Goal: Task Accomplishment & Management: Complete application form

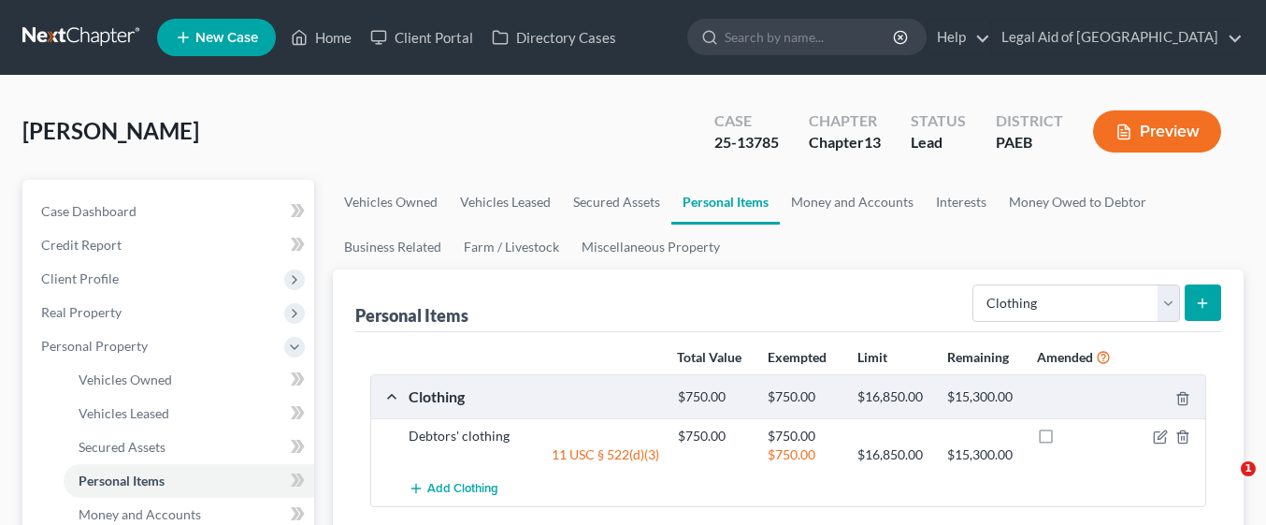
select select "clothing"
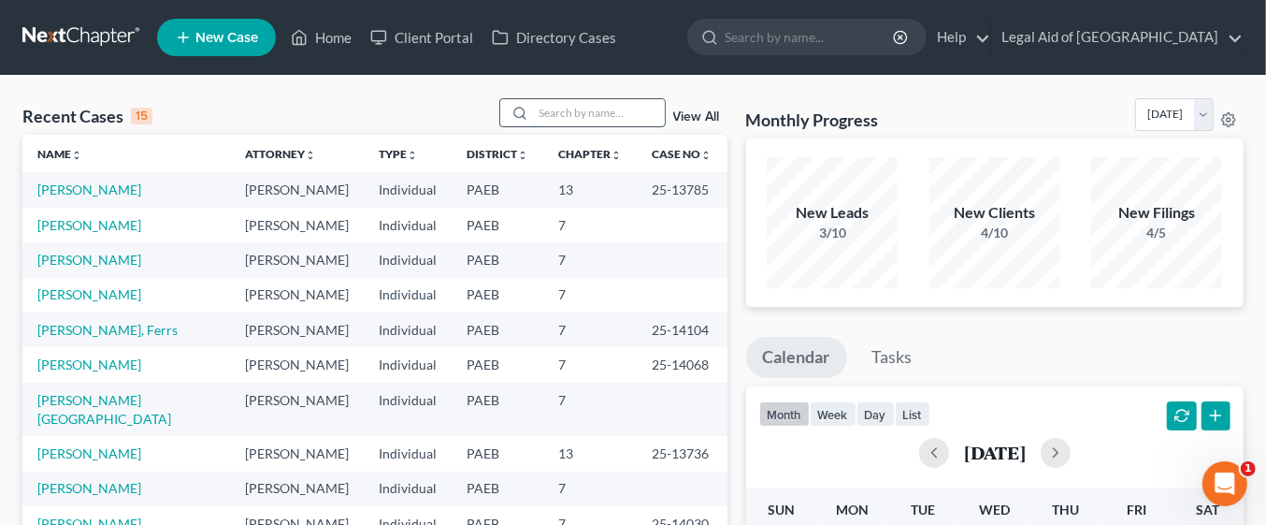
click at [571, 110] on input "search" at bounding box center [599, 112] width 131 height 27
type input "Trinity"
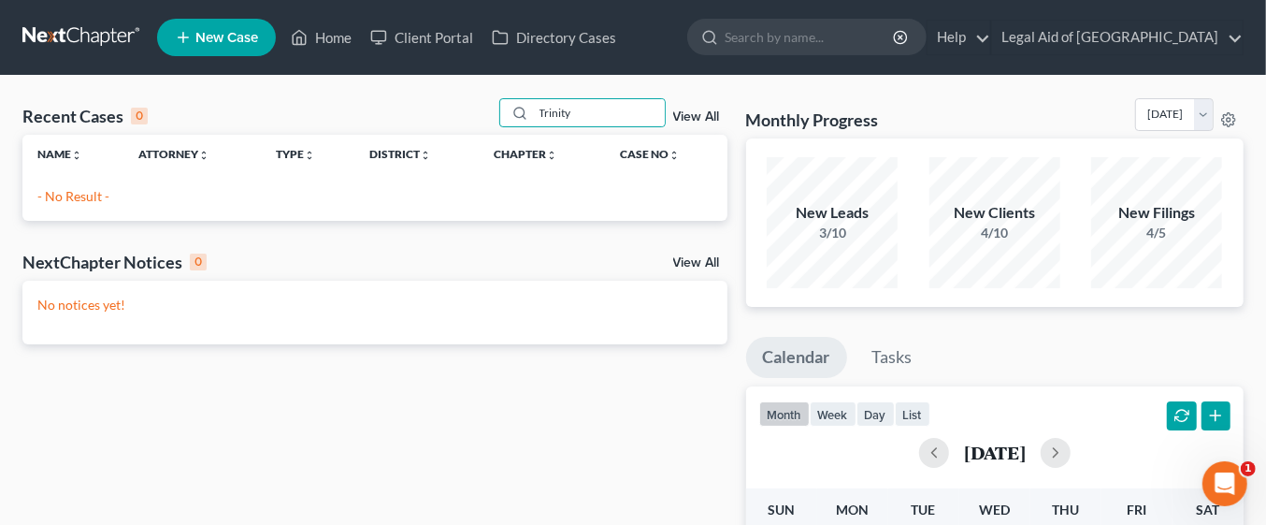
click at [237, 44] on span "New Case" at bounding box center [226, 38] width 63 height 14
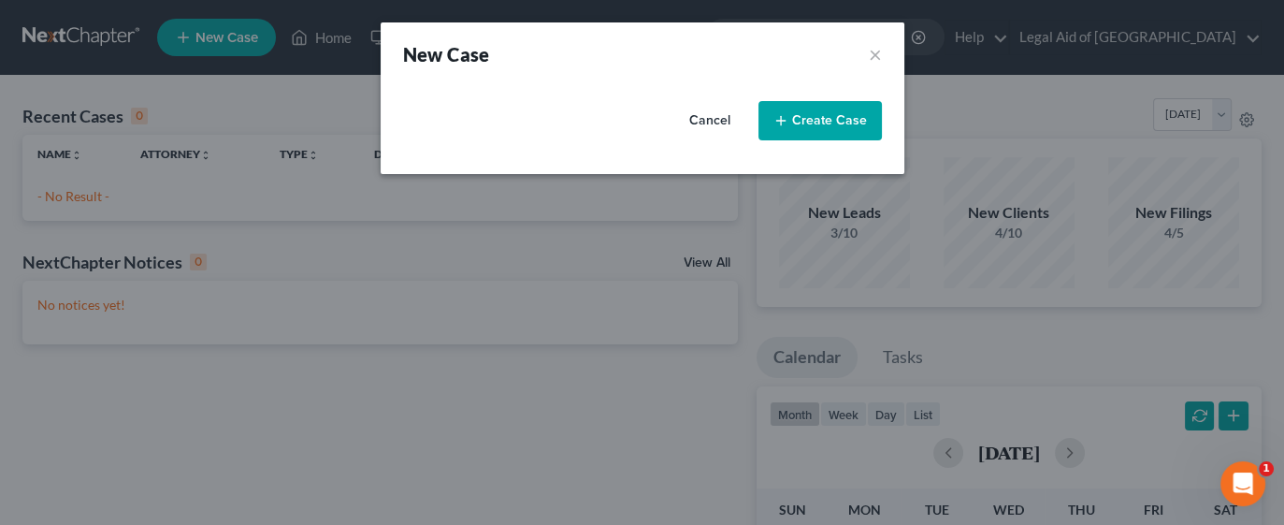
select select "67"
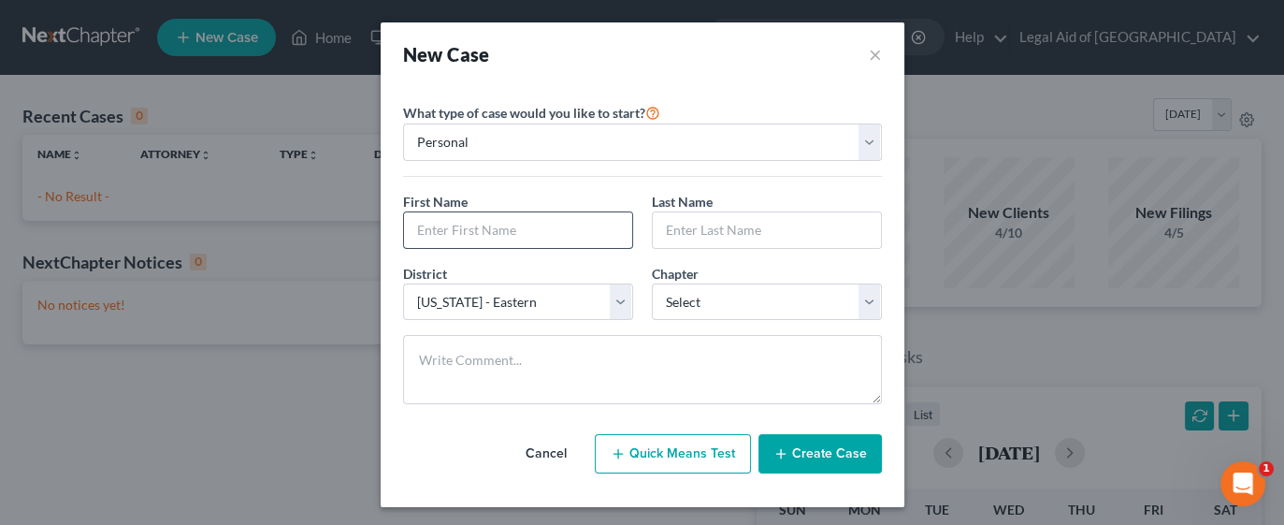
click at [586, 231] on input "text" at bounding box center [518, 230] width 228 height 36
type input "Trinity"
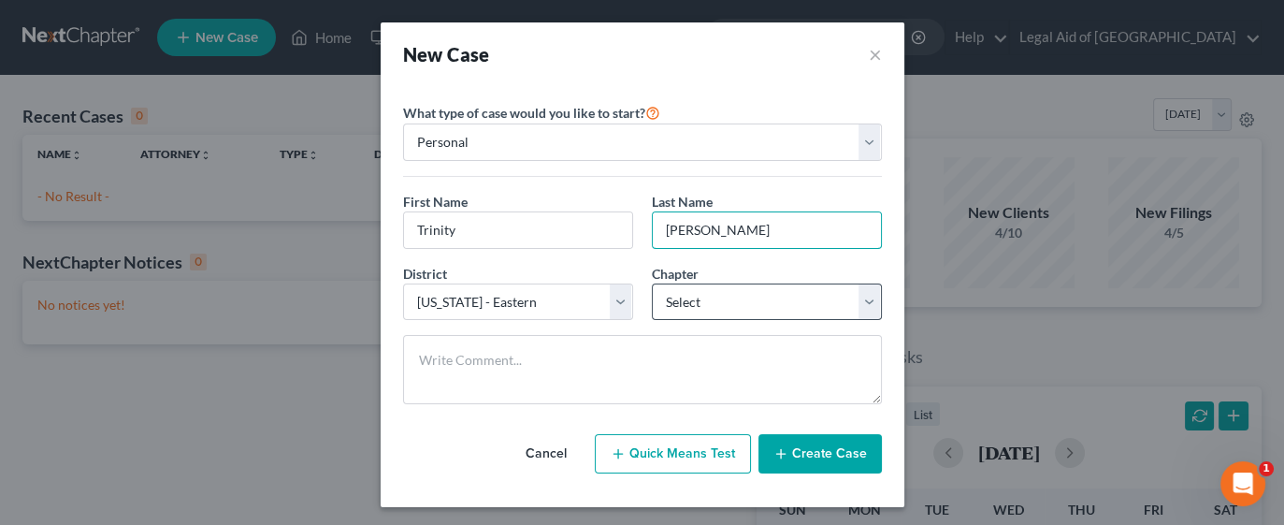
type input "[PERSON_NAME]"
click at [861, 304] on select "Select 7 11 12 13" at bounding box center [767, 301] width 230 height 37
select select "0"
click at [652, 283] on select "Select 7 11 12 13" at bounding box center [767, 301] width 230 height 37
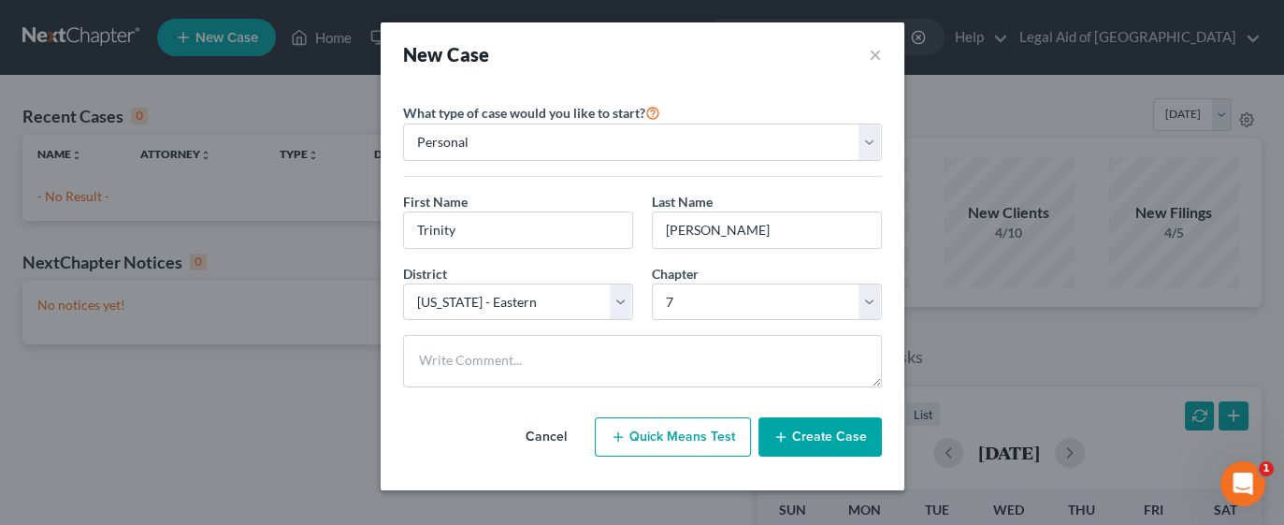
click at [848, 427] on button "Create Case" at bounding box center [820, 436] width 123 height 39
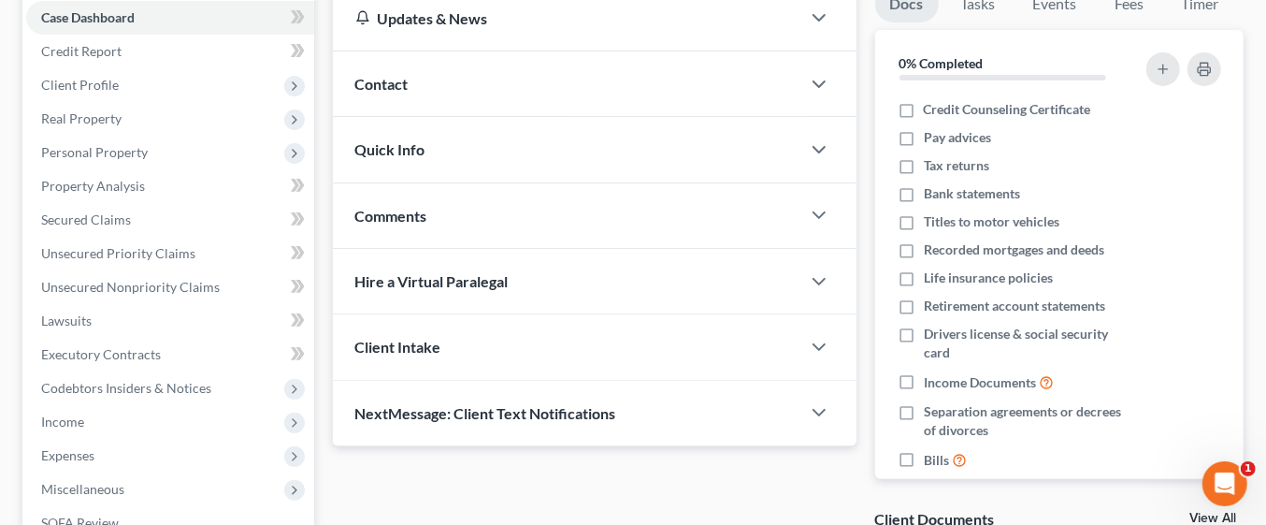
scroll to position [9, 0]
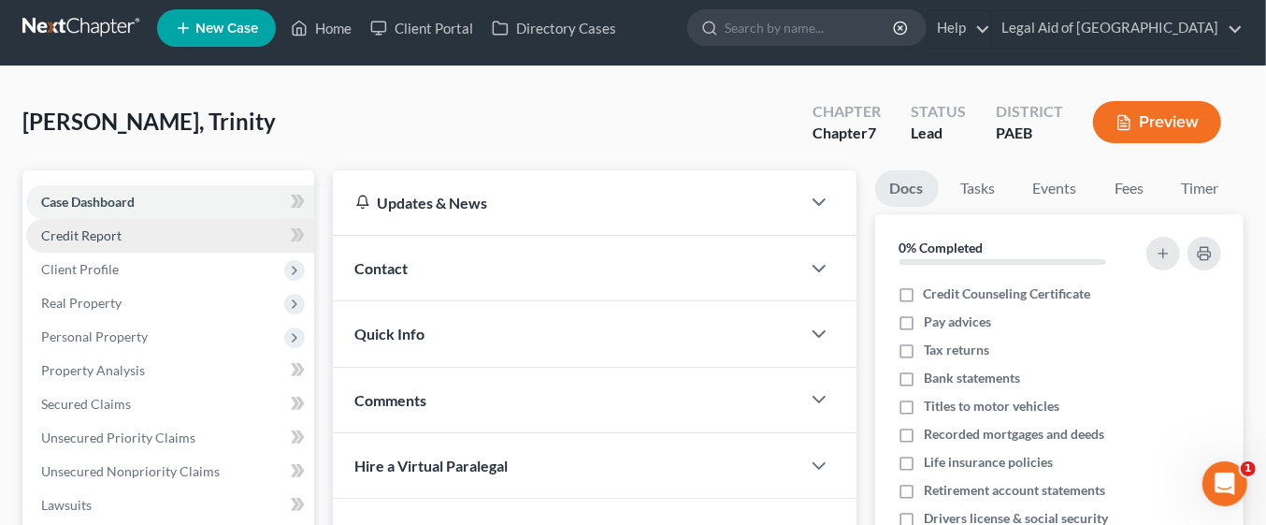
click at [152, 226] on link "Credit Report" at bounding box center [170, 236] width 288 height 34
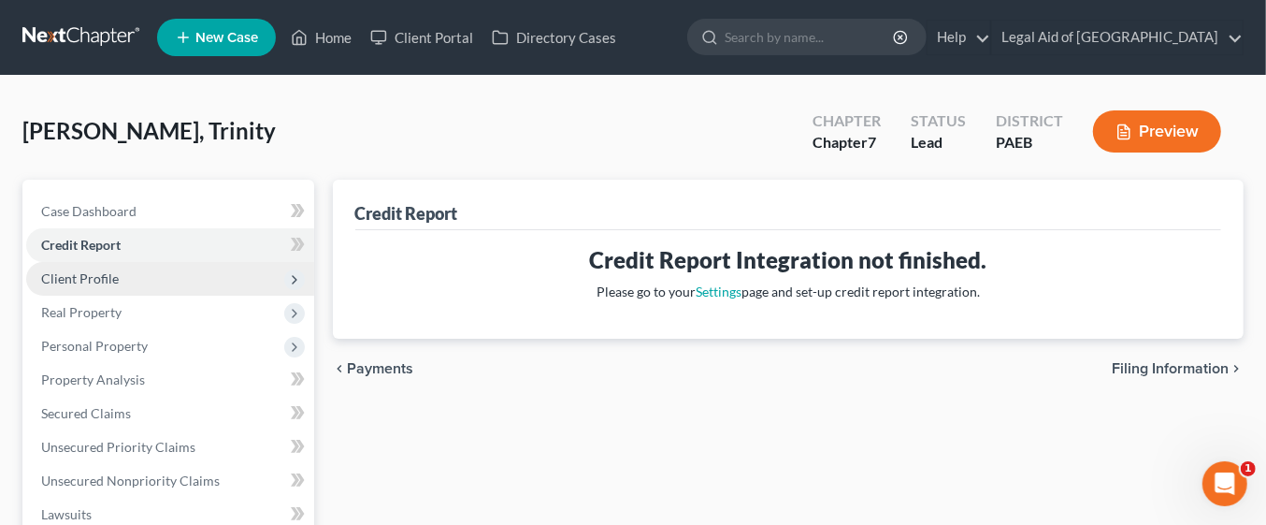
click at [139, 273] on span "Client Profile" at bounding box center [170, 279] width 288 height 34
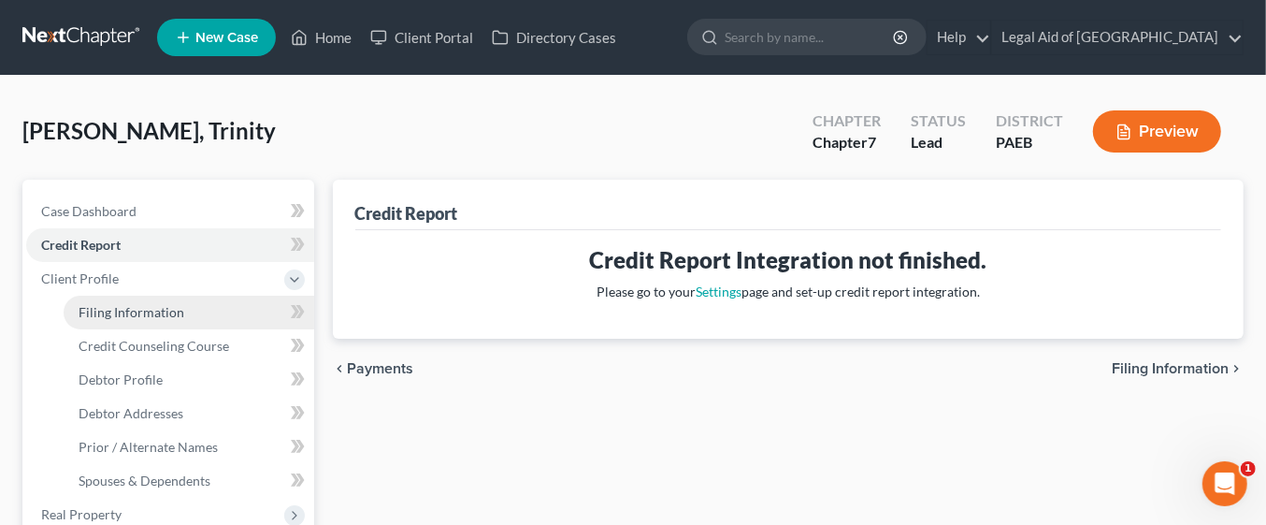
click at [213, 311] on link "Filing Information" at bounding box center [189, 313] width 251 height 34
select select "1"
select select "0"
select select "67"
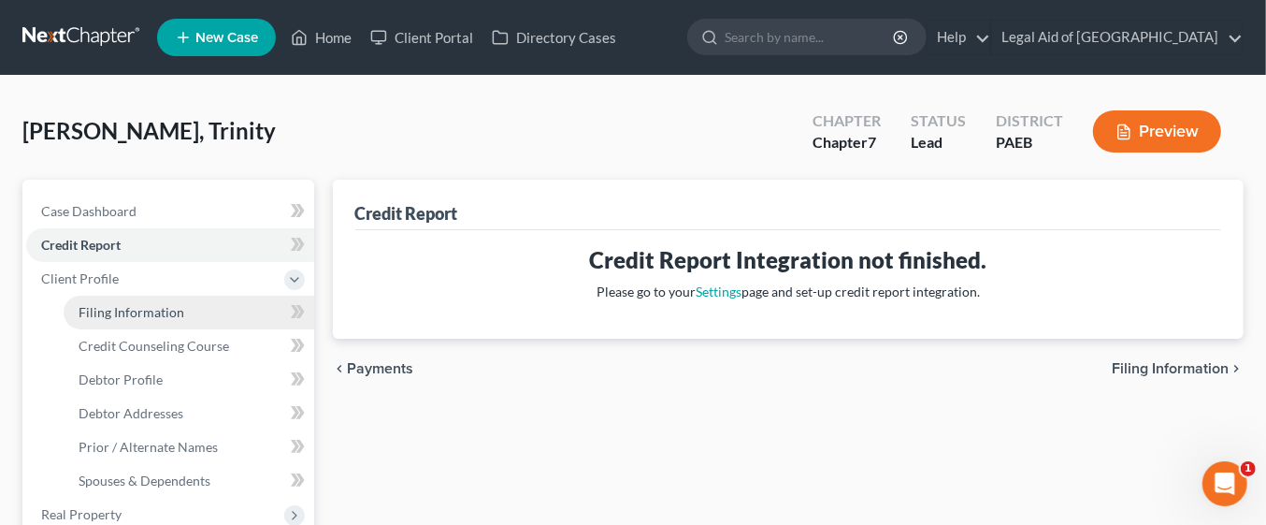
select select "39"
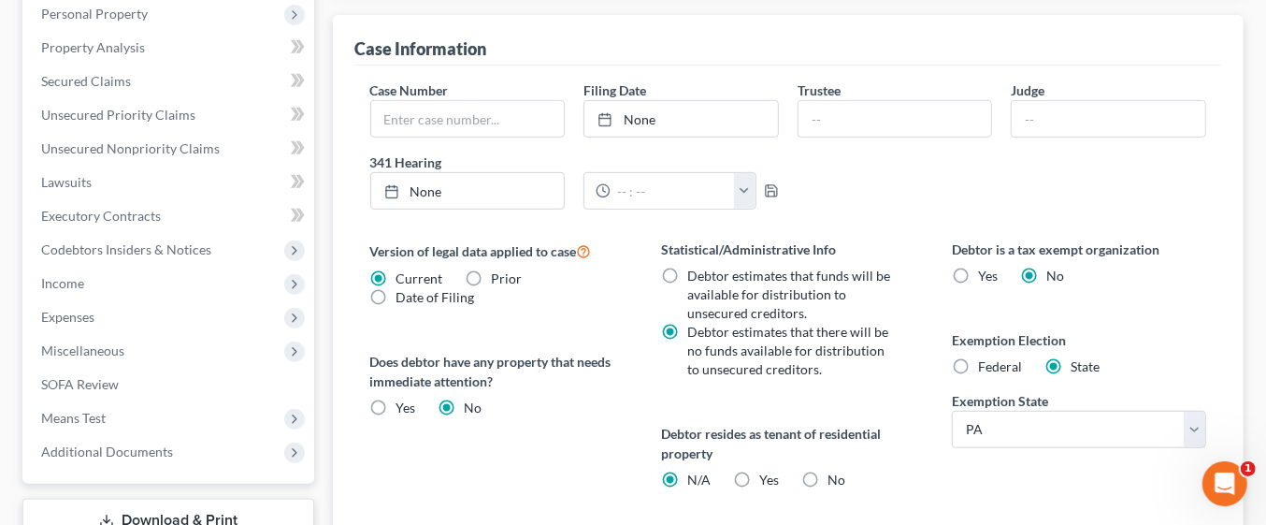
scroll to position [536, 0]
click at [978, 355] on label "Federal" at bounding box center [1000, 364] width 44 height 19
click at [986, 355] on input "Federal" at bounding box center [992, 361] width 12 height 12
radio input "true"
radio input "false"
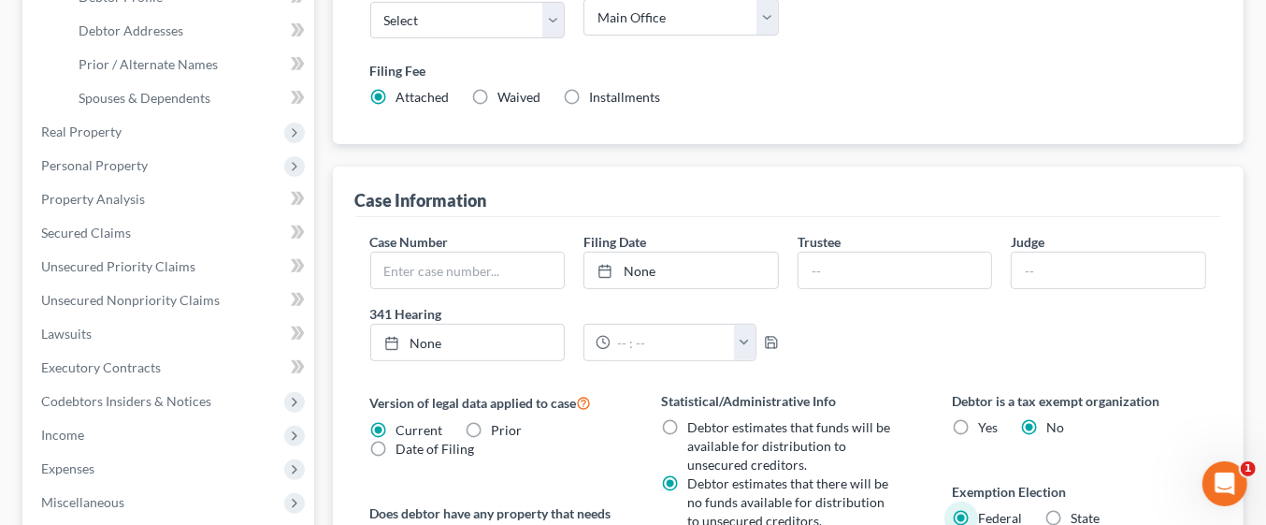
scroll to position [232, 0]
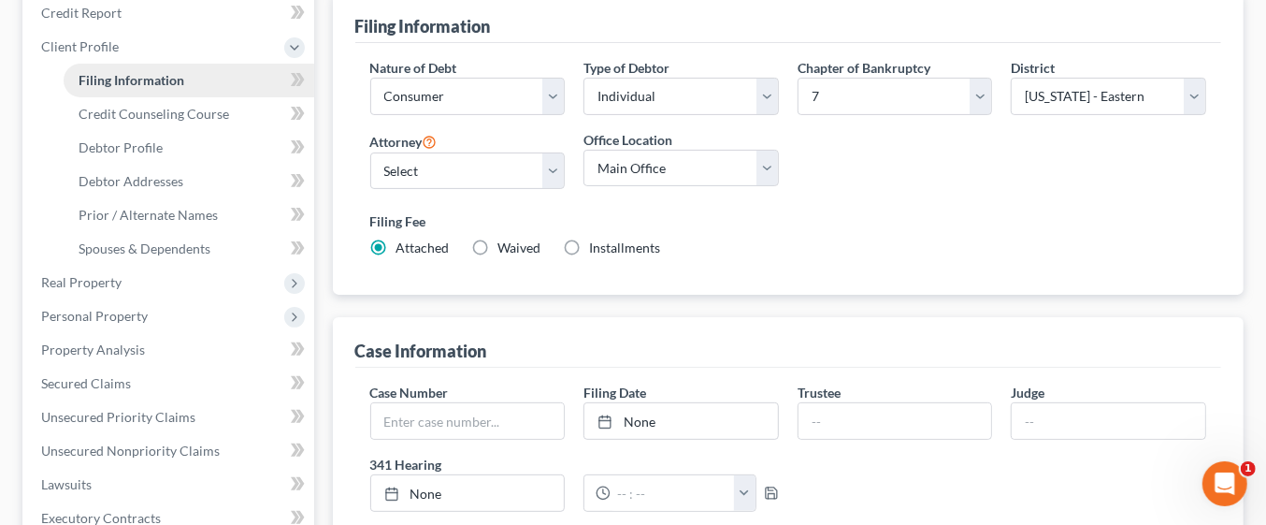
click at [208, 82] on link "Filing Information" at bounding box center [189, 81] width 251 height 34
click at [535, 167] on select "Select [PERSON_NAME] - PAEB [PERSON_NAME] - PAEB [PERSON_NAME] - PAEB [PERSON_N…" at bounding box center [467, 170] width 195 height 37
select select "5"
click at [370, 152] on select "Select [PERSON_NAME] - PAEB [PERSON_NAME] - PAEB [PERSON_NAME] - PAEB [PERSON_N…" at bounding box center [467, 170] width 195 height 37
click at [456, 421] on input "text" at bounding box center [468, 421] width 194 height 36
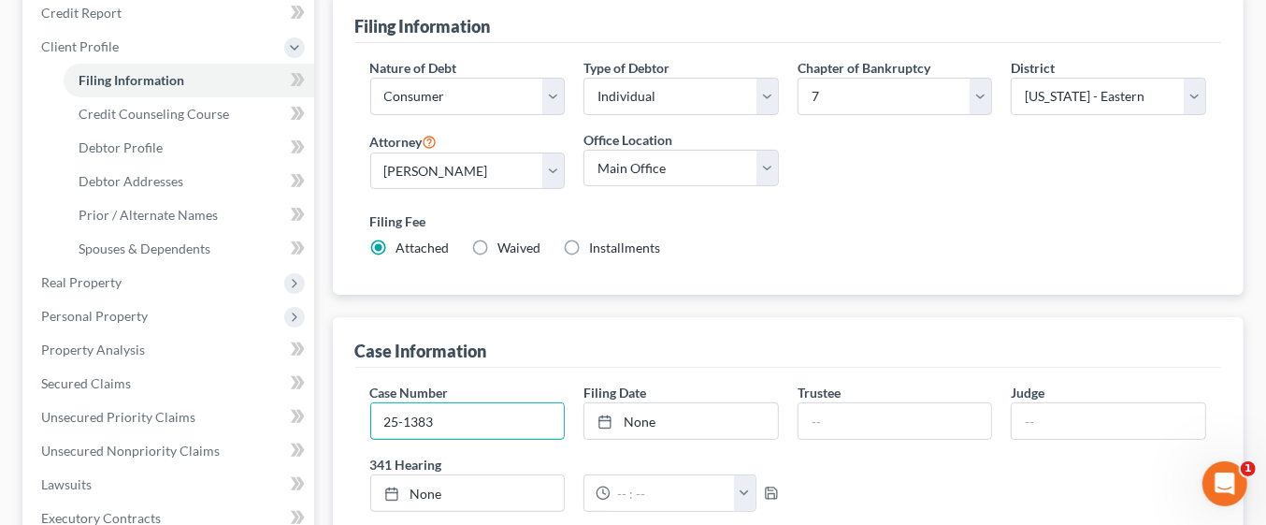
type input "25-13835"
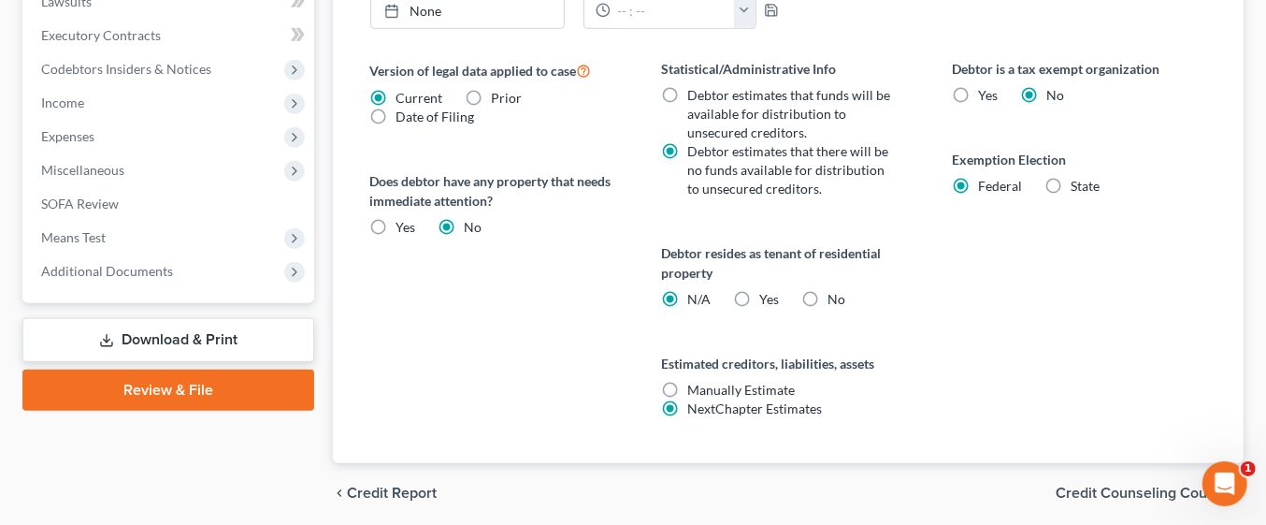
scroll to position [779, 0]
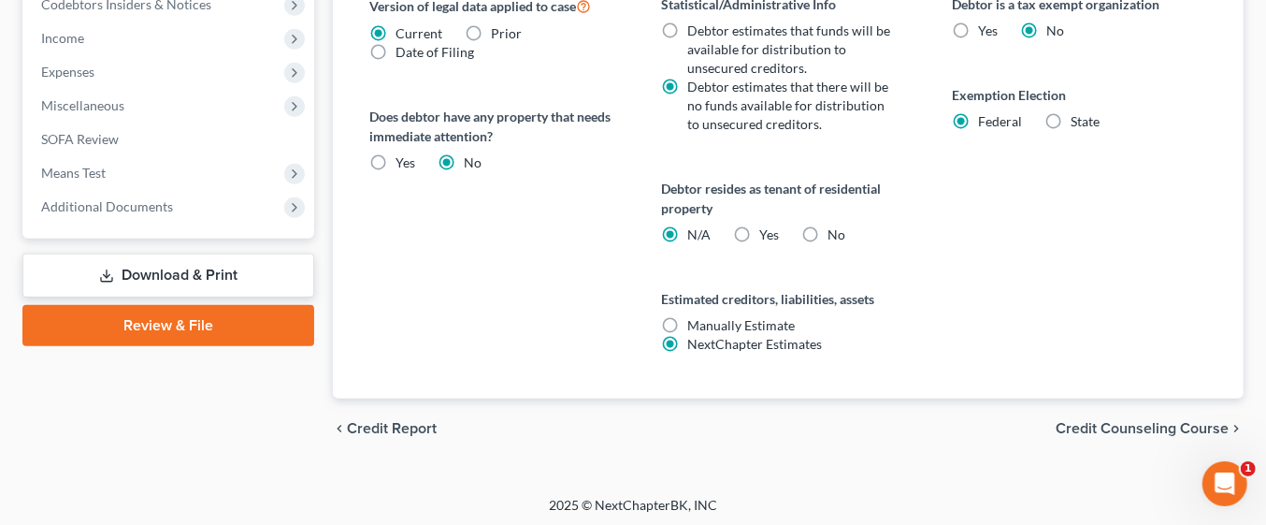
click at [1127, 421] on span "Credit Counseling Course" at bounding box center [1142, 428] width 173 height 15
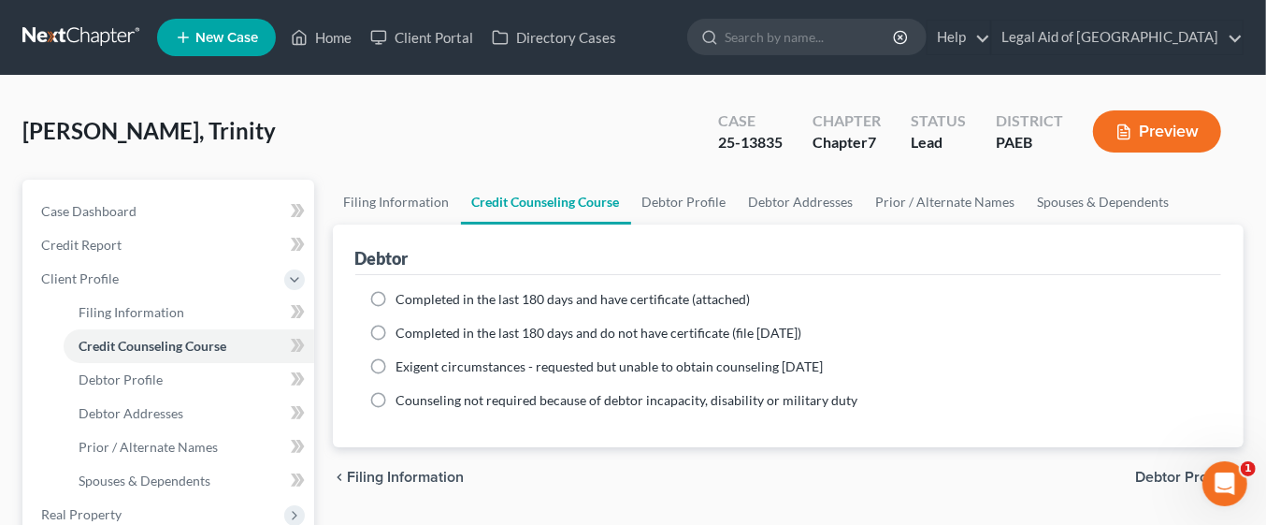
click at [1169, 477] on span "Debtor Profile" at bounding box center [1182, 477] width 94 height 15
select select "0"
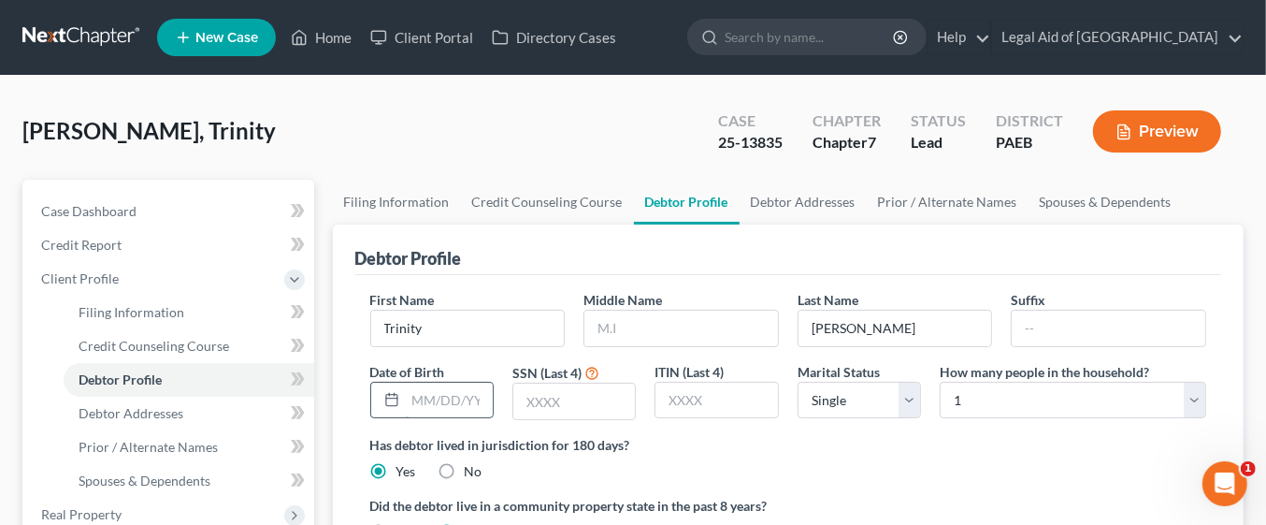
click at [433, 396] on input "text" at bounding box center [449, 401] width 87 height 36
type input "[DATE]"
click at [581, 400] on input "text" at bounding box center [574, 401] width 122 height 36
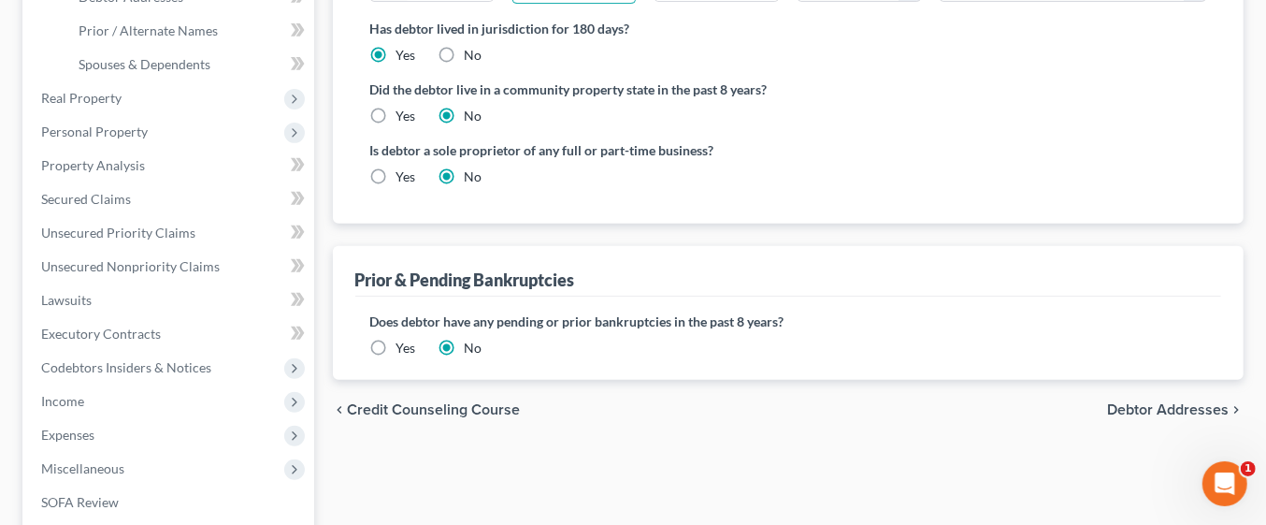
scroll to position [456, 0]
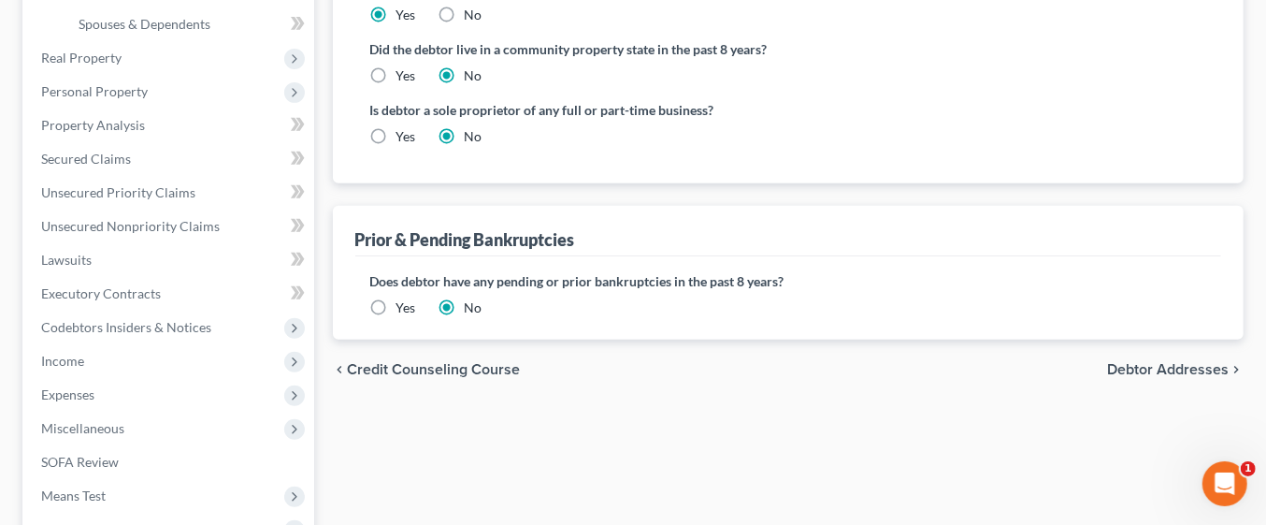
type input "9338"
click at [1164, 362] on span "Debtor Addresses" at bounding box center [1168, 369] width 122 height 15
select select "0"
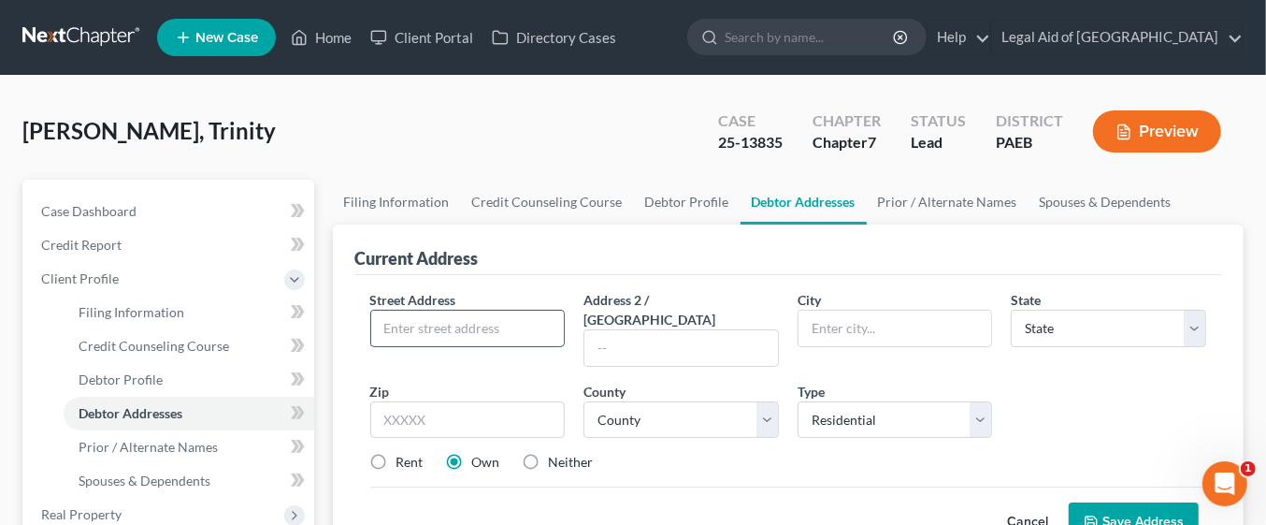
click at [513, 325] on input "text" at bounding box center [468, 329] width 194 height 36
type input "[STREET_ADDRESS]"
click at [872, 318] on input "text" at bounding box center [896, 329] width 194 height 36
type input "Upper [PERSON_NAME]"
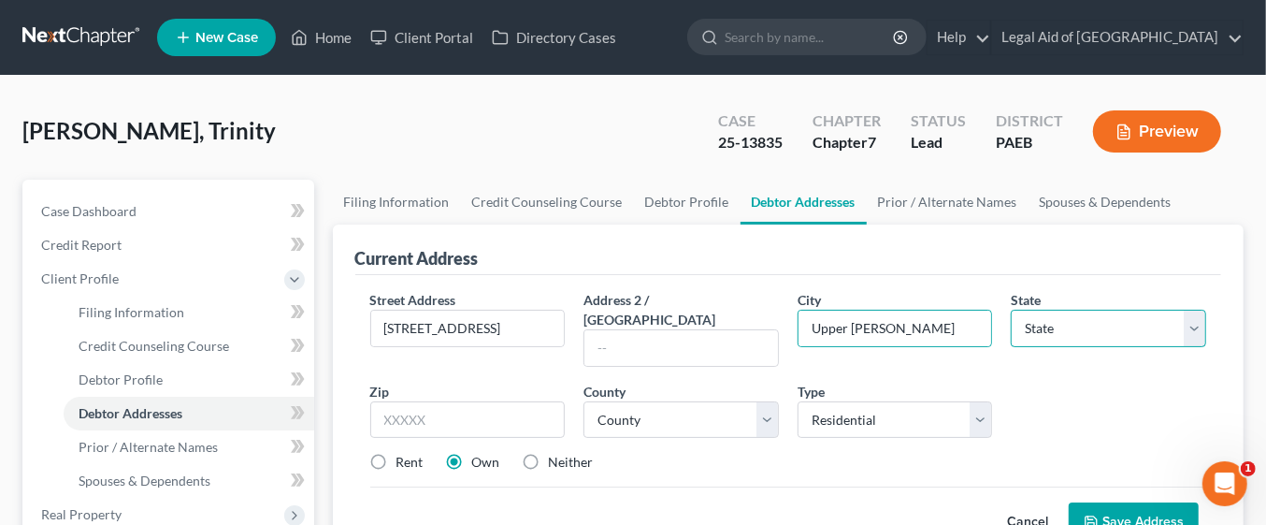
select select "39"
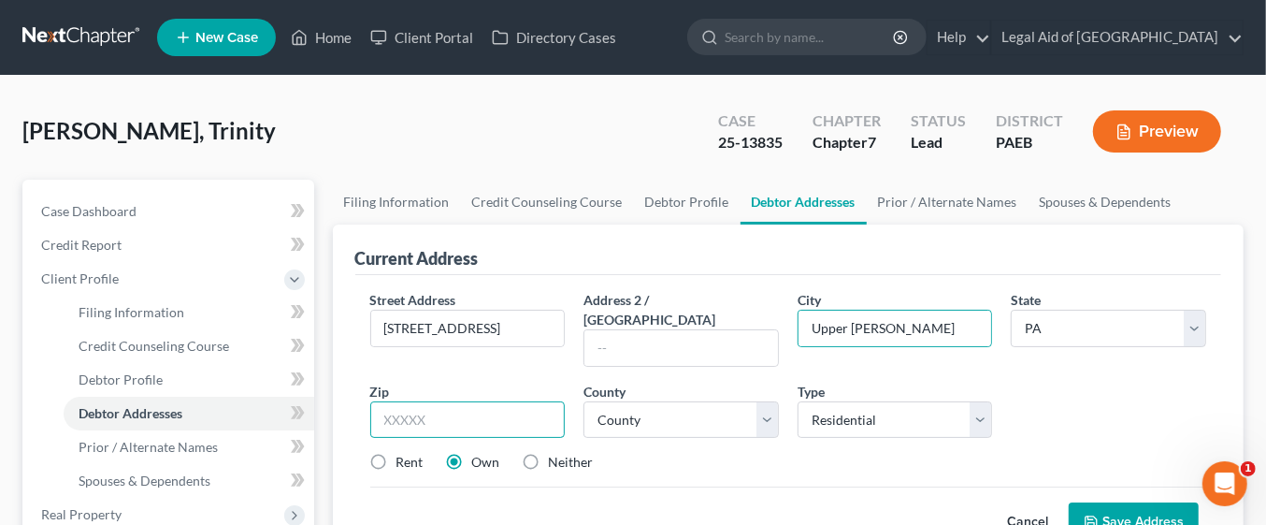
type input "19082"
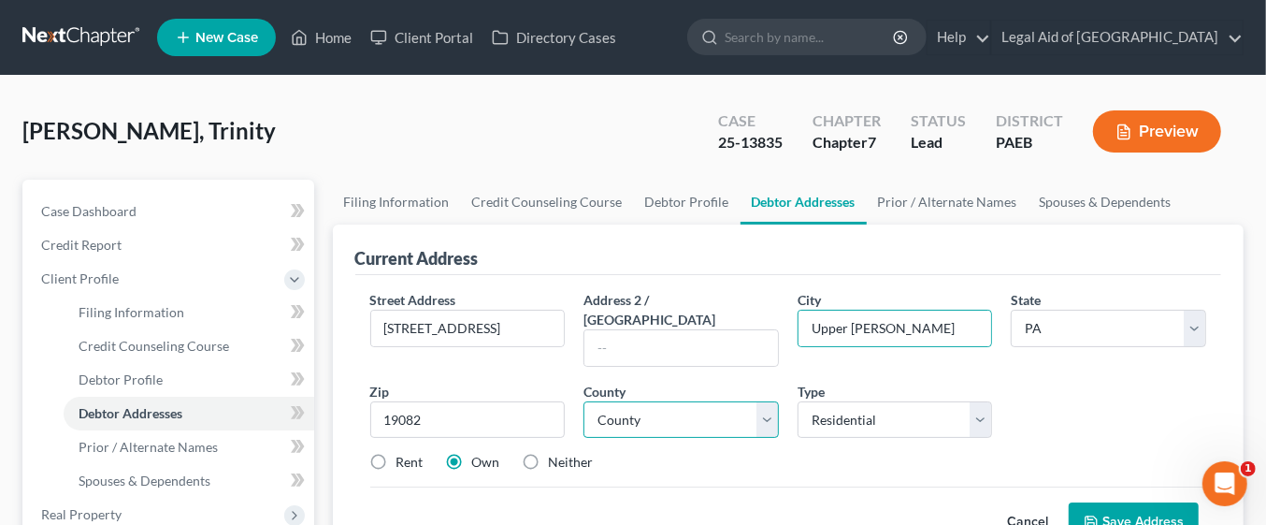
click at [776, 401] on select "County [GEOGRAPHIC_DATA] [GEOGRAPHIC_DATA] [GEOGRAPHIC_DATA] [GEOGRAPHIC_DATA] …" at bounding box center [681, 419] width 195 height 37
select select "22"
click at [584, 401] on select "County [GEOGRAPHIC_DATA] [GEOGRAPHIC_DATA] [GEOGRAPHIC_DATA] [GEOGRAPHIC_DATA] …" at bounding box center [681, 419] width 195 height 37
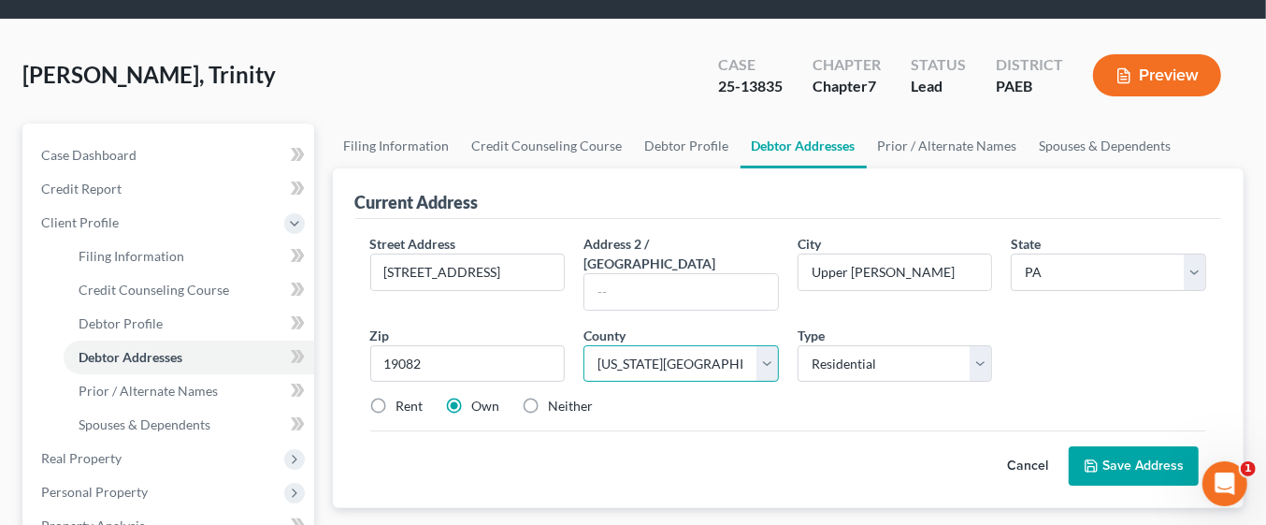
scroll to position [88, 0]
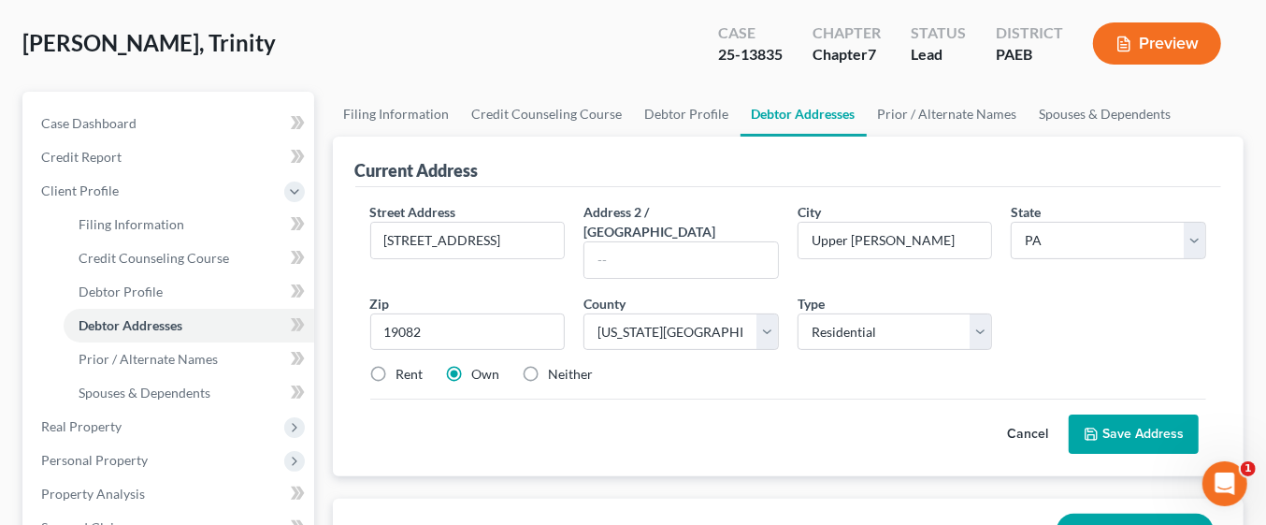
click at [397, 365] on label "Rent" at bounding box center [410, 374] width 27 height 19
click at [404, 365] on input "Rent" at bounding box center [410, 371] width 12 height 12
radio input "true"
click at [1127, 414] on button "Save Address" at bounding box center [1134, 433] width 130 height 39
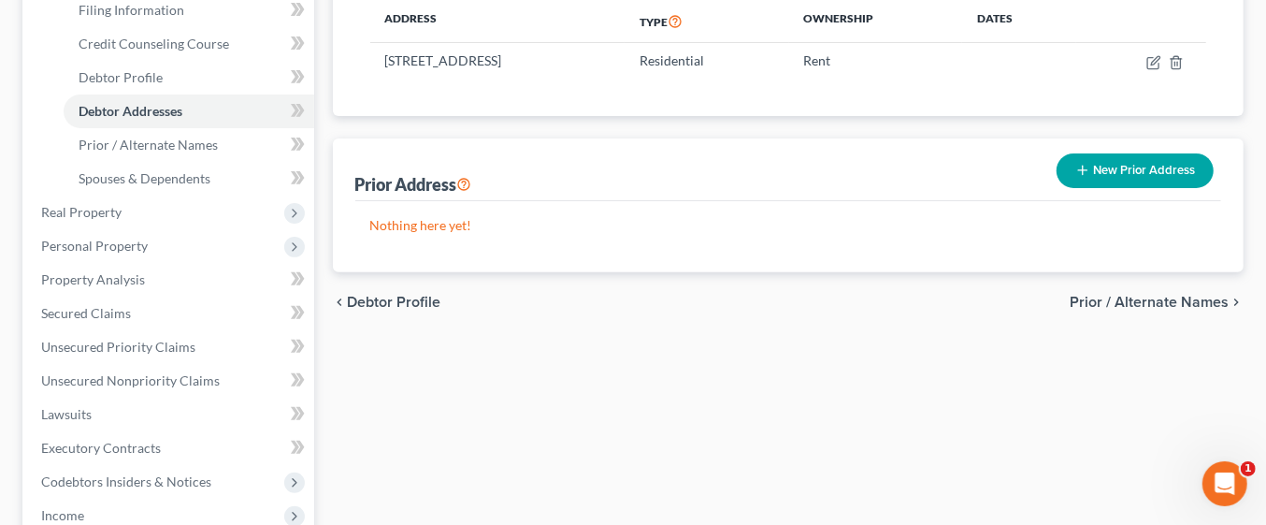
click at [1179, 295] on span "Prior / Alternate Names" at bounding box center [1149, 302] width 159 height 15
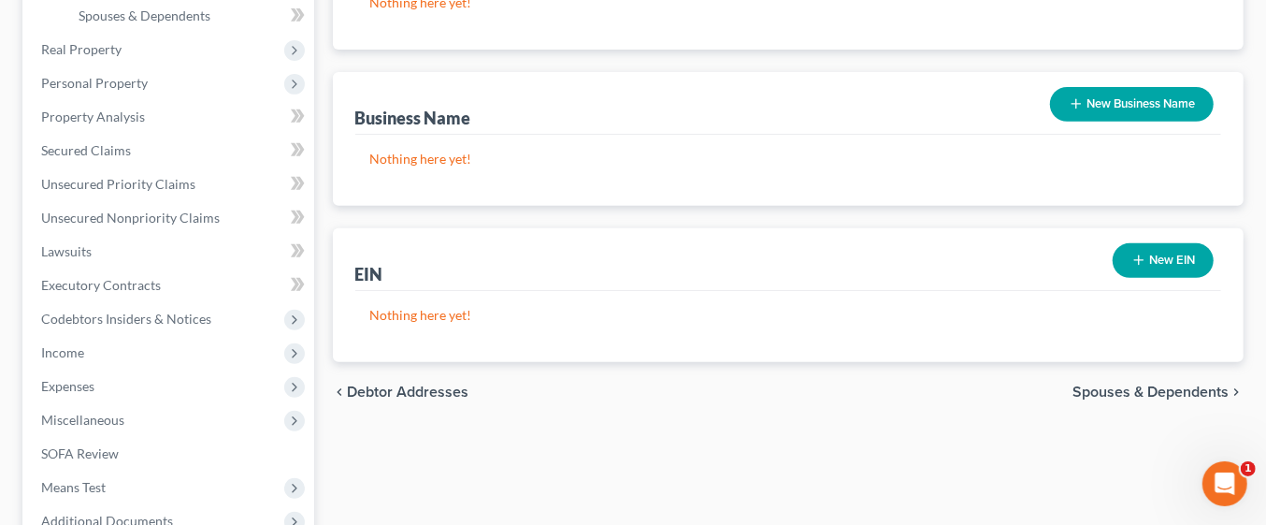
scroll to position [468, 0]
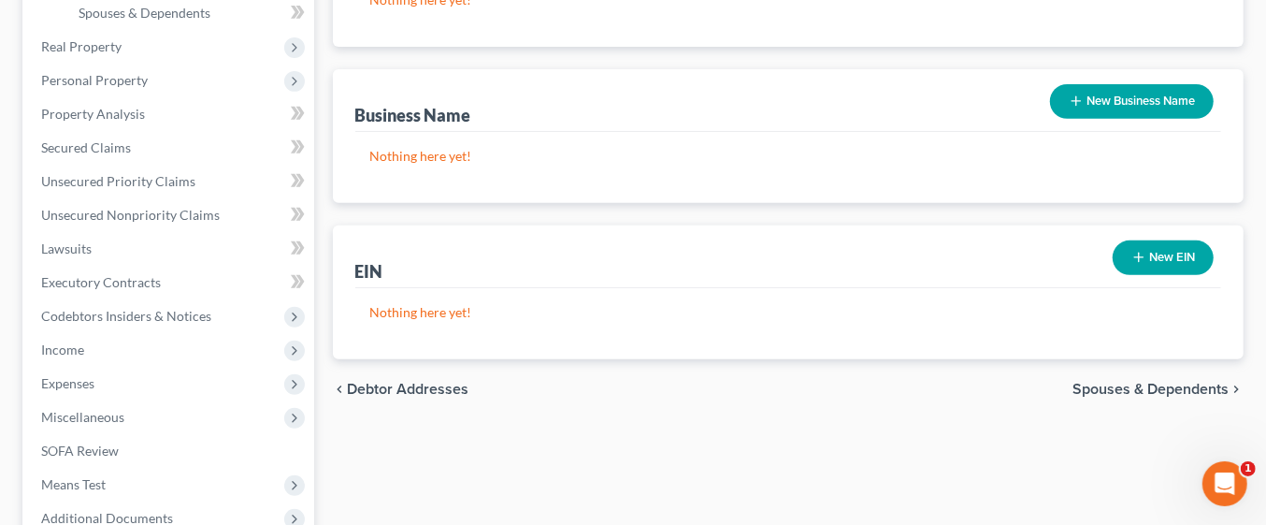
click at [1179, 391] on span "Spouses & Dependents" at bounding box center [1151, 389] width 156 height 15
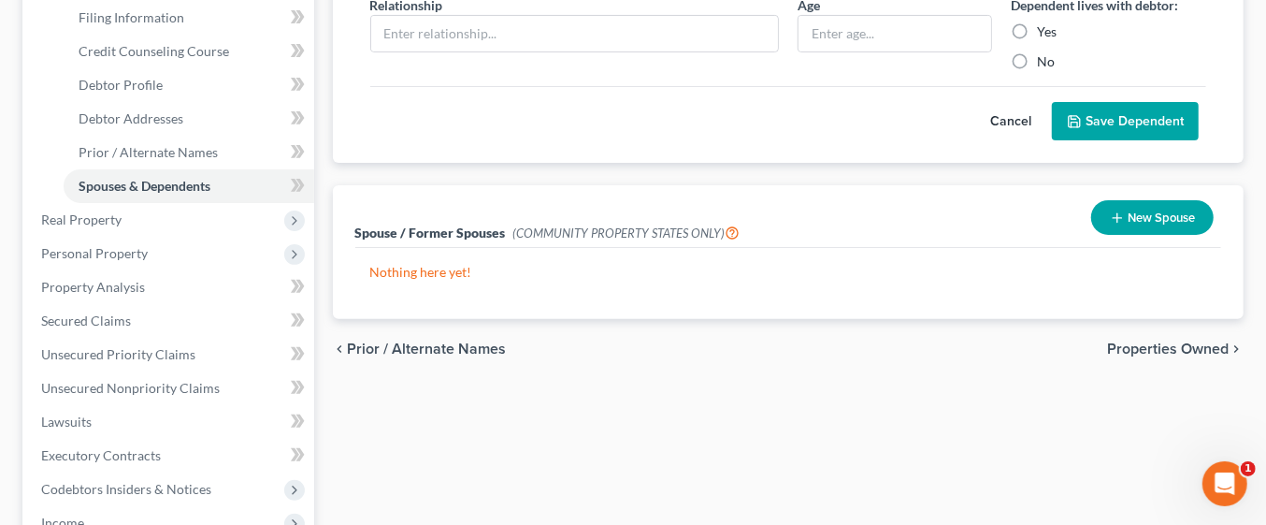
scroll to position [301, 0]
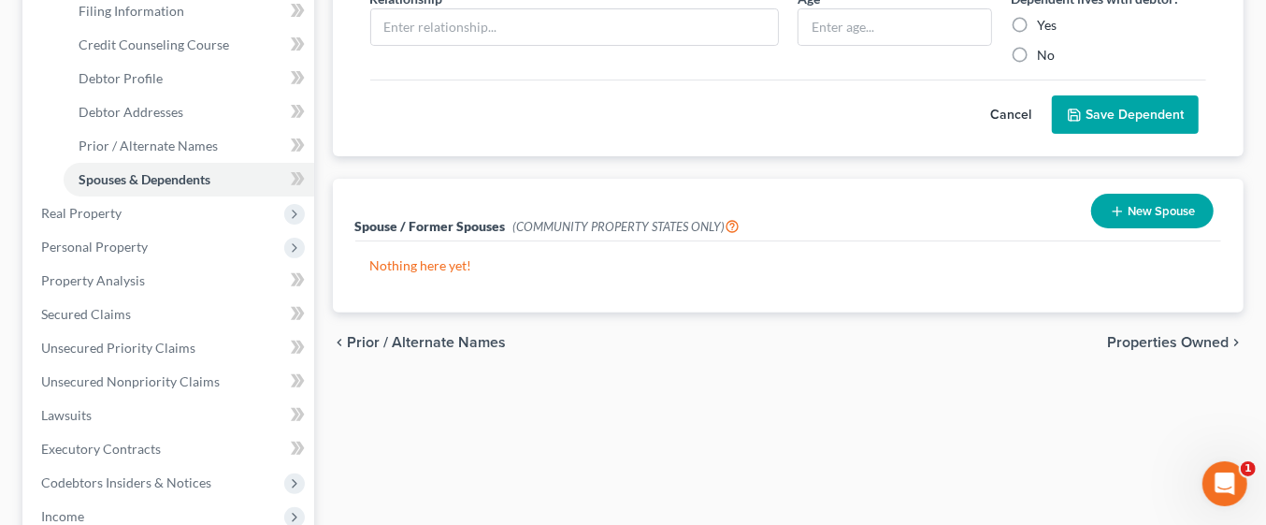
click at [1197, 341] on span "Properties Owned" at bounding box center [1168, 342] width 122 height 15
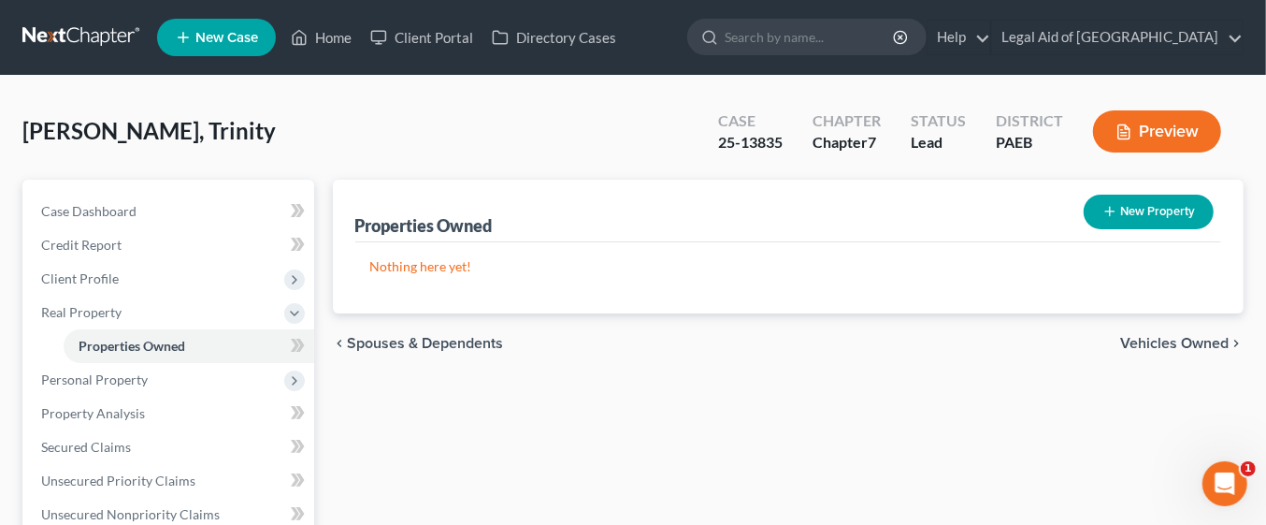
click at [1208, 346] on span "Vehicles Owned" at bounding box center [1175, 343] width 108 height 15
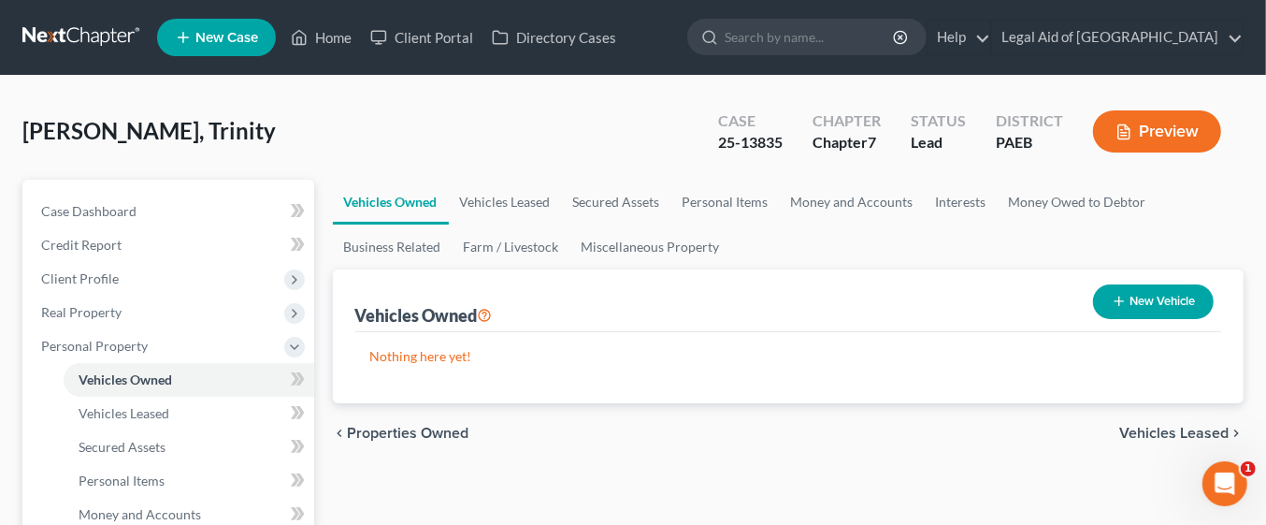
click at [1188, 431] on span "Vehicles Leased" at bounding box center [1174, 433] width 109 height 15
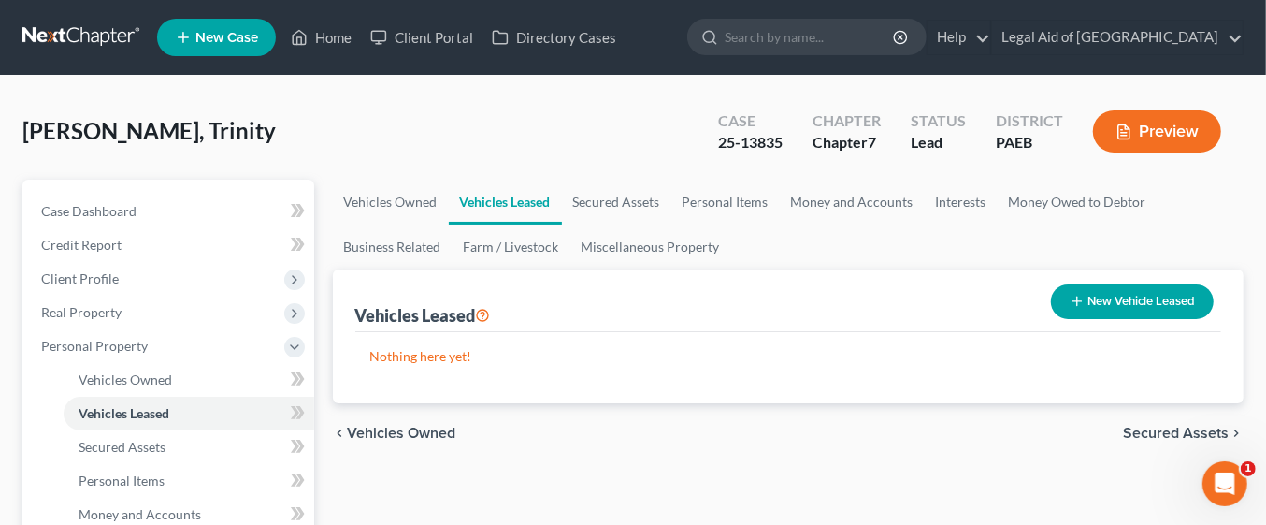
click at [1182, 432] on span "Secured Assets" at bounding box center [1176, 433] width 106 height 15
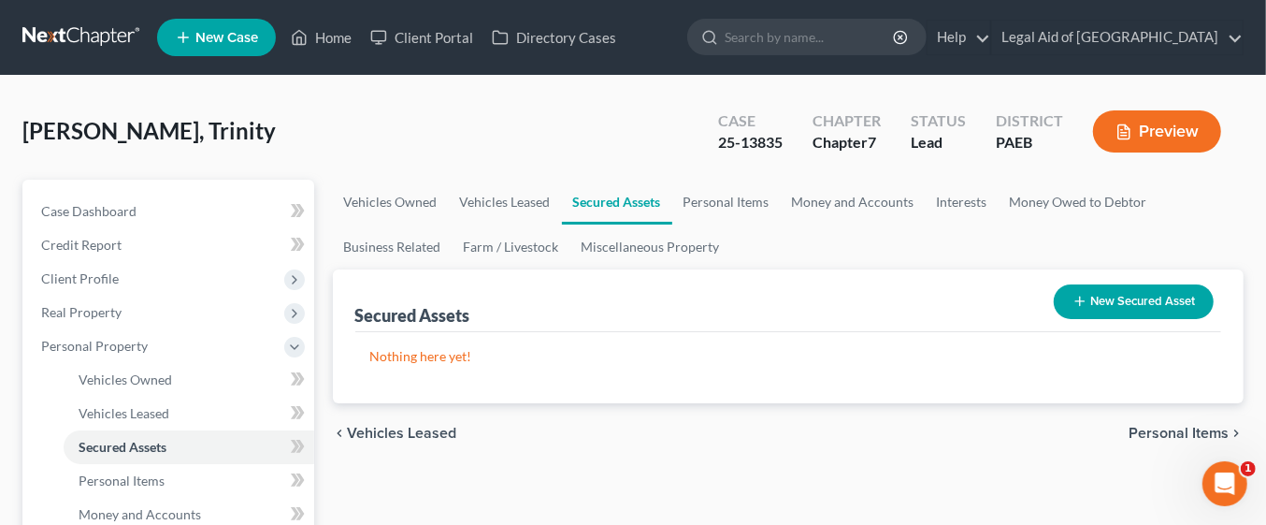
click at [1196, 434] on span "Personal Items" at bounding box center [1179, 433] width 100 height 15
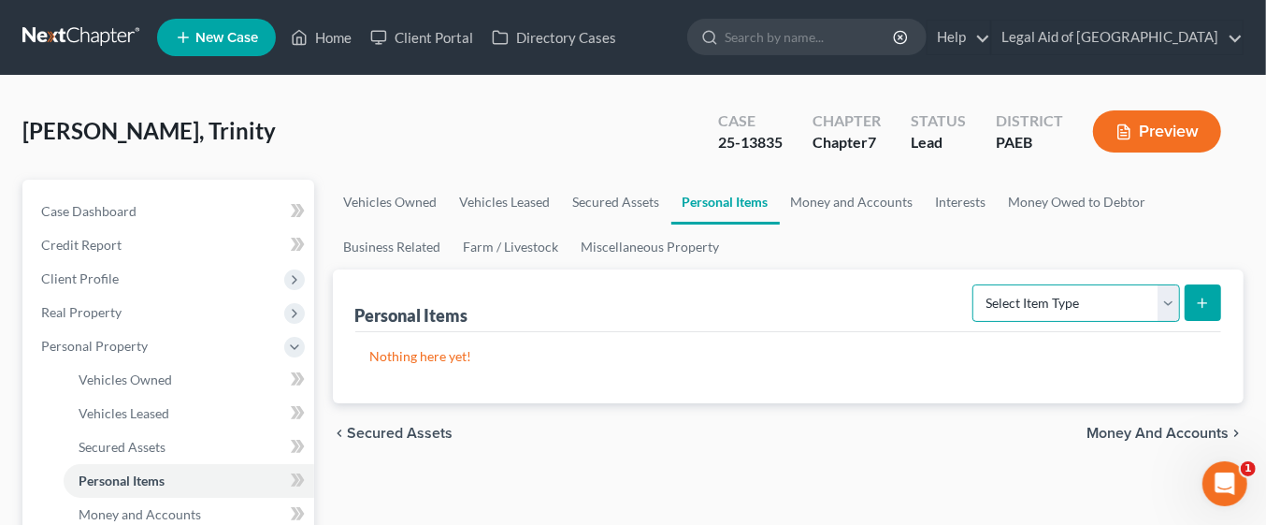
click at [1163, 306] on select "Select Item Type Clothing Collectibles Of Value Electronics Firearms Household …" at bounding box center [1077, 302] width 208 height 37
select select "household_goods"
click at [976, 284] on select "Select Item Type Clothing Collectibles Of Value Electronics Firearms Household …" at bounding box center [1077, 302] width 208 height 37
click at [1208, 305] on icon "submit" at bounding box center [1202, 303] width 15 height 15
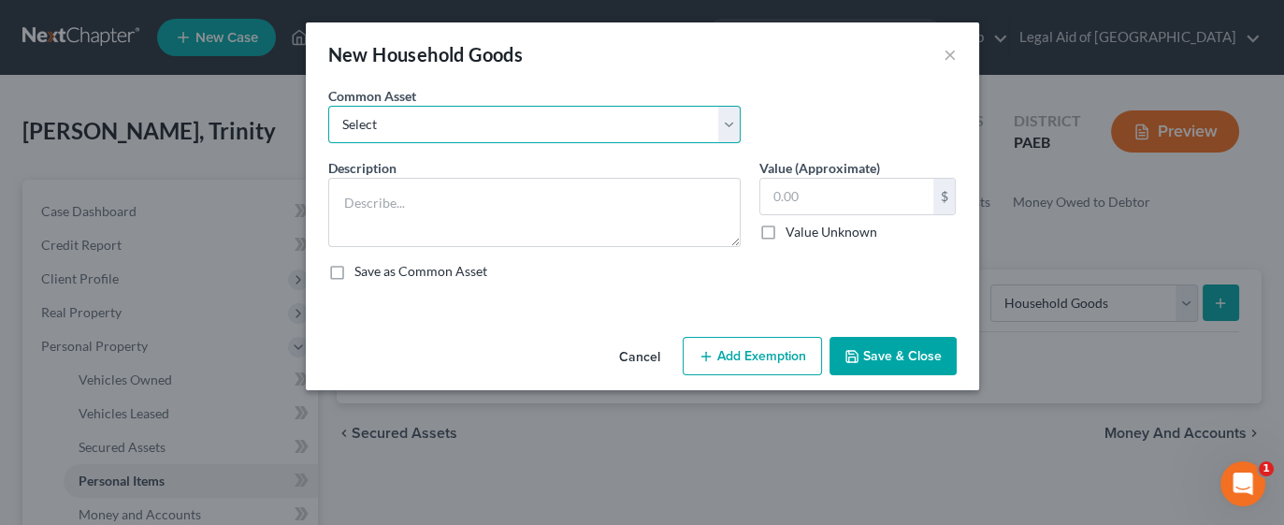
click at [730, 136] on select "Select Kitchen Table and Chairs Food Processor Coffee Maker Stove Pots, pans, u…" at bounding box center [534, 124] width 412 height 37
click at [838, 98] on div "Common Asset Select Kitchen Table and Chairs Food Processor Coffee Maker Stove …" at bounding box center [642, 122] width 647 height 72
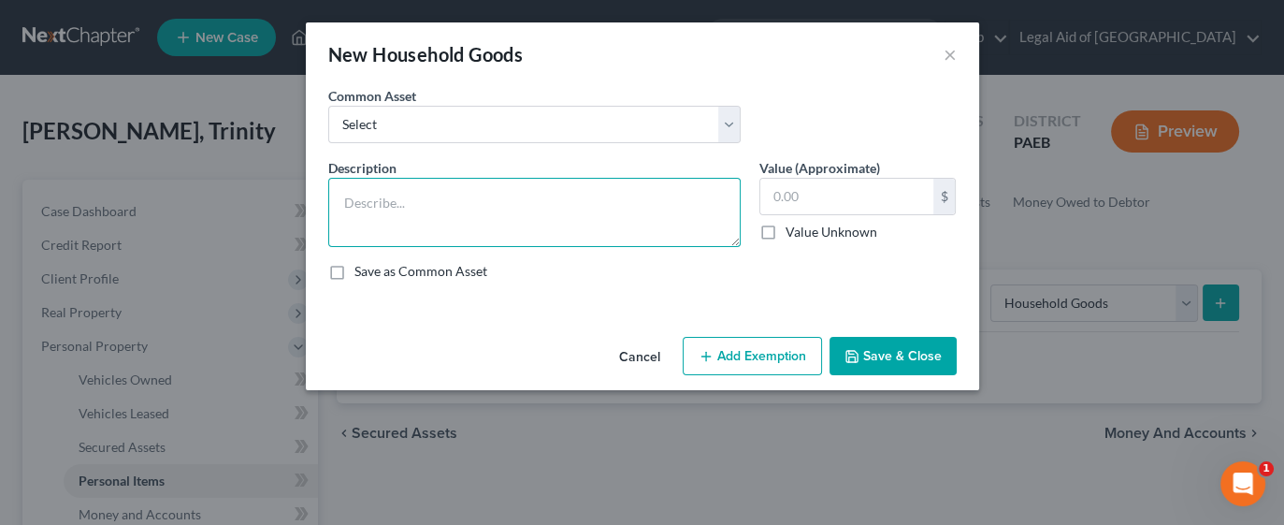
click at [680, 197] on textarea at bounding box center [534, 212] width 412 height 69
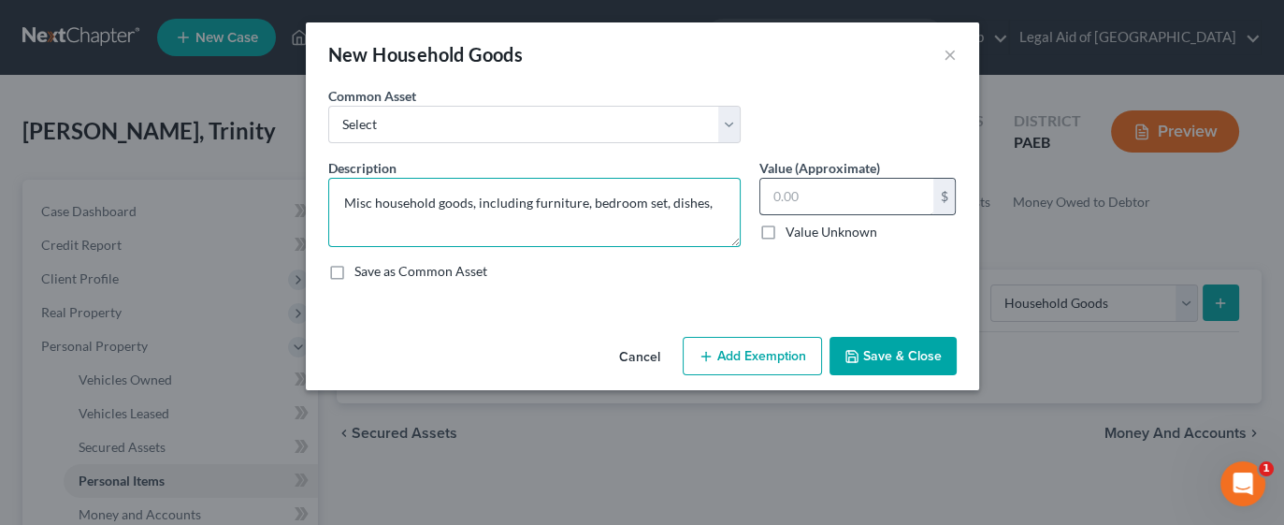
type textarea "Misc household goods, including furniture, bedroom set, dishes,"
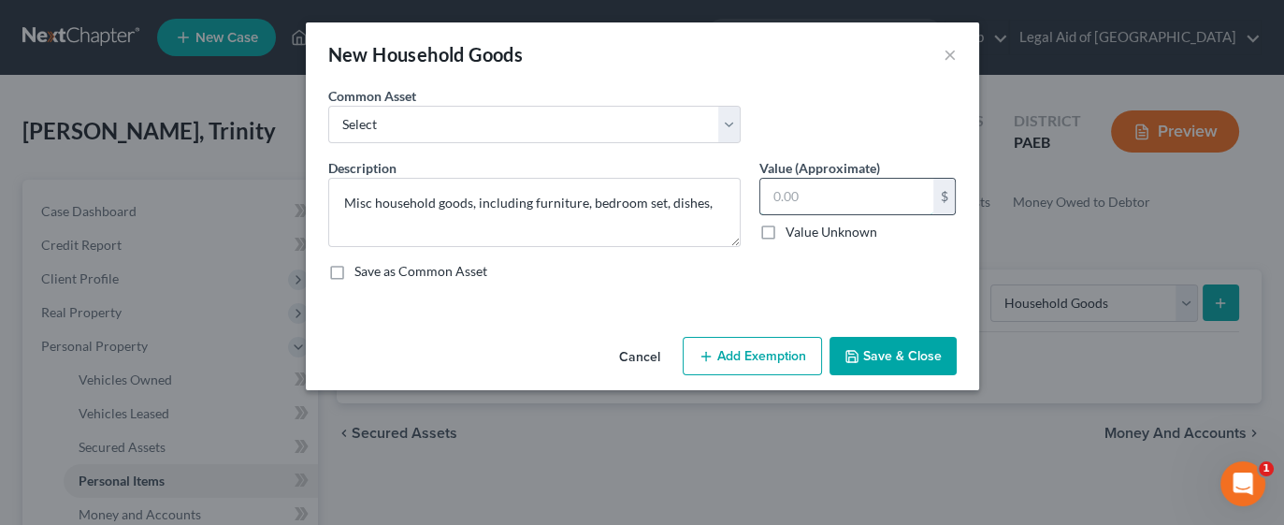
click at [909, 193] on input "text" at bounding box center [846, 197] width 173 height 36
type input "1,500"
click at [795, 351] on button "Add Exemption" at bounding box center [752, 356] width 139 height 39
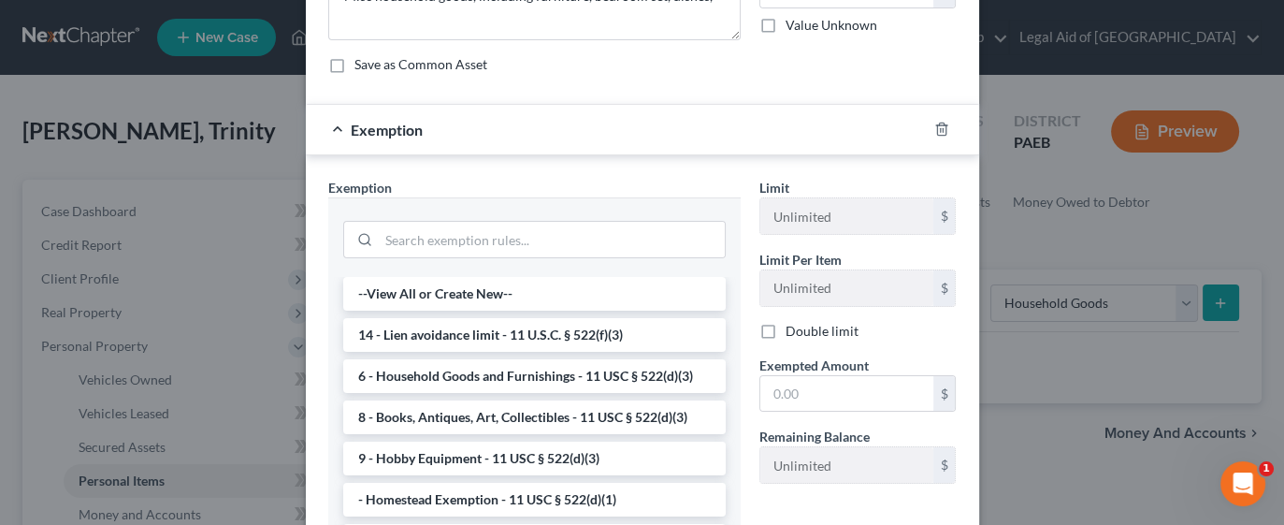
scroll to position [209, 0]
click at [556, 370] on li "6 - Household Goods and Furnishings - 11 USC § 522(d)(3)" at bounding box center [534, 374] width 383 height 34
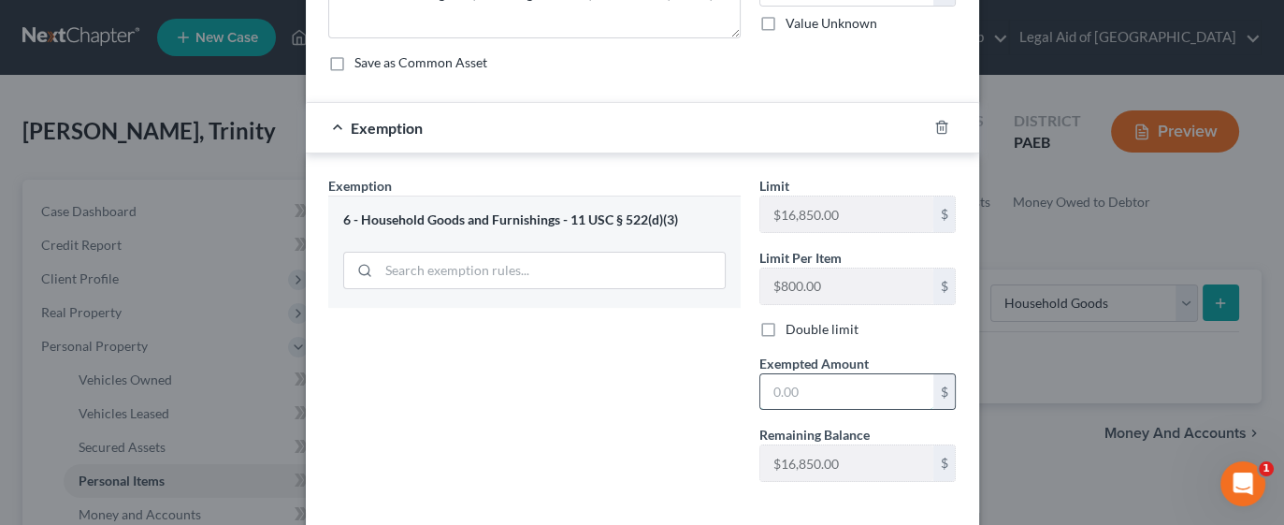
click at [842, 395] on input "text" at bounding box center [846, 392] width 173 height 36
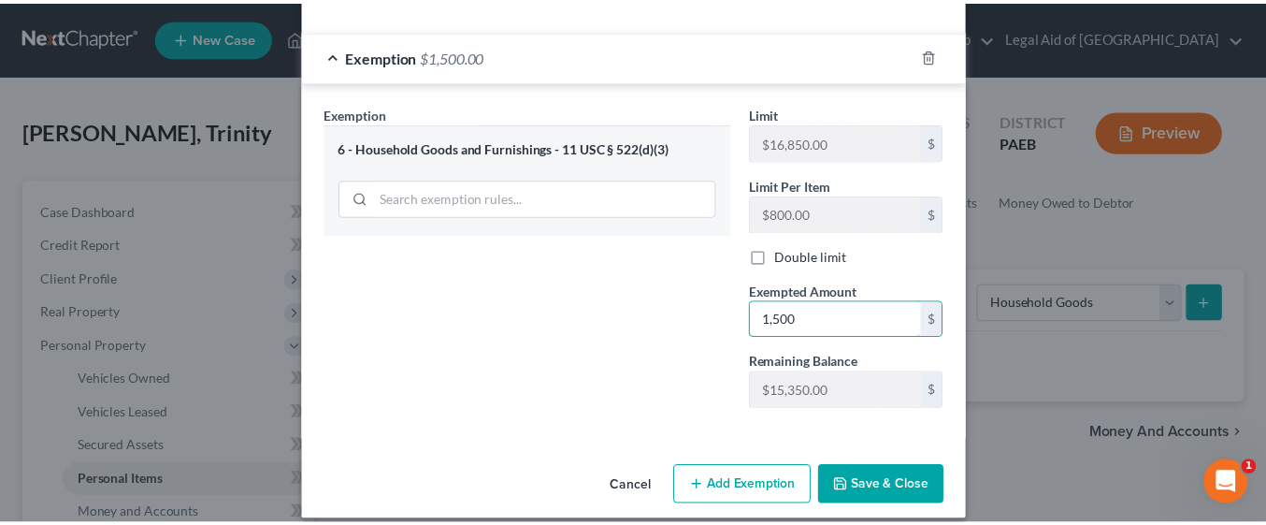
scroll to position [295, 0]
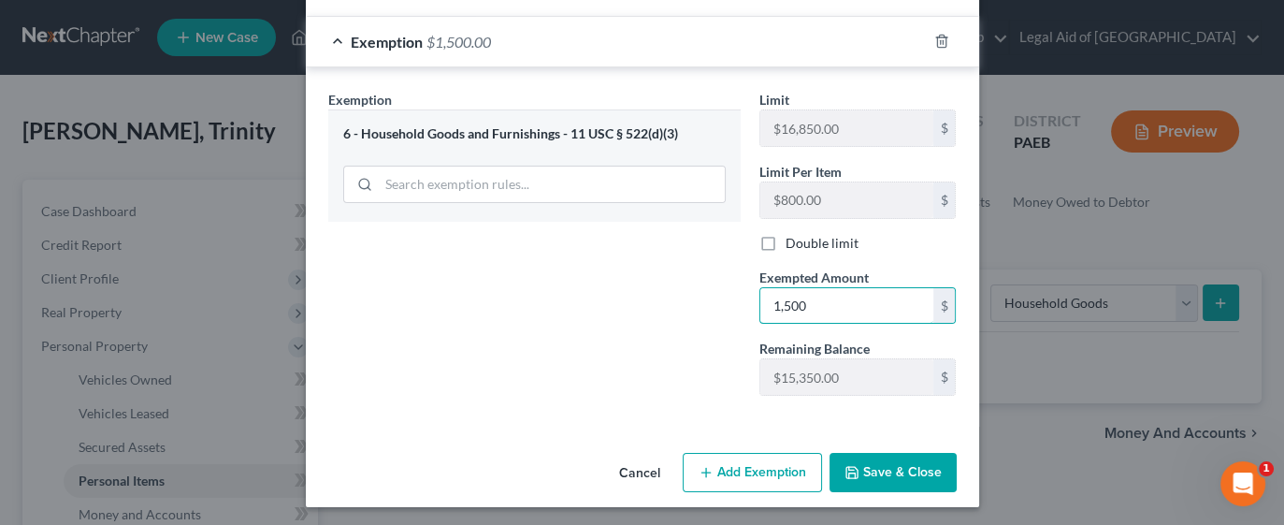
type input "1,500"
click at [886, 467] on button "Save & Close" at bounding box center [893, 472] width 127 height 39
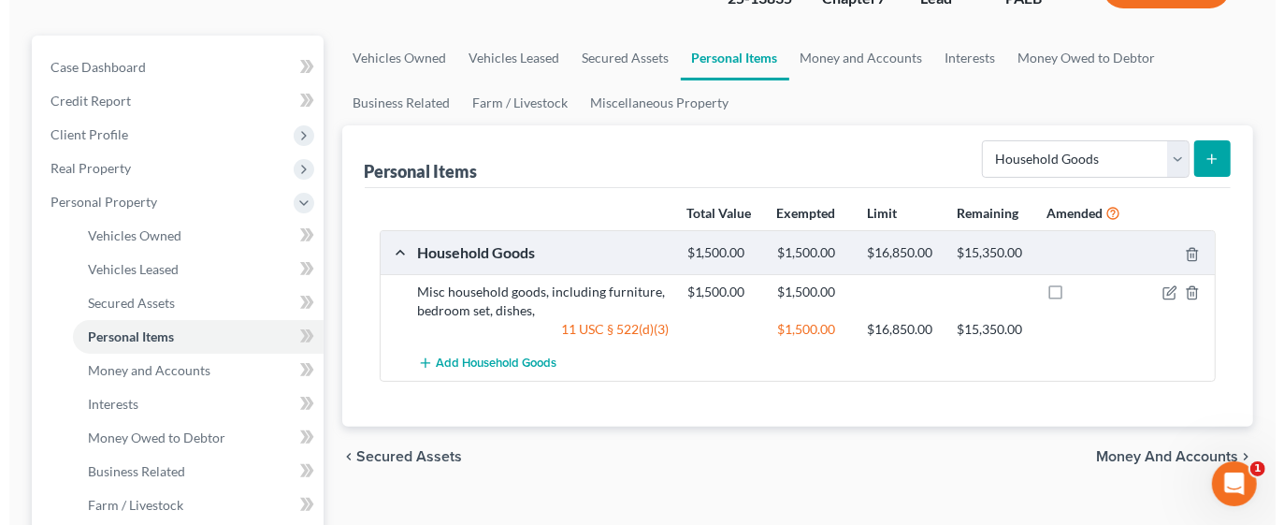
scroll to position [147, 0]
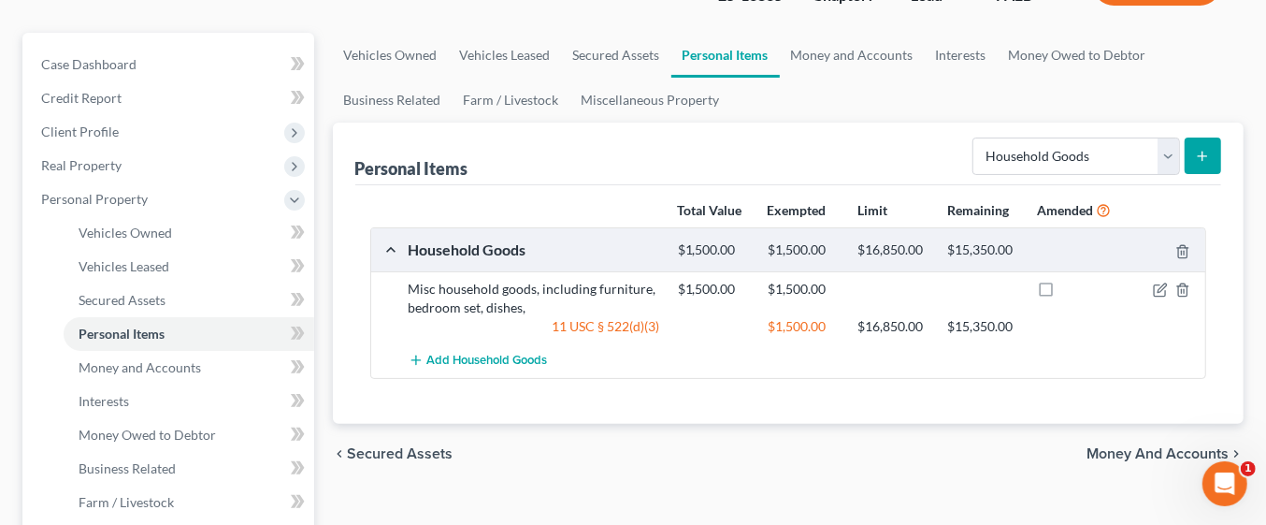
click at [1209, 159] on icon "submit" at bounding box center [1202, 156] width 15 height 15
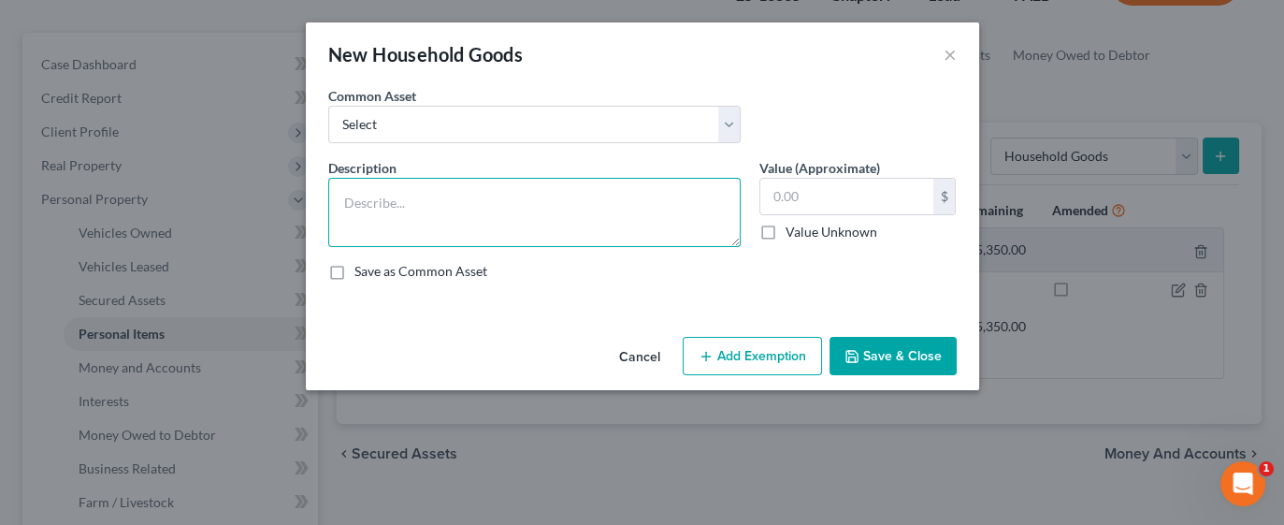
click at [500, 199] on textarea at bounding box center [534, 212] width 412 height 69
type textarea "Electronics, including (2) TV's, microwave and cellphone"
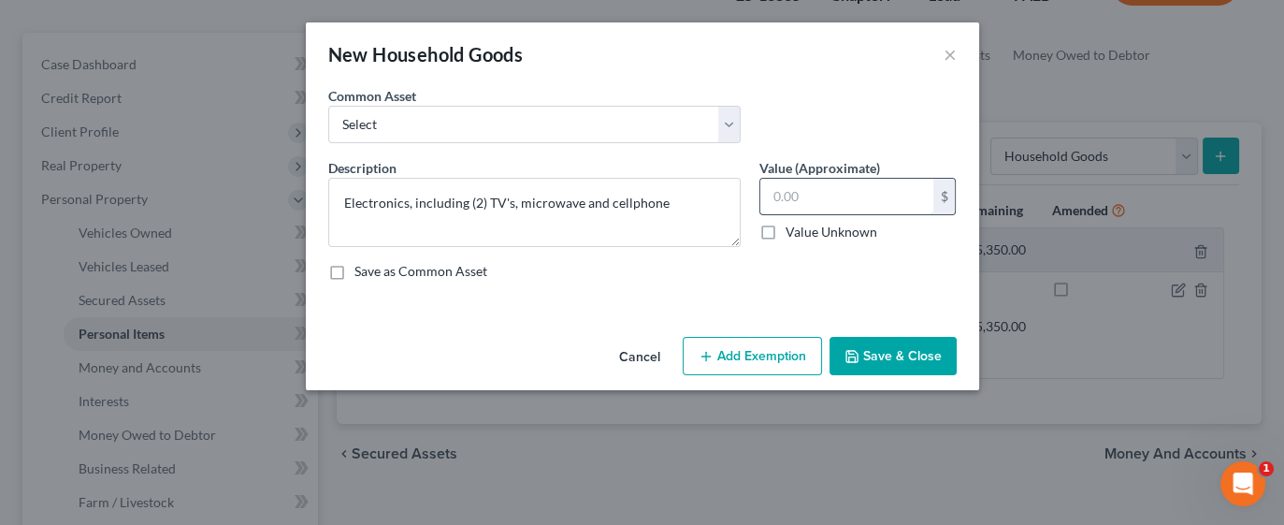
click at [827, 201] on input "text" at bounding box center [846, 197] width 173 height 36
type input "500"
click at [778, 353] on button "Add Exemption" at bounding box center [752, 356] width 139 height 39
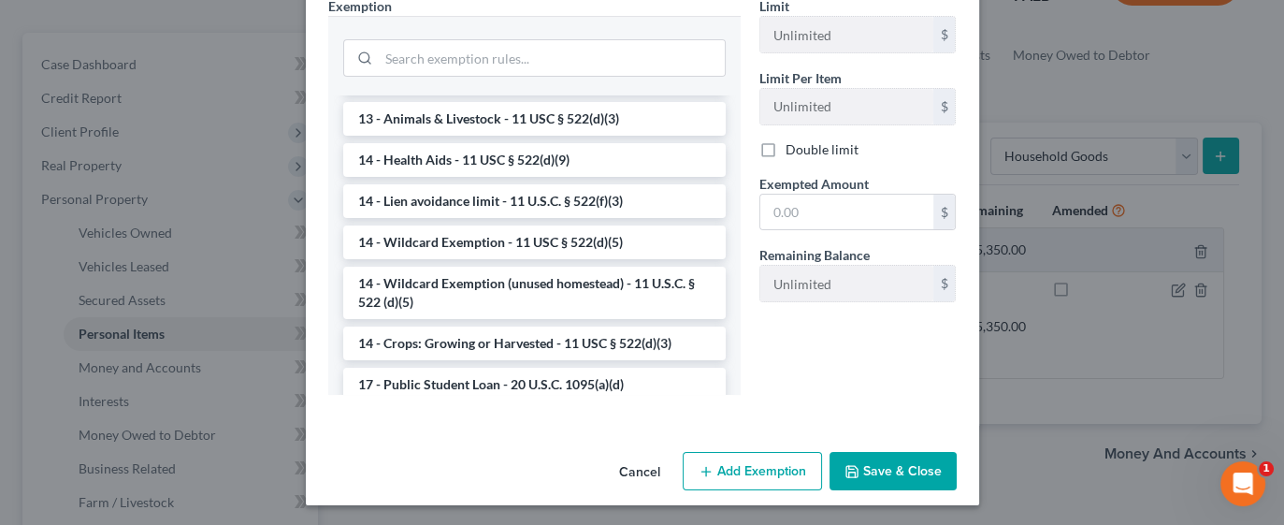
scroll to position [0, 0]
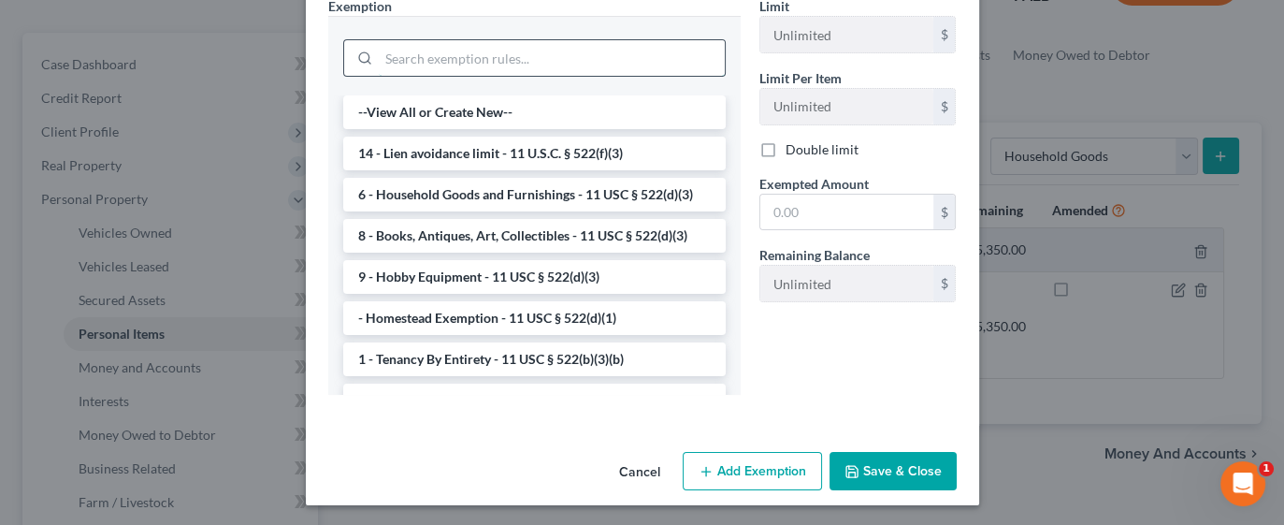
click at [547, 54] on input "search" at bounding box center [552, 58] width 346 height 36
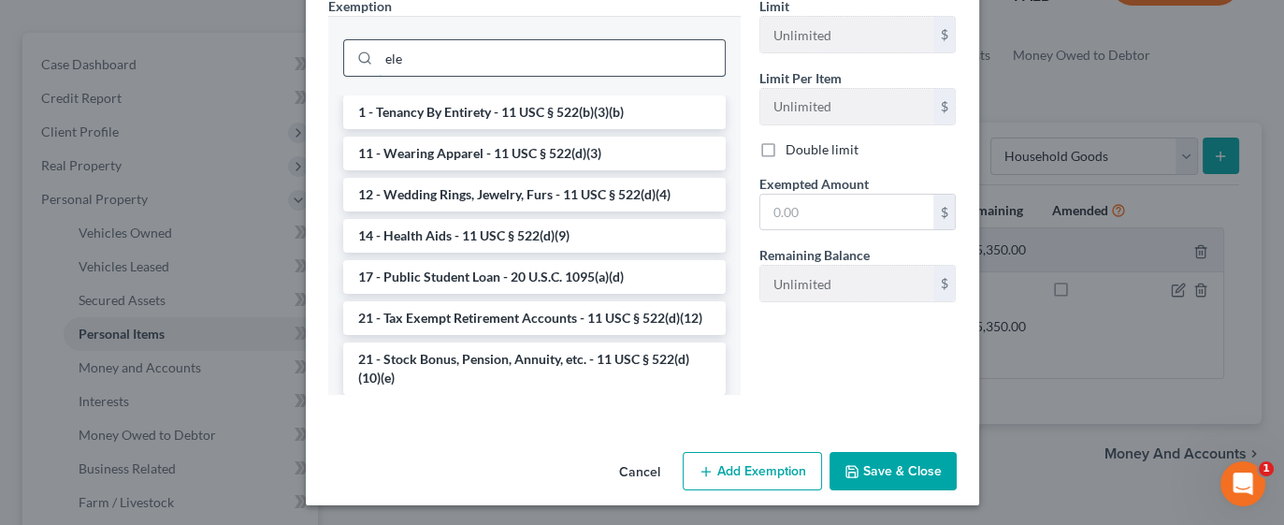
scroll to position [295, 0]
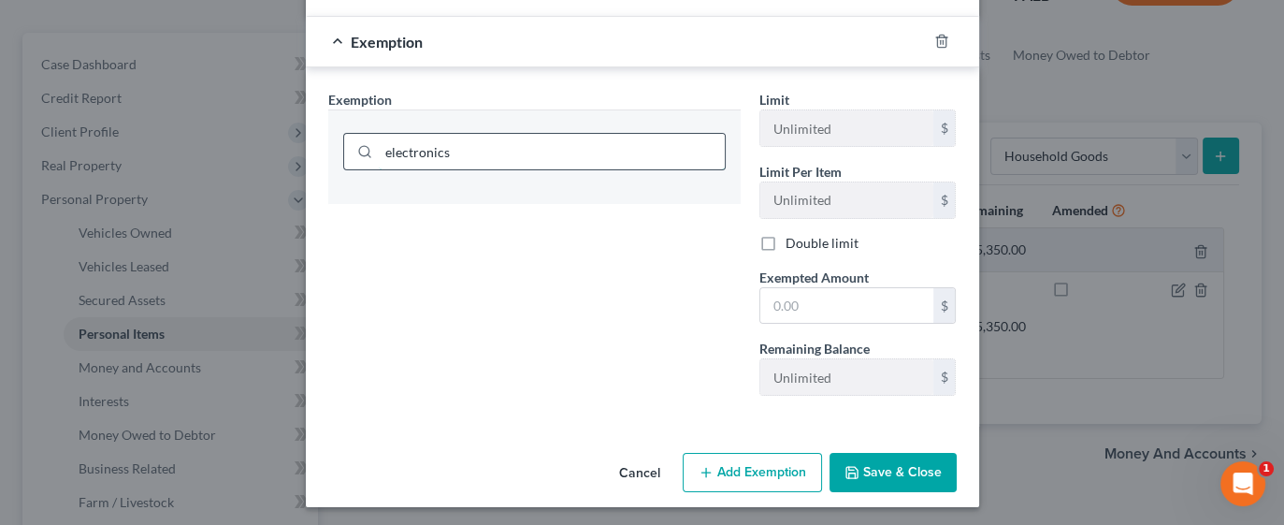
click at [572, 149] on input "electronics" at bounding box center [552, 152] width 346 height 36
type input "e"
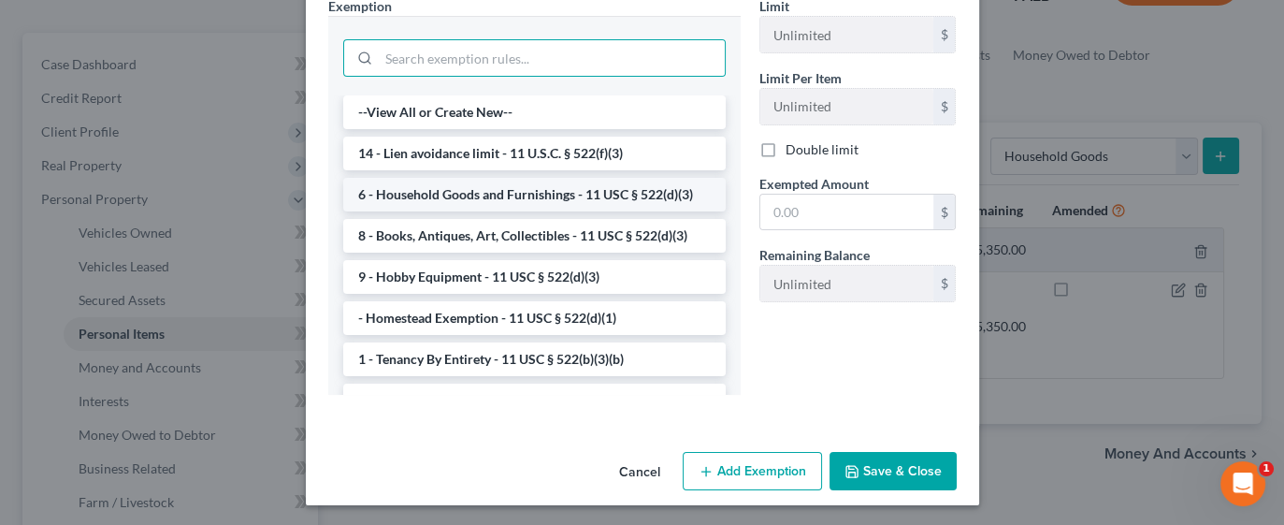
click at [533, 192] on li "6 - Household Goods and Furnishings - 11 USC § 522(d)(3)" at bounding box center [534, 195] width 383 height 34
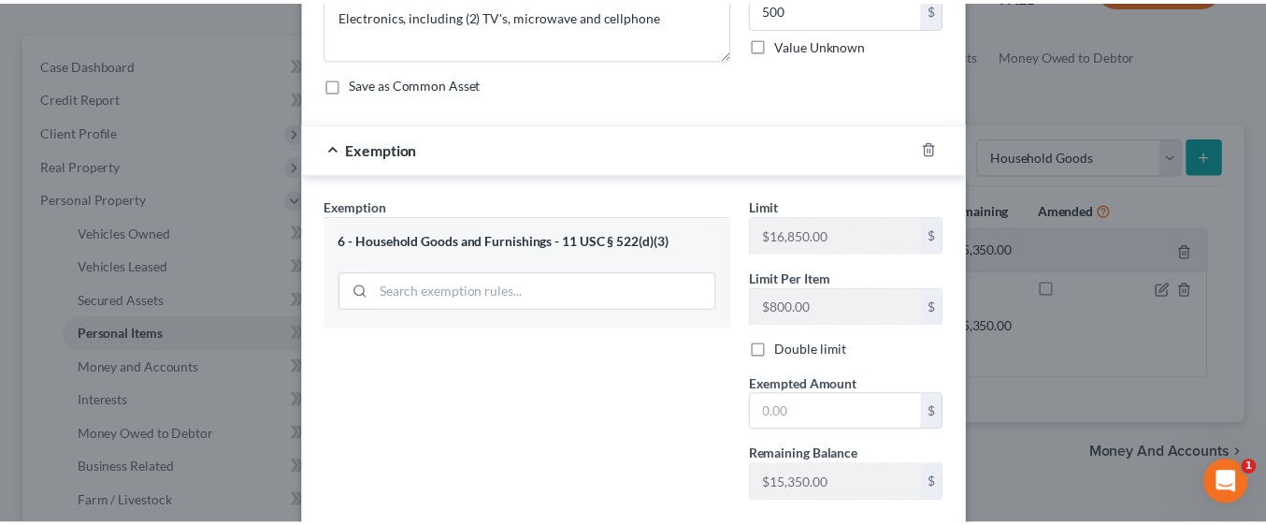
scroll to position [295, 0]
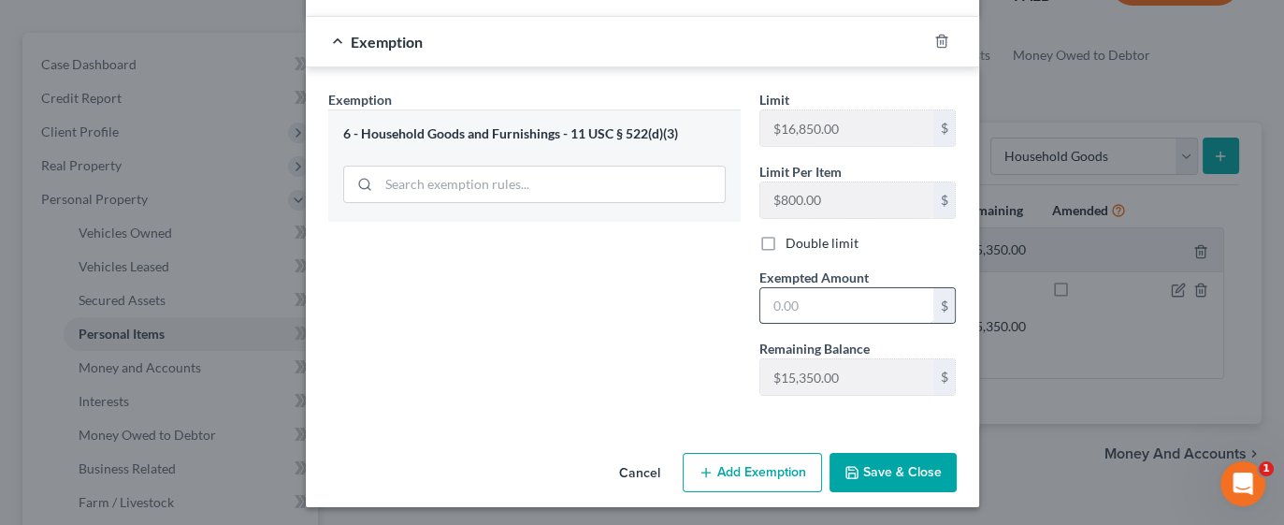
click at [809, 305] on input "text" at bounding box center [846, 306] width 173 height 36
type input "500.00"
click at [905, 463] on button "Save & Close" at bounding box center [893, 472] width 127 height 39
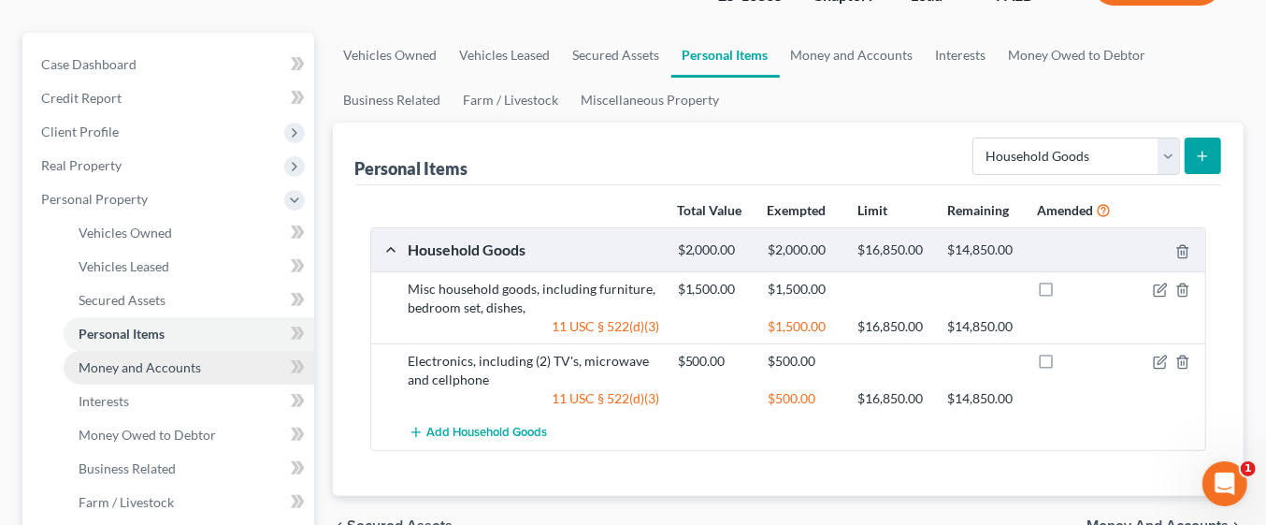
click at [169, 363] on span "Money and Accounts" at bounding box center [140, 367] width 123 height 16
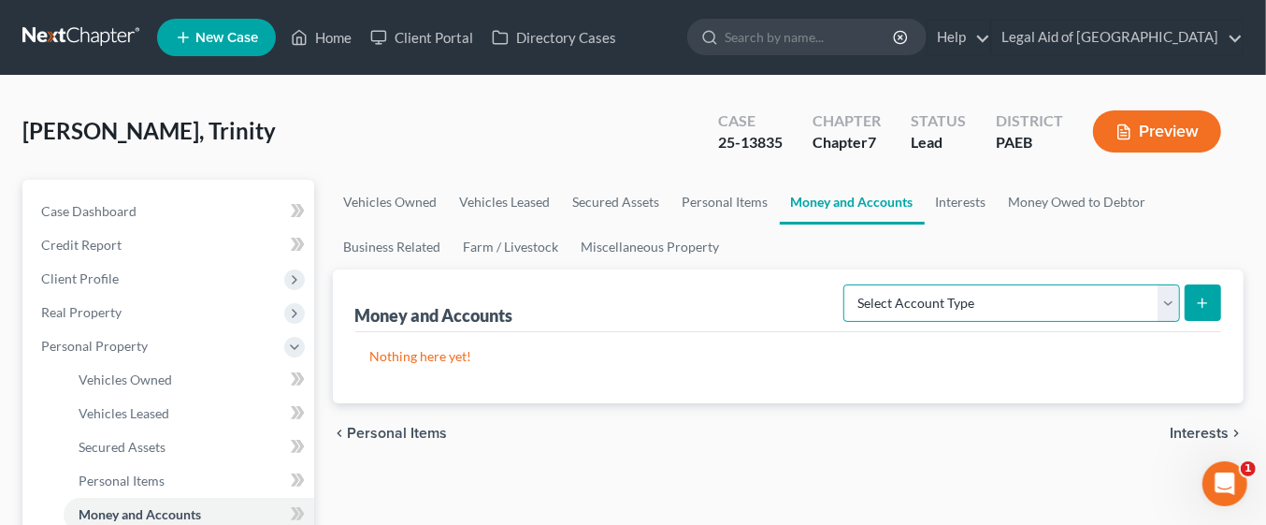
click at [1166, 299] on select "Select Account Type Brokerage Cash on Hand Certificates of Deposit Checking Acc…" at bounding box center [1012, 302] width 337 height 37
select select "checking"
click at [848, 284] on select "Select Account Type Brokerage Cash on Hand Certificates of Deposit Checking Acc…" at bounding box center [1012, 302] width 337 height 37
click at [1203, 303] on line "submit" at bounding box center [1203, 303] width 8 height 0
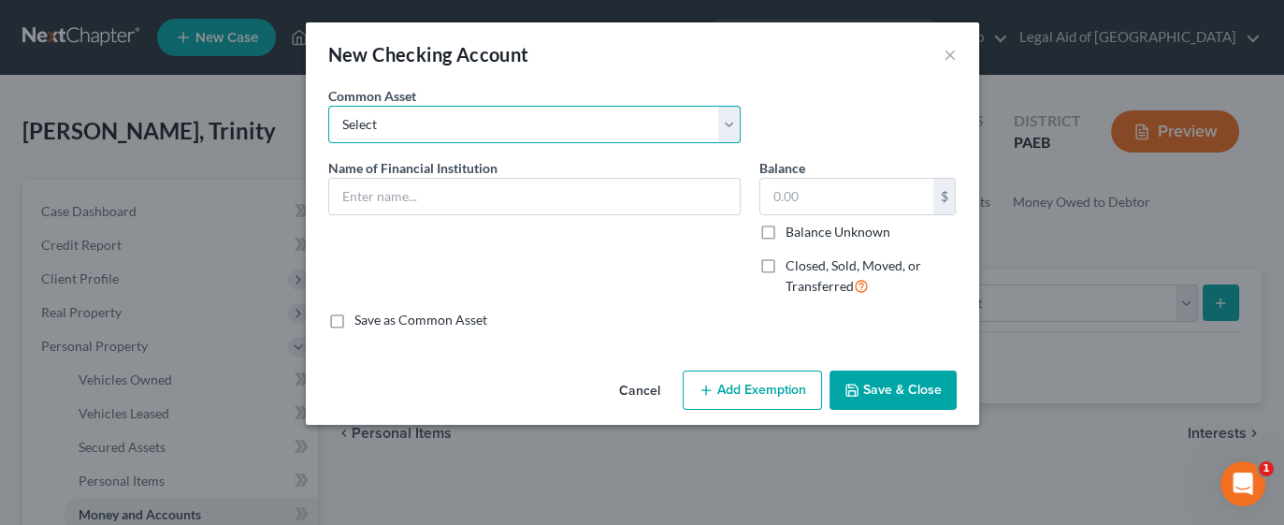
click at [726, 131] on select "Select American Heritage Credit Union TDbank [PERSON_NAME] Fargo Navy Federal C…" at bounding box center [534, 124] width 412 height 37
select select "2"
click at [328, 106] on select "Select American Heritage Credit Union TDbank [PERSON_NAME] Fargo Navy Federal C…" at bounding box center [534, 124] width 412 height 37
type input "[PERSON_NAME] Fargo"
type input "80.00"
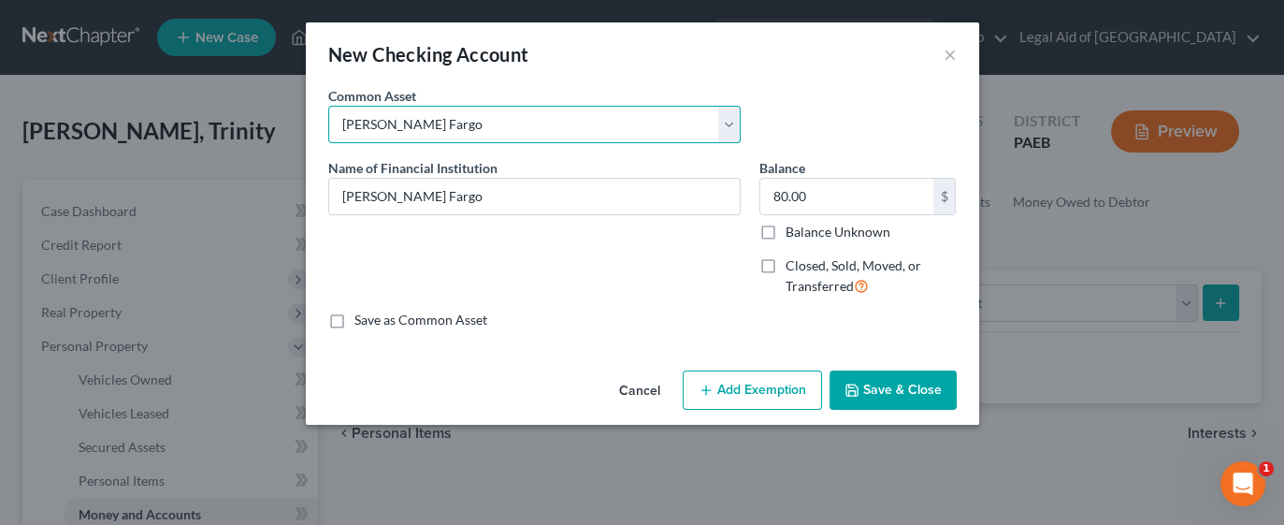
click at [613, 125] on select "Select American Heritage Credit Union TDbank [PERSON_NAME] Fargo Navy Federal C…" at bounding box center [534, 124] width 412 height 37
click at [328, 106] on select "Select American Heritage Credit Union TDbank [PERSON_NAME] Fargo Navy Federal C…" at bounding box center [534, 124] width 412 height 37
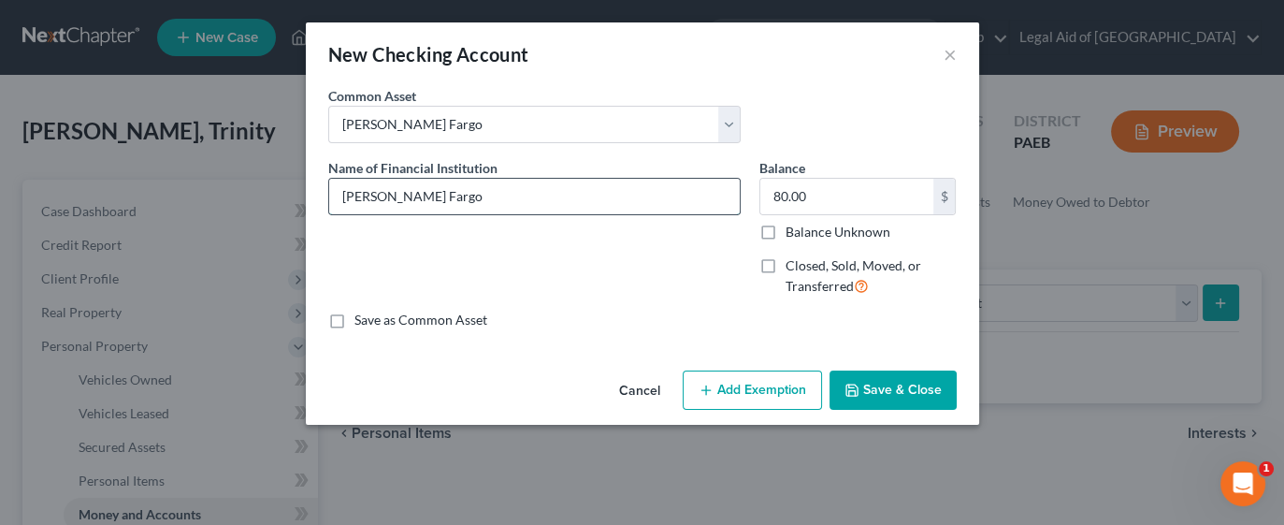
click at [619, 201] on input "[PERSON_NAME] Fargo" at bounding box center [534, 197] width 411 height 36
type input "[PERSON_NAME] Fargo checking account"
click at [861, 203] on input "80.00" at bounding box center [846, 197] width 173 height 36
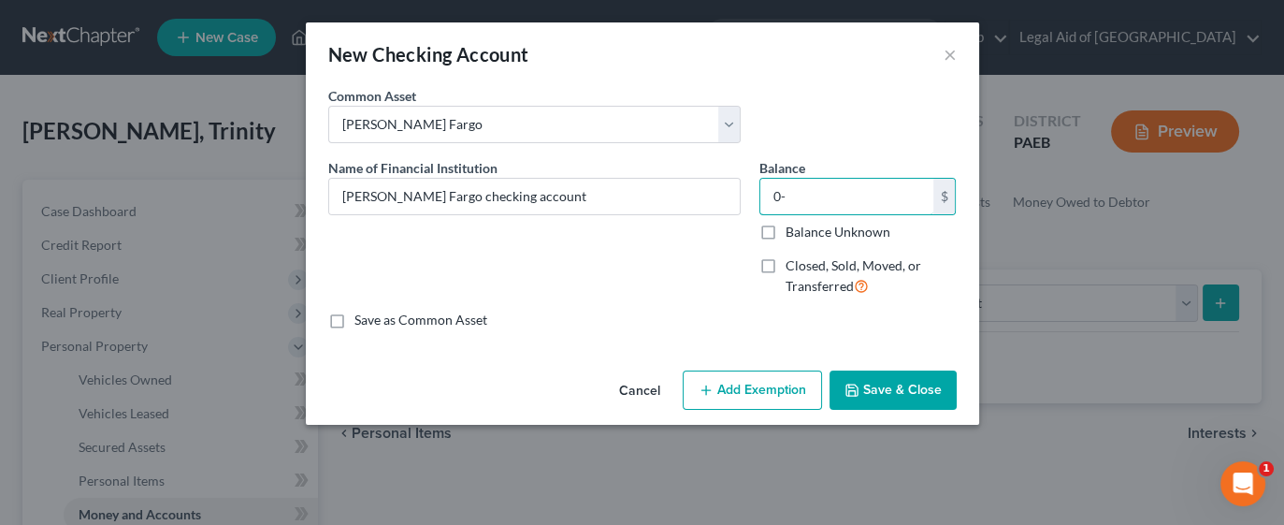
type input "0"
click at [818, 196] on input "text" at bounding box center [846, 197] width 173 height 36
click at [886, 385] on button "Save & Close" at bounding box center [893, 389] width 127 height 39
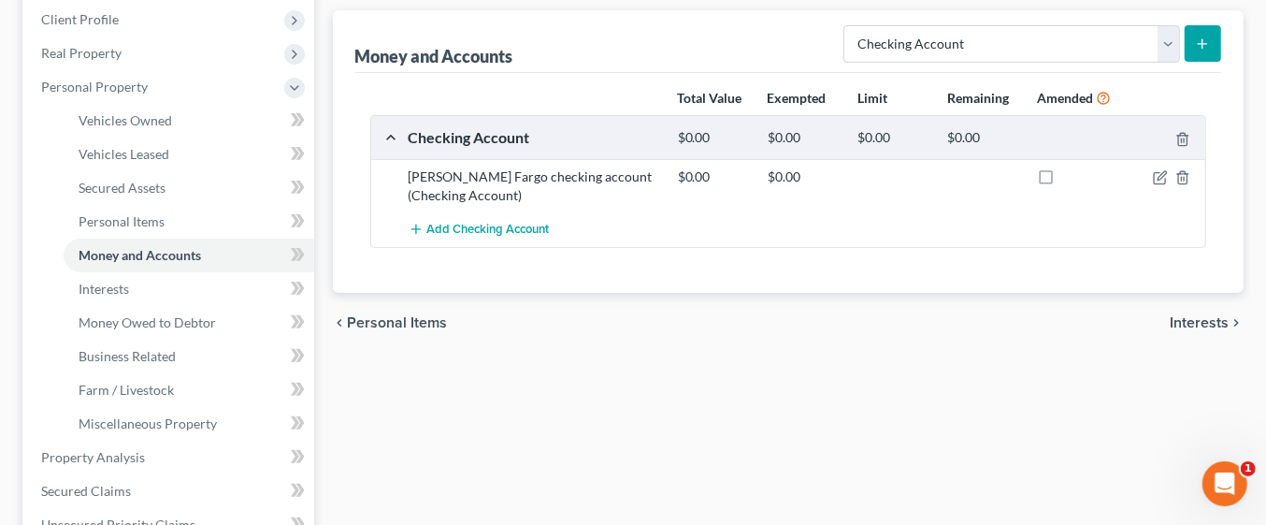
scroll to position [265, 0]
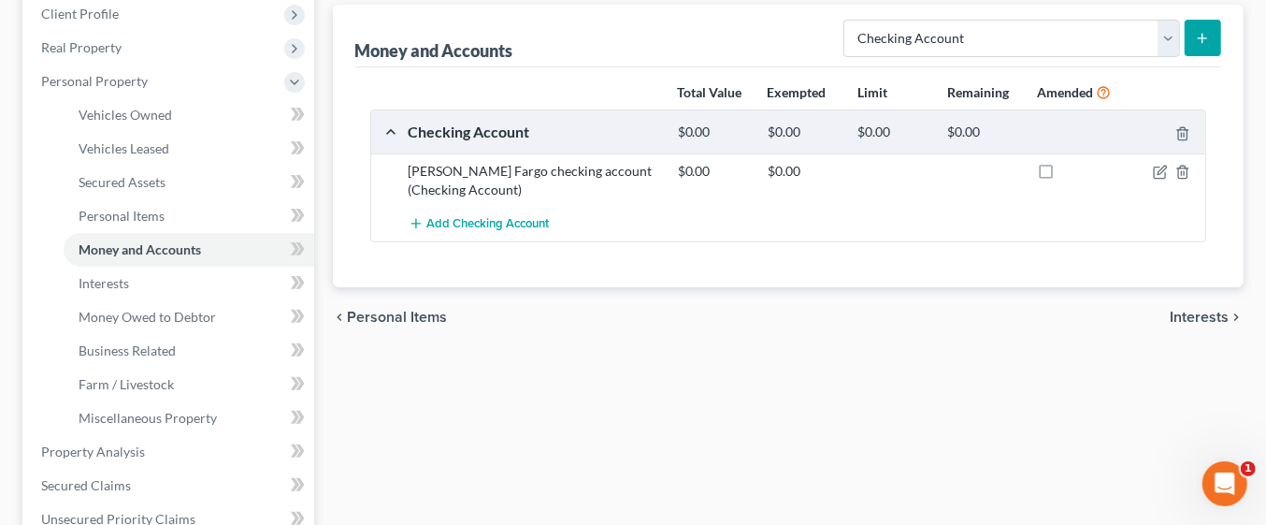
click at [1216, 313] on span "Interests" at bounding box center [1199, 317] width 59 height 15
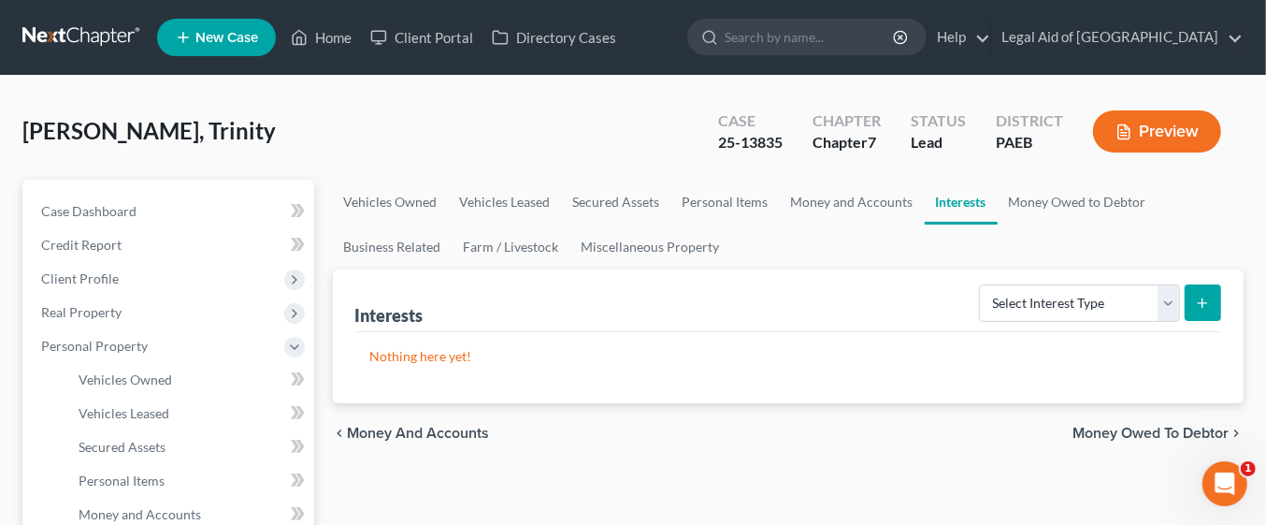
click at [1151, 426] on span "Money Owed to Debtor" at bounding box center [1151, 433] width 156 height 15
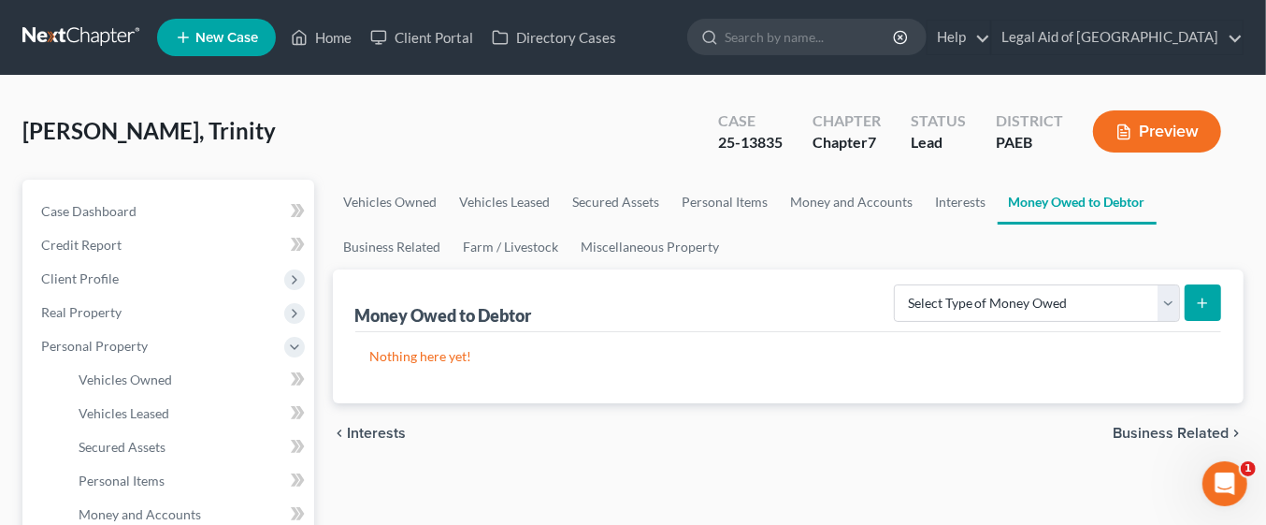
click at [1181, 426] on span "Business Related" at bounding box center [1171, 433] width 116 height 15
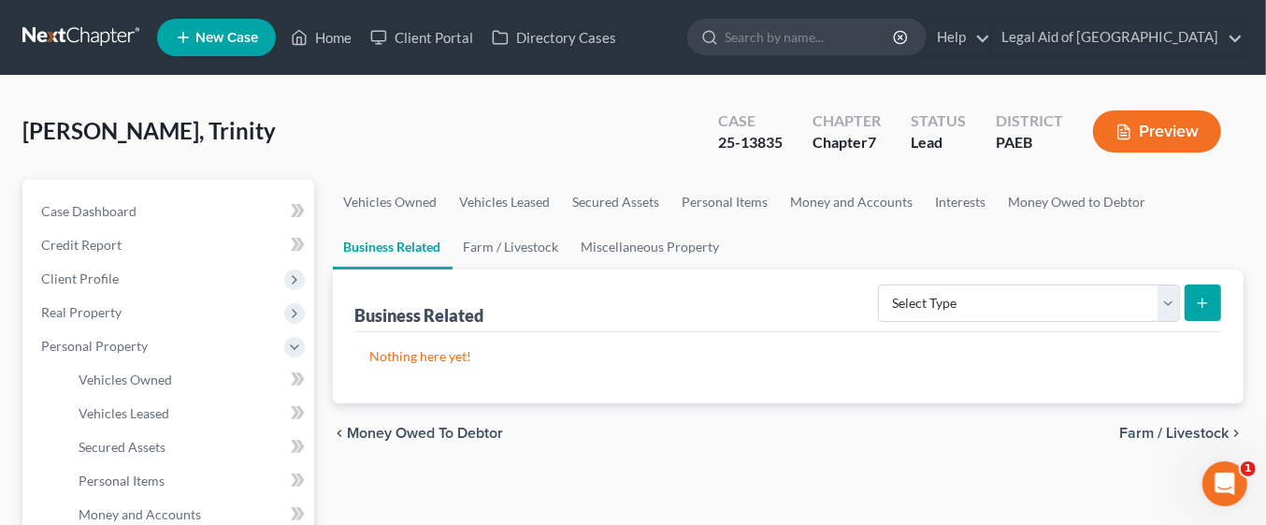
click at [1174, 426] on span "Farm / Livestock" at bounding box center [1174, 433] width 109 height 15
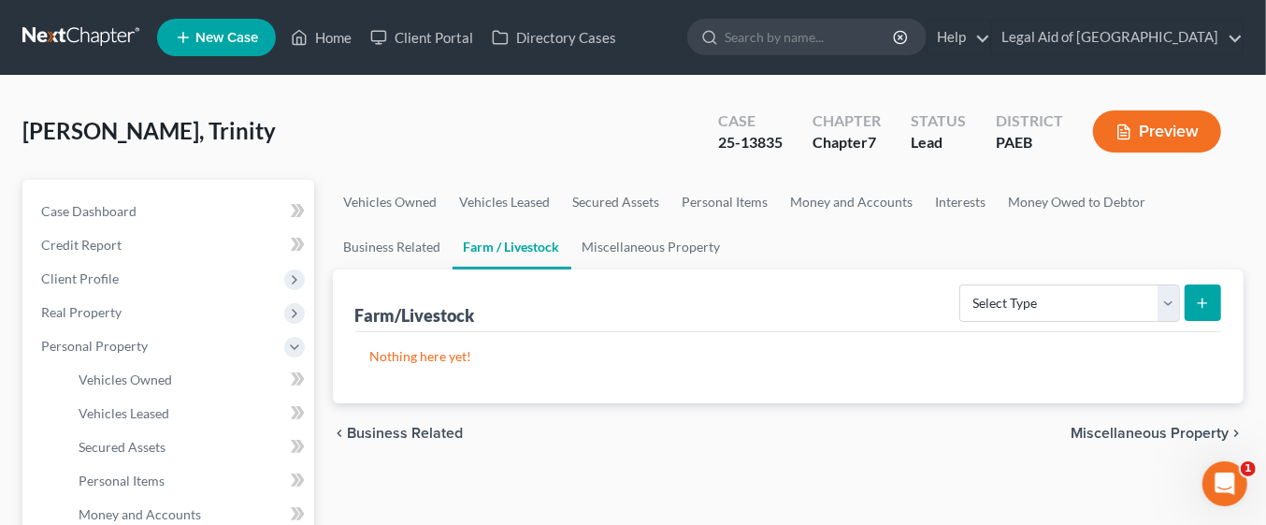
click at [1158, 434] on span "Miscellaneous Property" at bounding box center [1150, 433] width 158 height 15
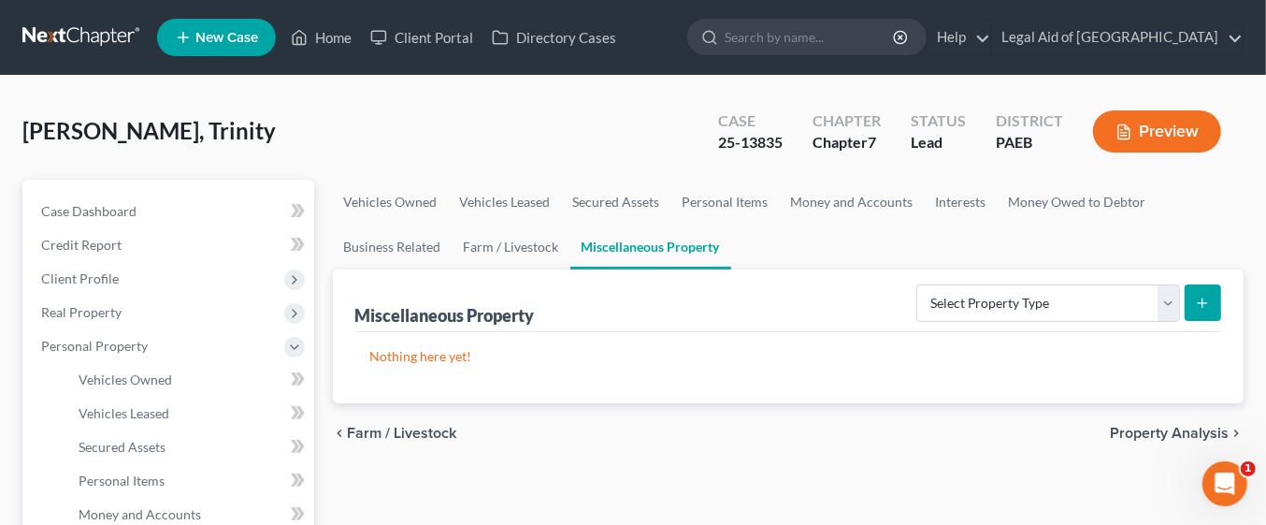
click at [1184, 426] on span "Property Analysis" at bounding box center [1169, 433] width 119 height 15
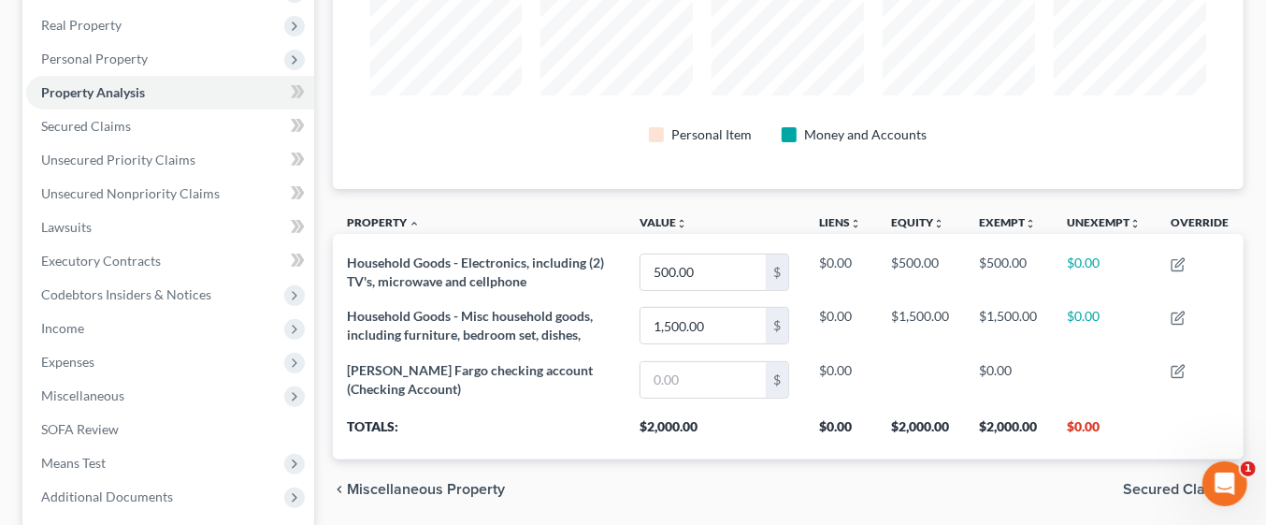
scroll to position [296, 0]
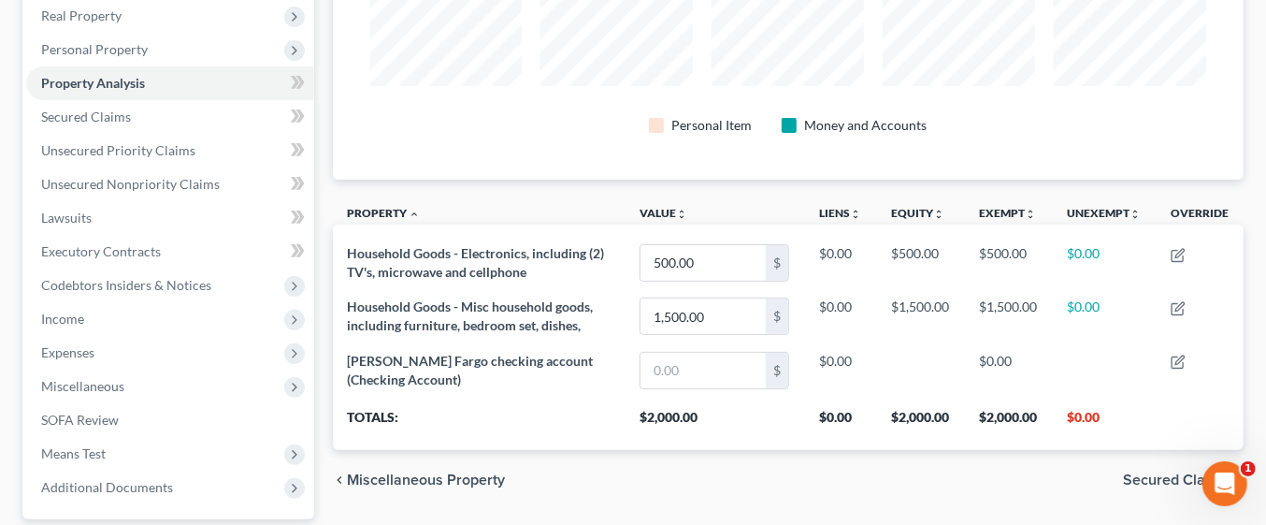
click at [1162, 472] on span "Secured Claims" at bounding box center [1176, 479] width 106 height 15
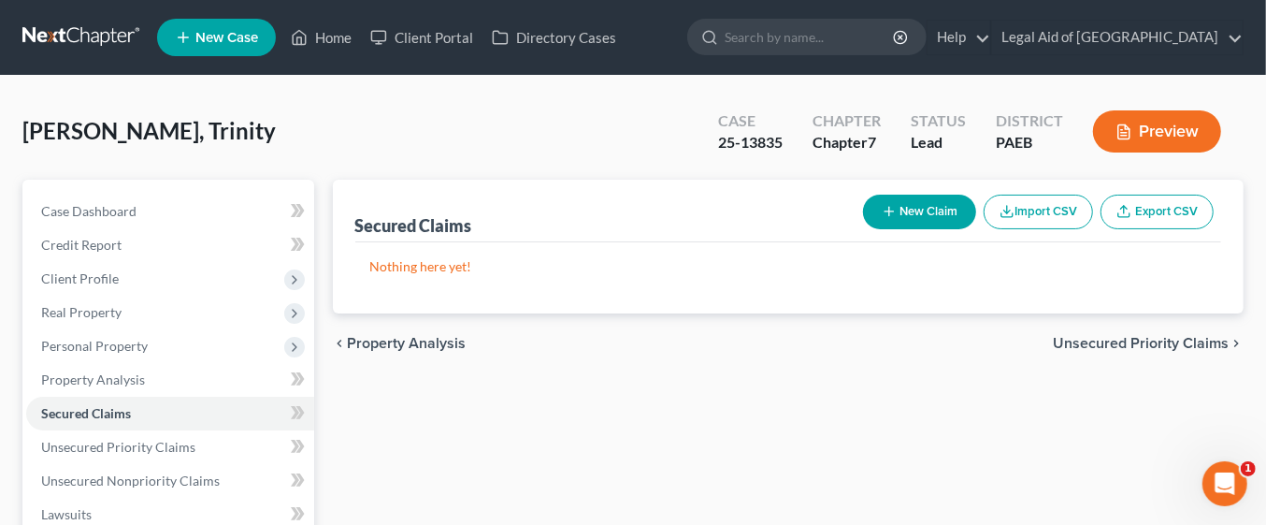
click at [1138, 341] on span "Unsecured Priority Claims" at bounding box center [1141, 343] width 176 height 15
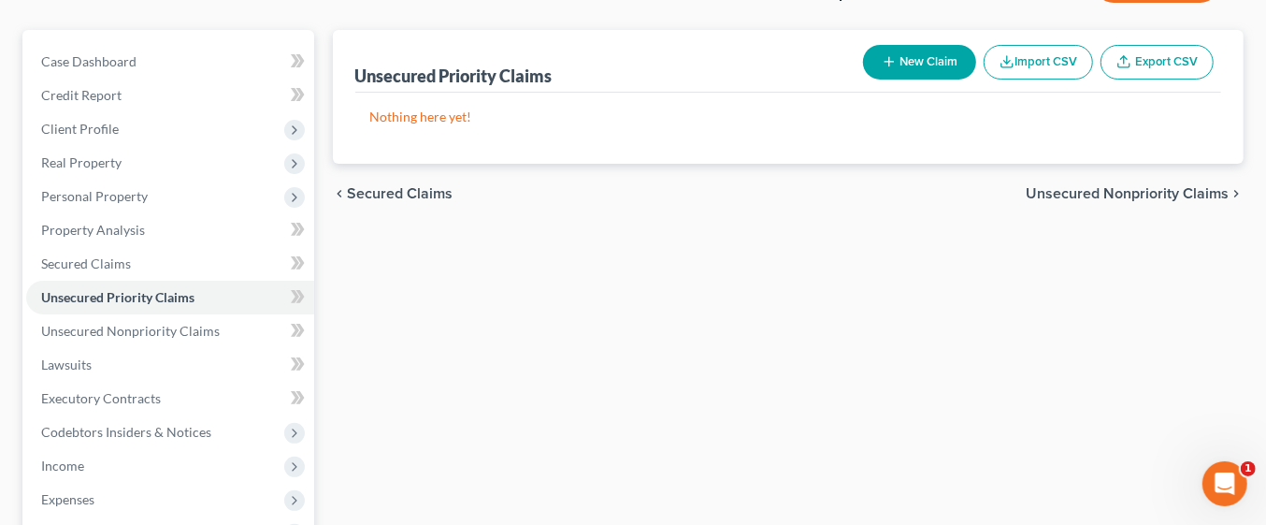
scroll to position [172, 0]
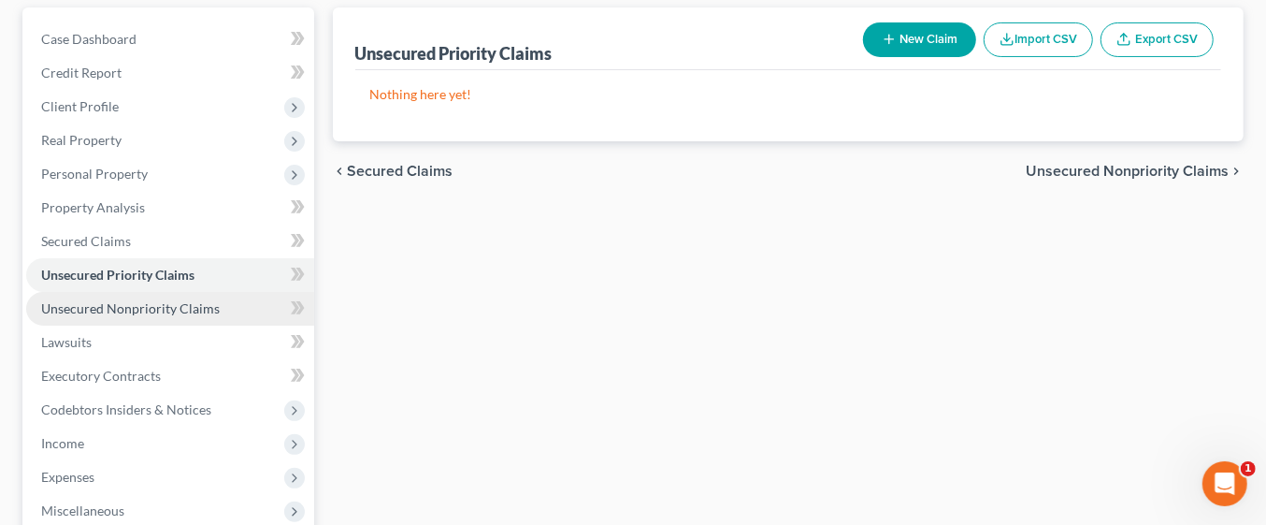
click at [193, 313] on span "Unsecured Nonpriority Claims" at bounding box center [130, 308] width 179 height 16
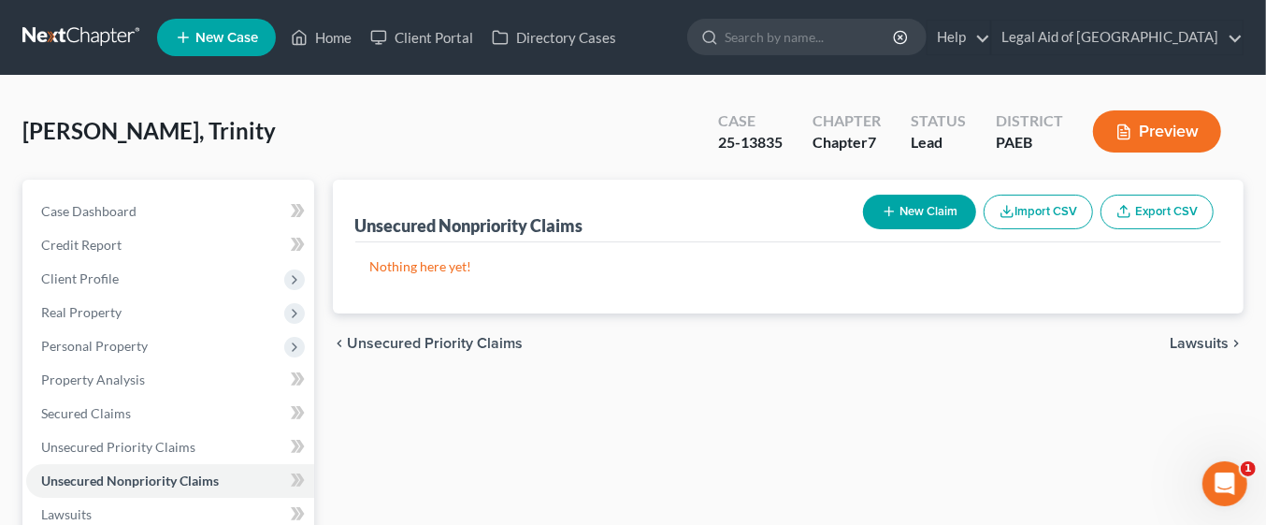
click at [943, 213] on button "New Claim" at bounding box center [919, 212] width 113 height 35
select select "0"
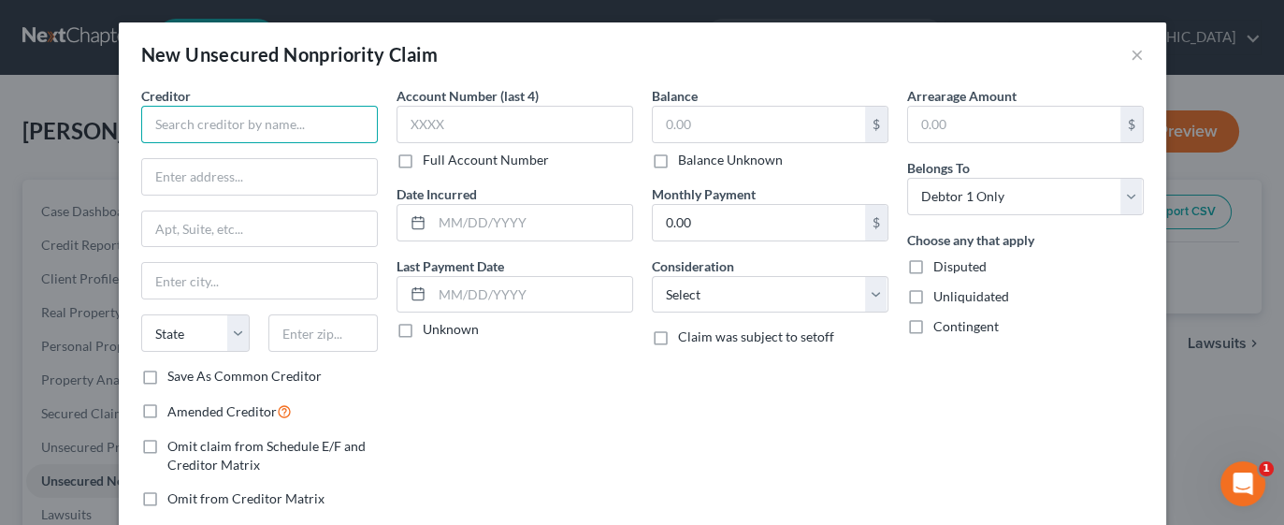
click at [292, 130] on input "text" at bounding box center [259, 124] width 237 height 37
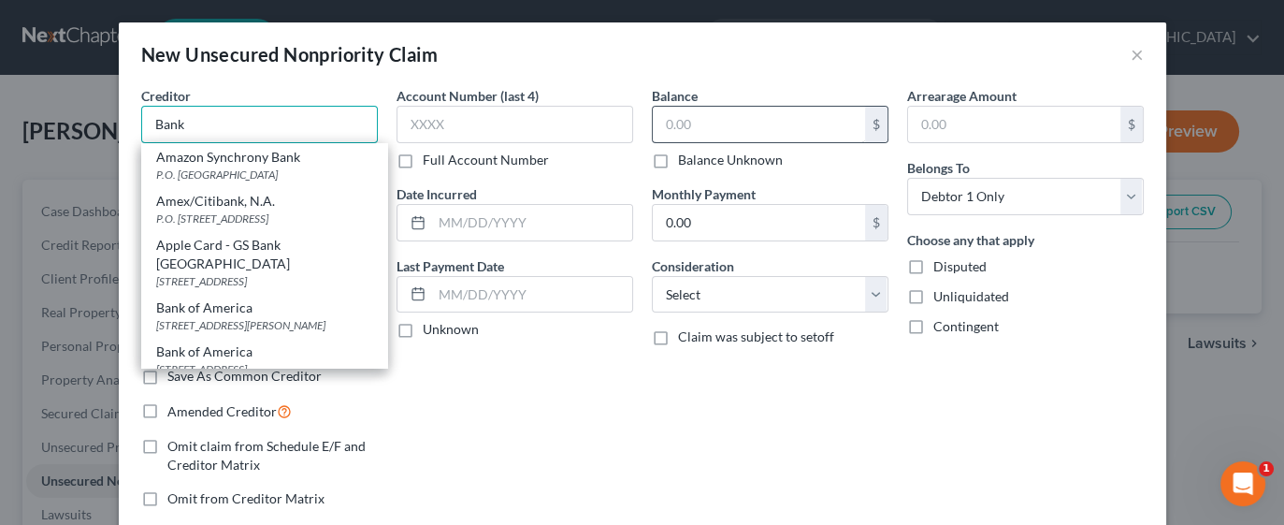
type input "Bank"
click at [784, 123] on input "text" at bounding box center [759, 125] width 212 height 36
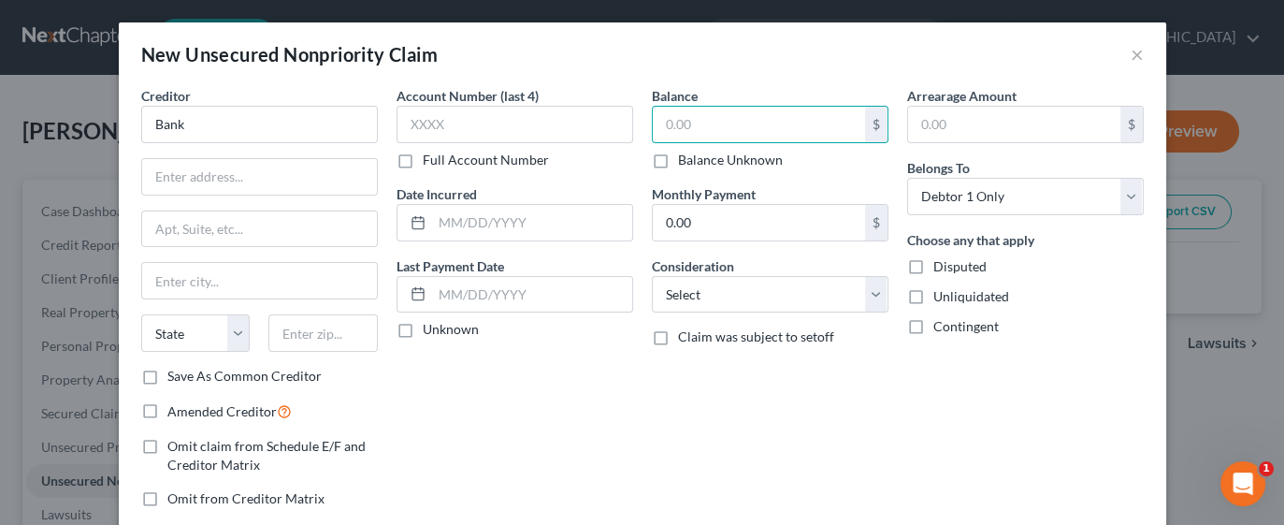
click at [678, 161] on label "Balance Unknown" at bounding box center [730, 160] width 105 height 19
click at [686, 161] on input "Balance Unknown" at bounding box center [692, 157] width 12 height 12
checkbox input "true"
type input "0.00"
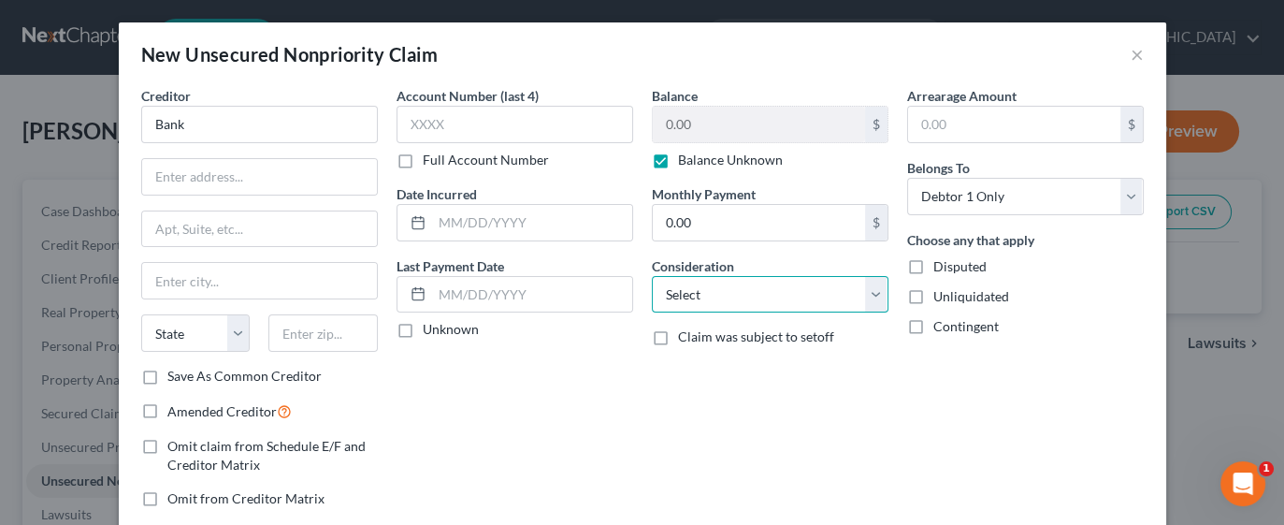
click at [866, 287] on select "Select Cable / Satellite Services Collection Agency Credit Card Debt Debt Couns…" at bounding box center [770, 294] width 237 height 37
select select "14"
click at [652, 276] on select "Select Cable / Satellite Services Collection Agency Credit Card Debt Debt Couns…" at bounding box center [770, 294] width 237 height 37
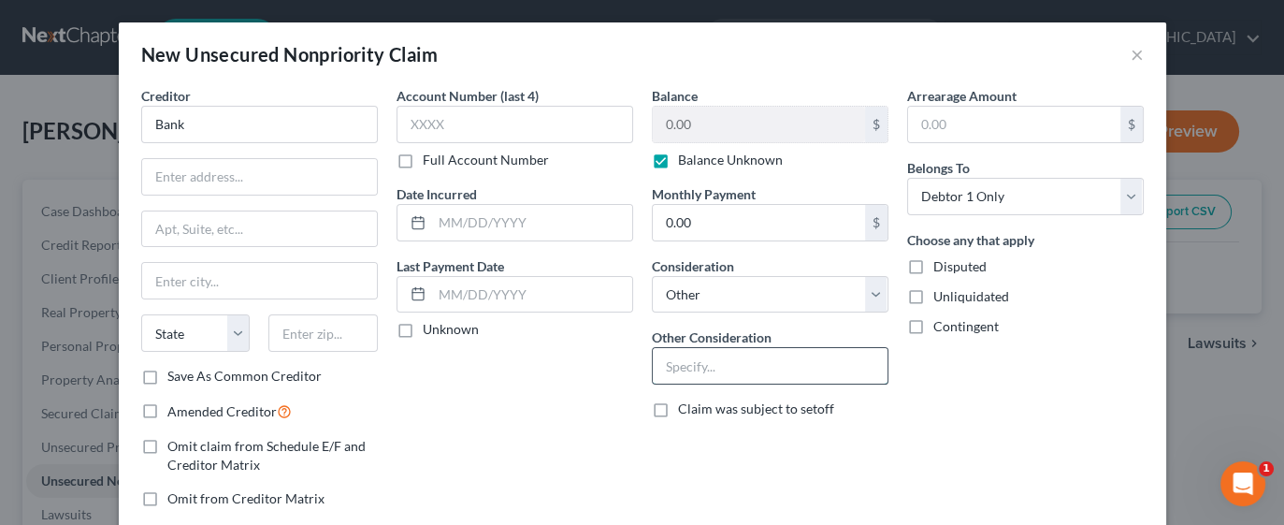
click at [727, 364] on input "text" at bounding box center [770, 366] width 235 height 36
click at [727, 369] on input "Car reposession" at bounding box center [770, 366] width 235 height 36
click at [687, 360] on input "Car reposession" at bounding box center [770, 366] width 235 height 36
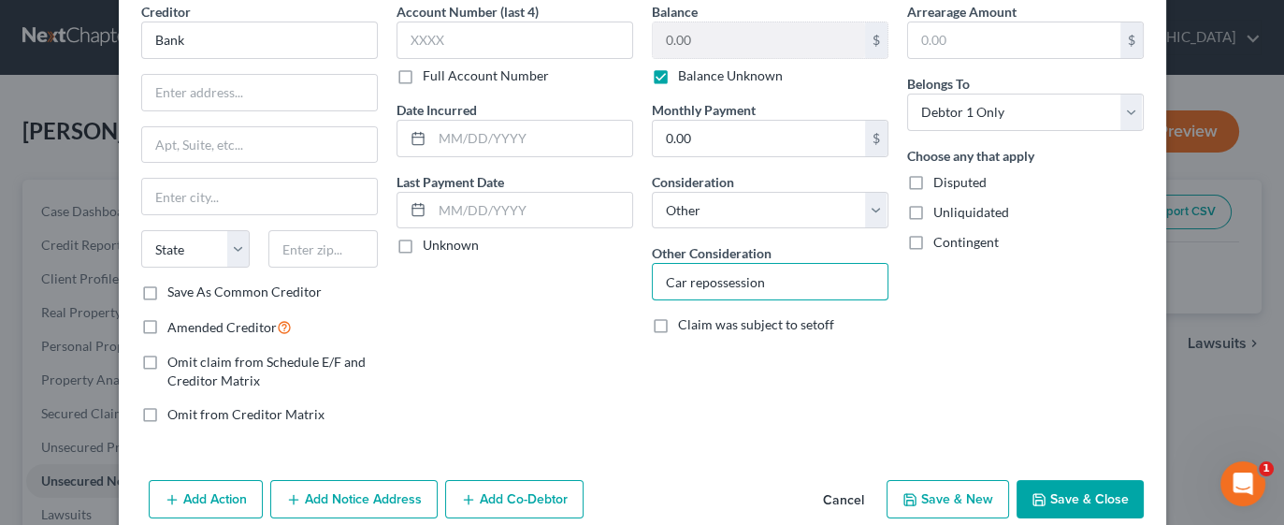
scroll to position [112, 0]
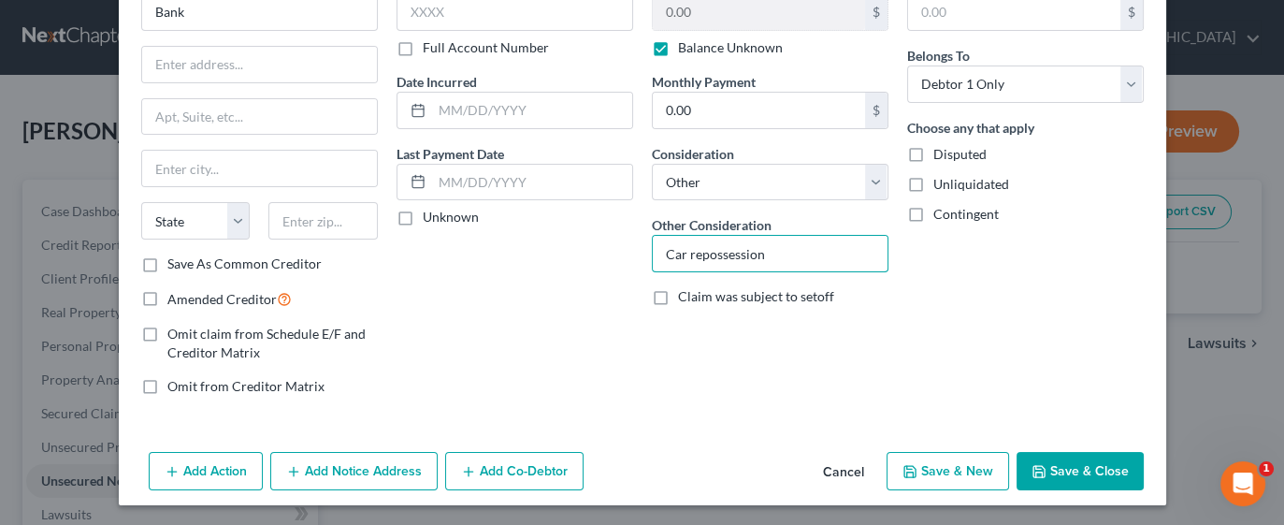
type input "Car repossession"
click at [1058, 468] on button "Save & Close" at bounding box center [1080, 471] width 127 height 39
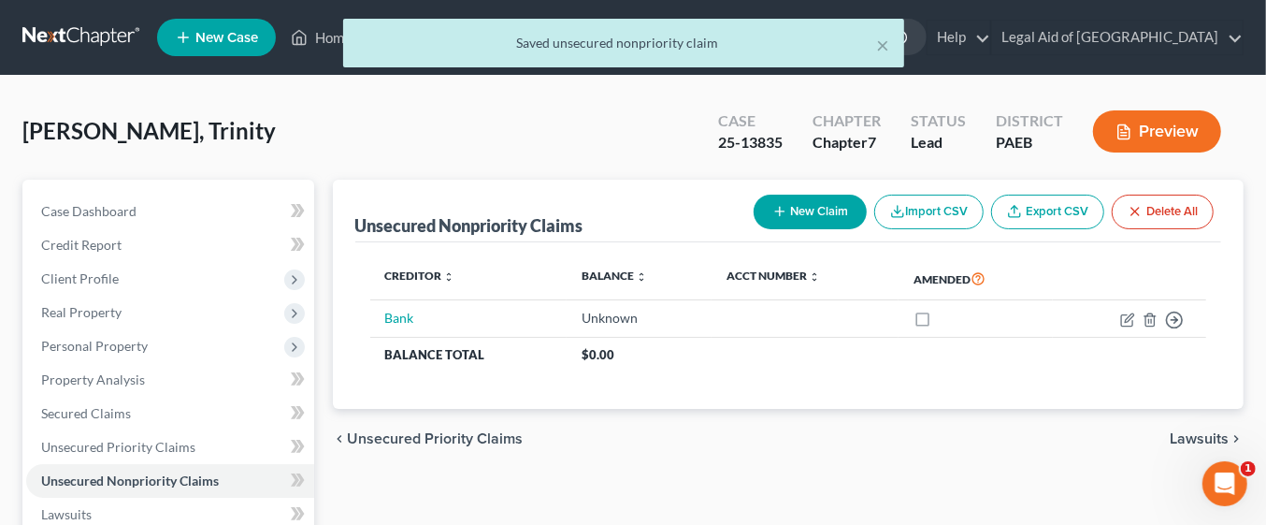
click at [1194, 440] on span "Lawsuits" at bounding box center [1199, 438] width 59 height 15
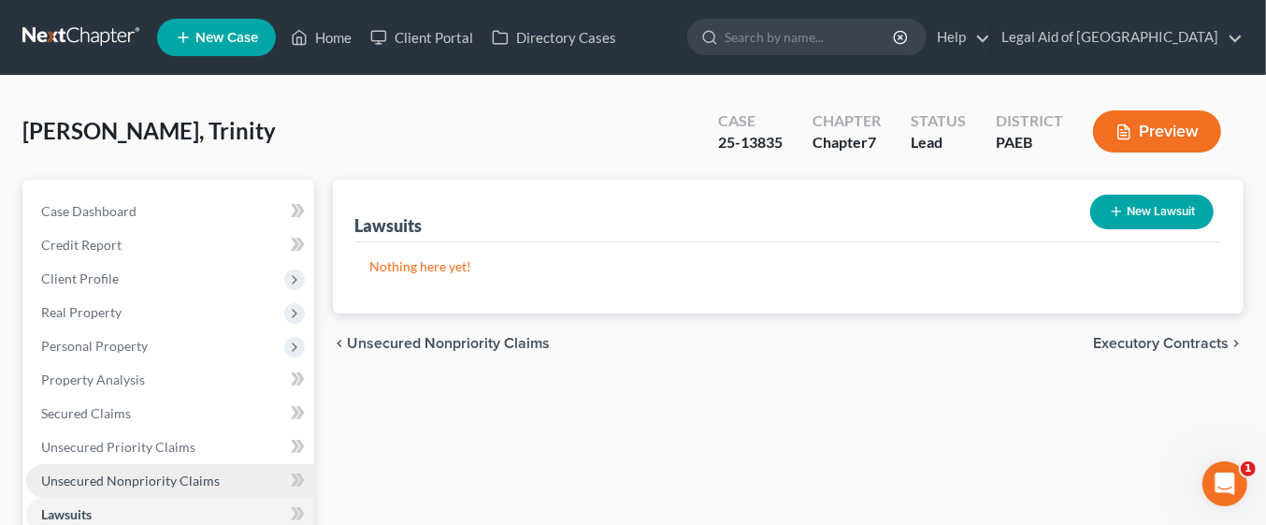
click at [185, 477] on span "Unsecured Nonpriority Claims" at bounding box center [130, 480] width 179 height 16
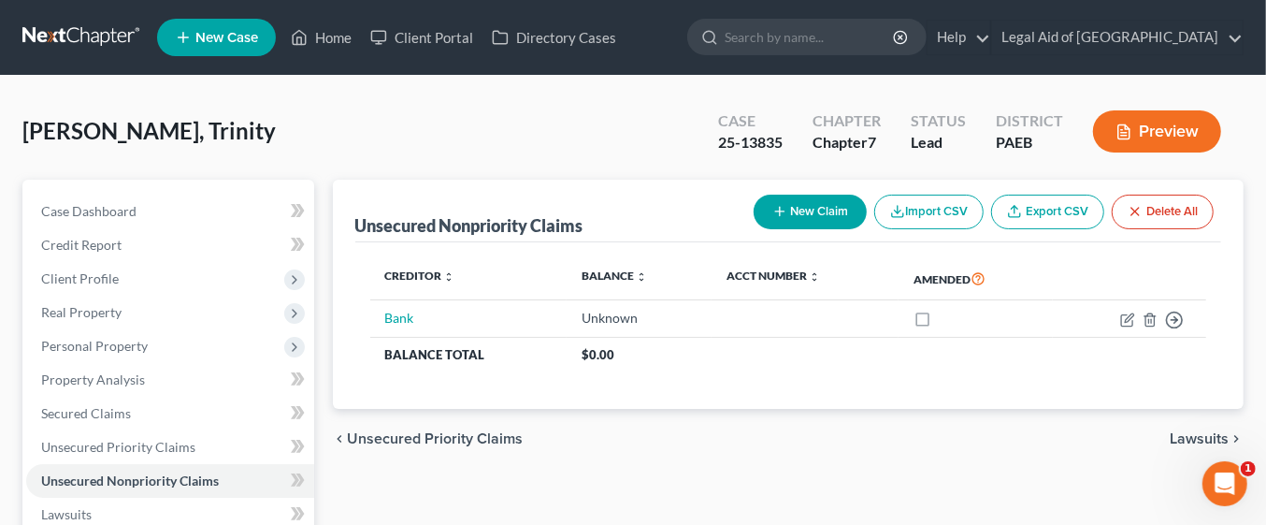
click at [839, 210] on button "New Claim" at bounding box center [810, 212] width 113 height 35
select select "0"
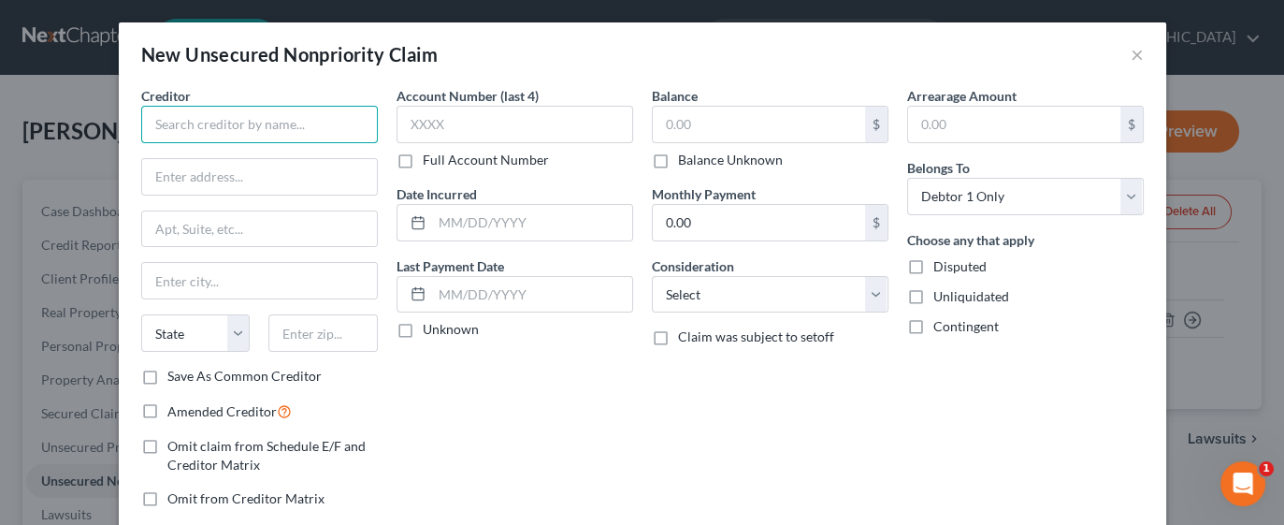
click at [312, 117] on input "text" at bounding box center [259, 124] width 237 height 37
type input "Lansdowne [PERSON_NAME]"
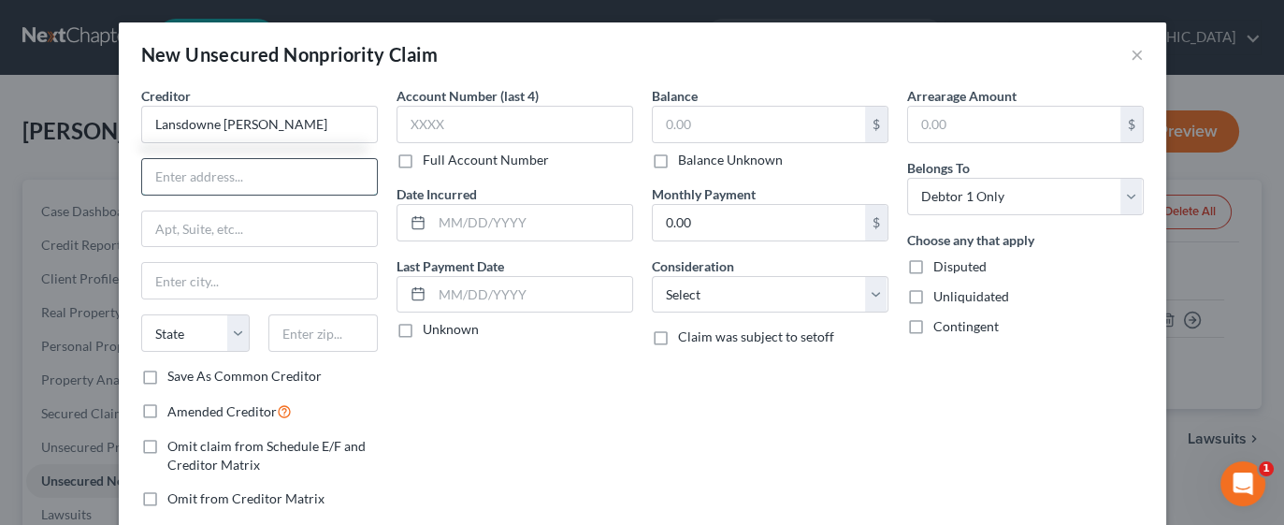
click at [231, 178] on input "text" at bounding box center [259, 177] width 235 height 36
type input "7284-[GEOGRAPHIC_DATA]"
click at [231, 278] on input "text" at bounding box center [259, 281] width 235 height 36
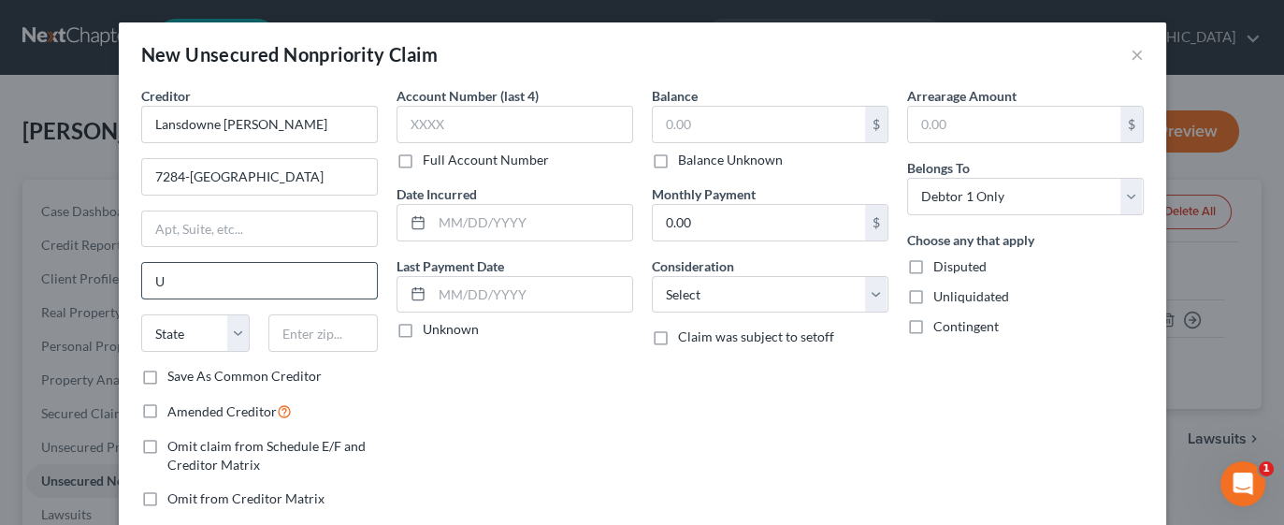
type input "Upper [PERSON_NAME]"
type input "19082"
select select "39"
click at [737, 123] on input "text" at bounding box center [759, 125] width 212 height 36
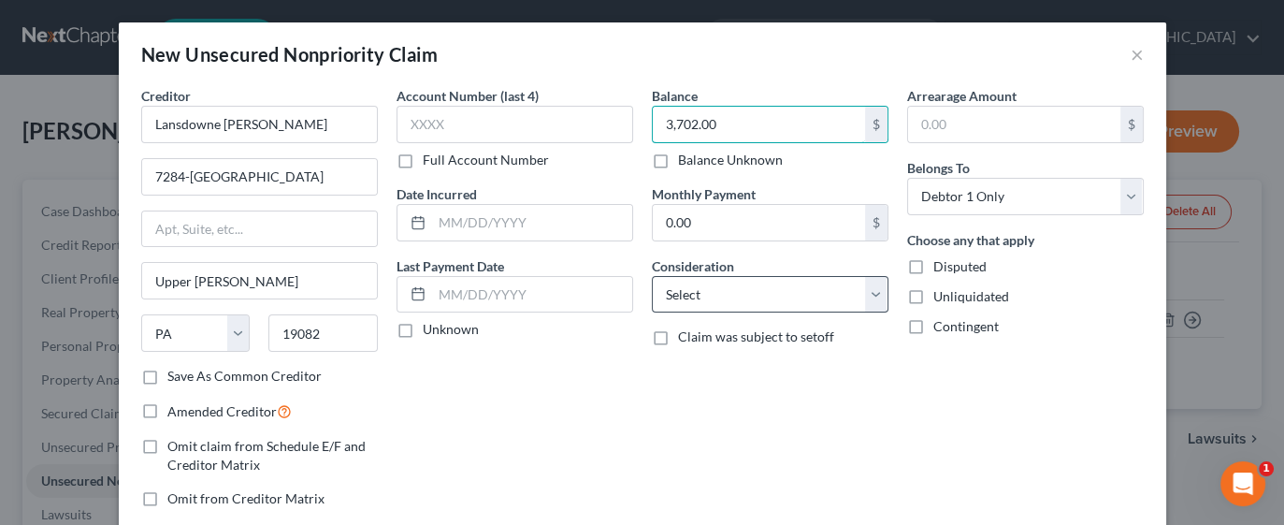
type input "3,702.00"
click at [876, 295] on select "Select Cable / Satellite Services Collection Agency Credit Card Debt Debt Couns…" at bounding box center [770, 294] width 237 height 37
select select "14"
click at [652, 276] on select "Select Cable / Satellite Services Collection Agency Credit Card Debt Debt Couns…" at bounding box center [770, 294] width 237 height 37
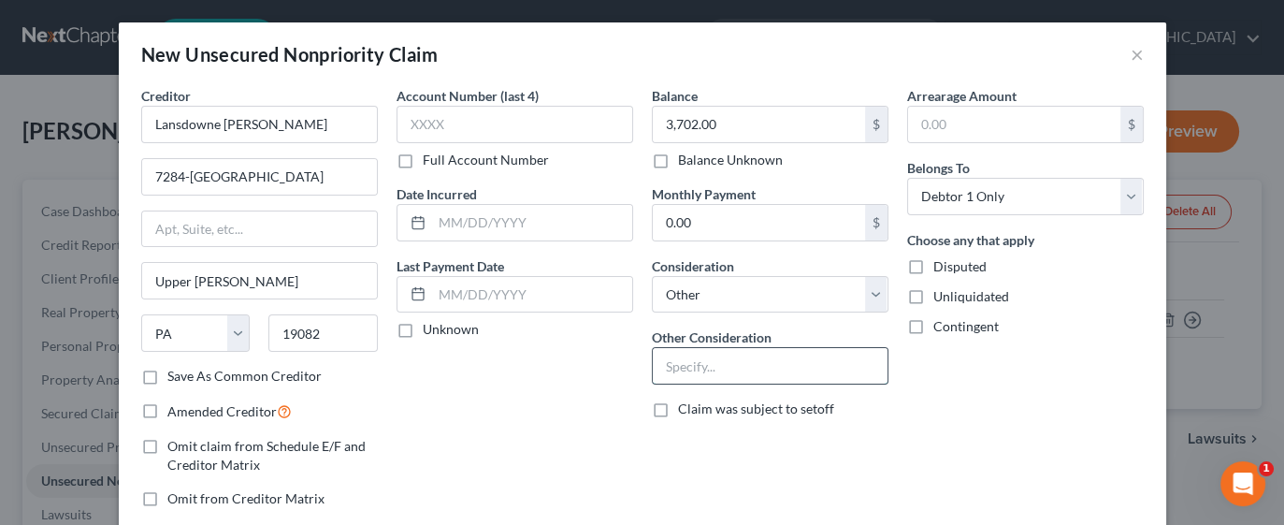
click at [755, 367] on input "text" at bounding box center [770, 366] width 235 height 36
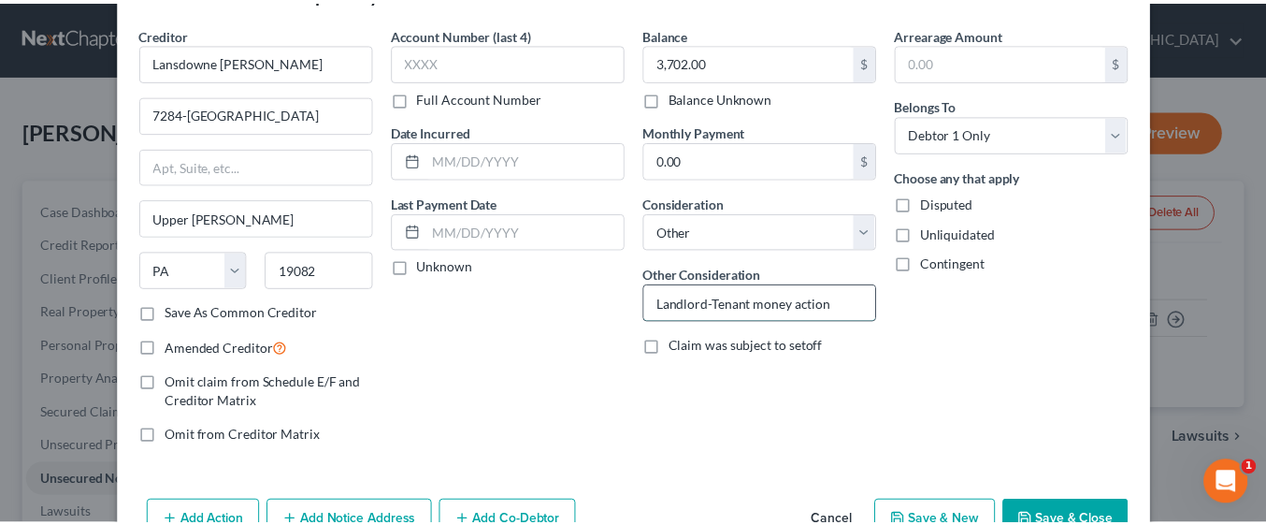
scroll to position [112, 0]
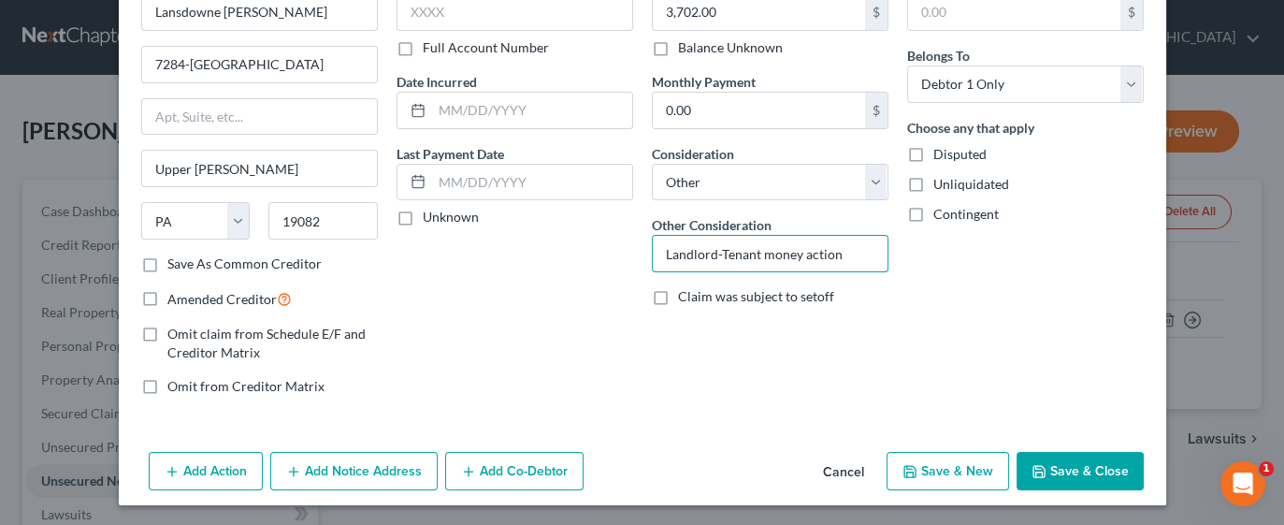
type input "Landlord-Tenant money action"
click at [1063, 470] on button "Save & Close" at bounding box center [1080, 471] width 127 height 39
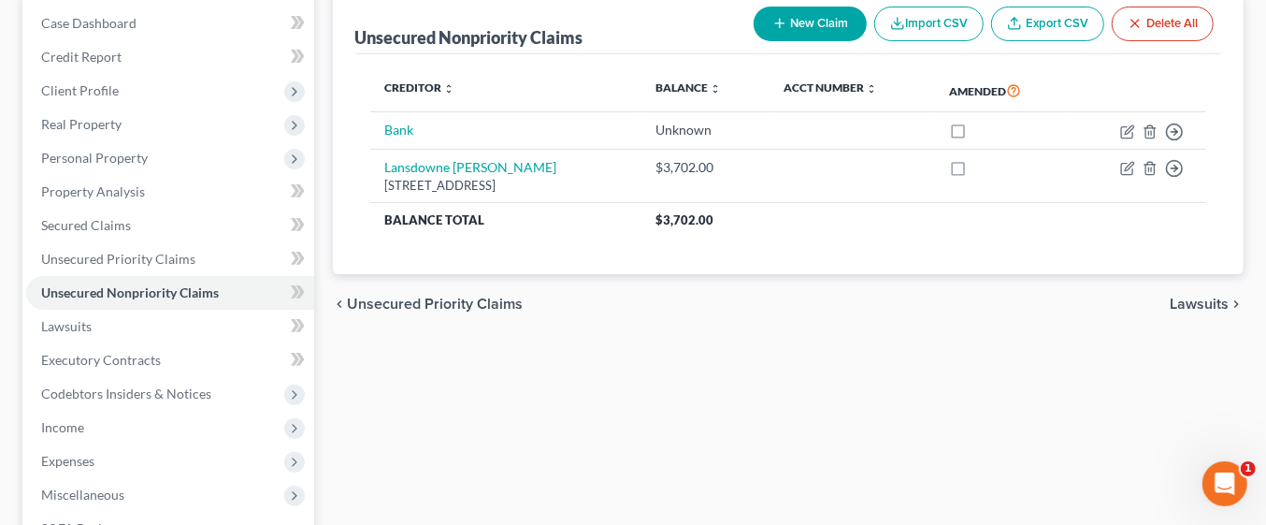
scroll to position [203, 0]
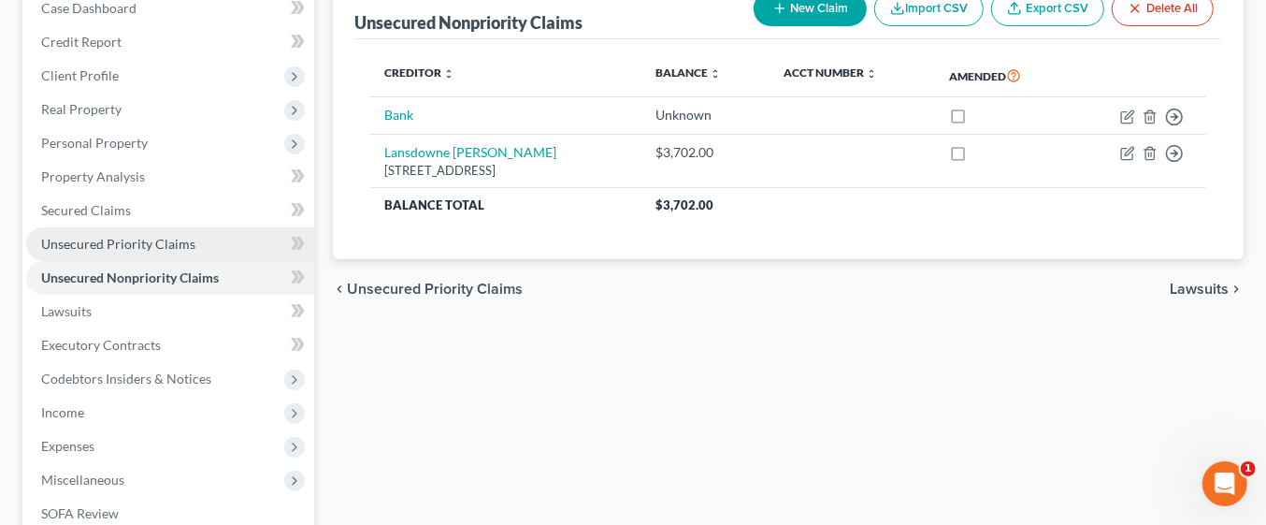
click at [188, 239] on span "Unsecured Priority Claims" at bounding box center [118, 244] width 154 height 16
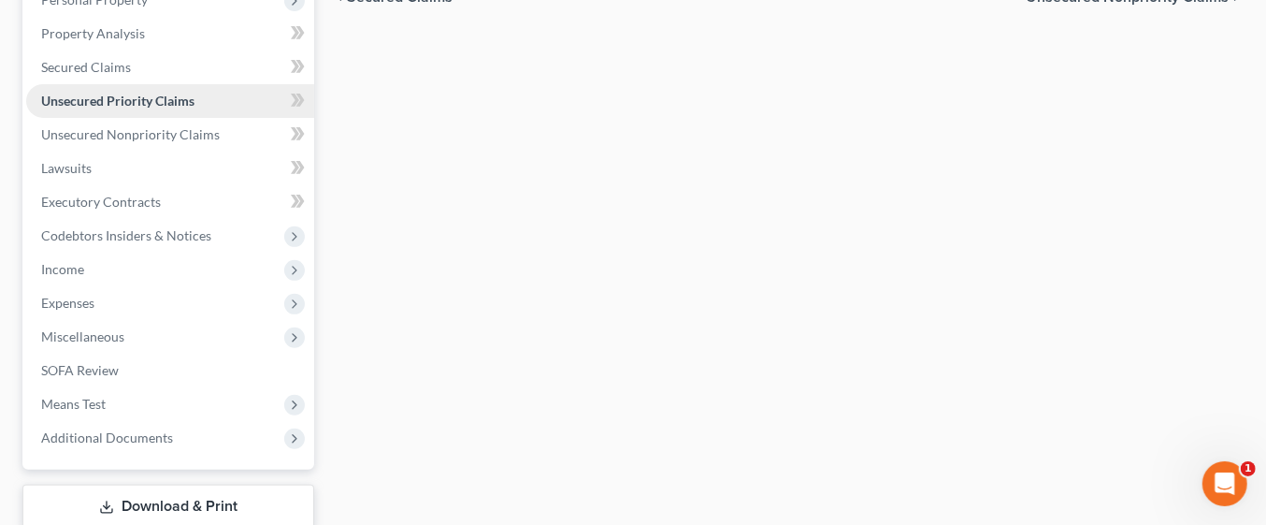
scroll to position [348, 0]
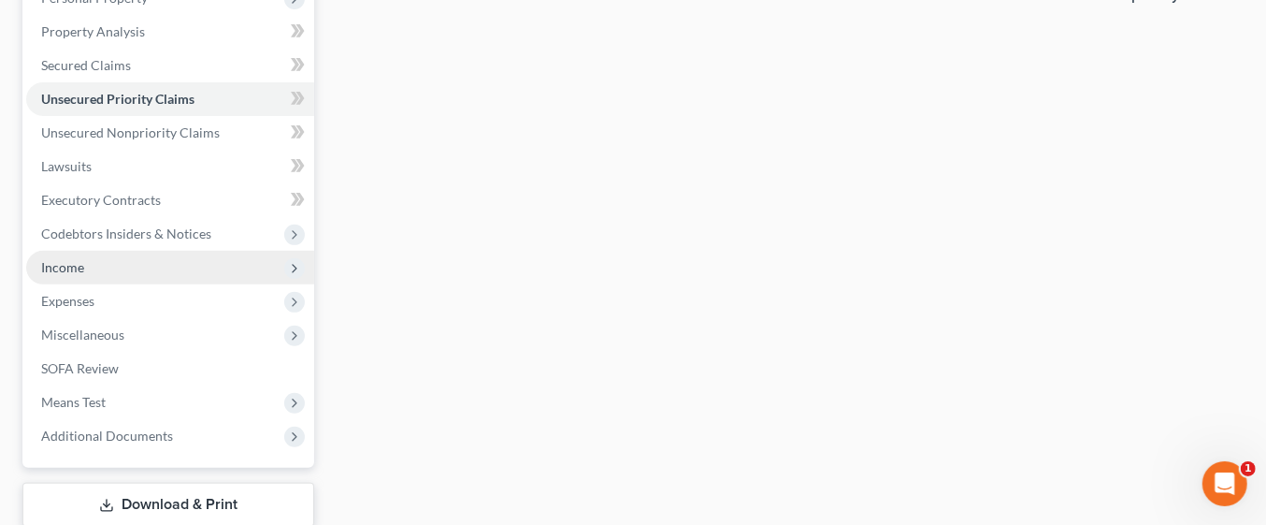
click at [156, 257] on span "Income" at bounding box center [170, 268] width 288 height 34
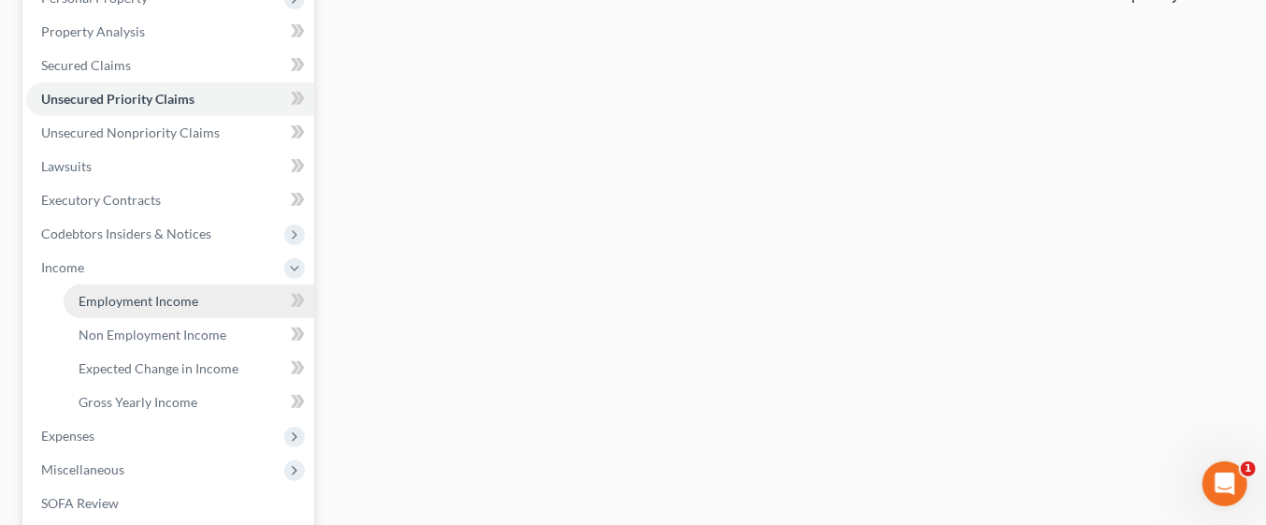
click at [236, 296] on link "Employment Income" at bounding box center [189, 301] width 251 height 34
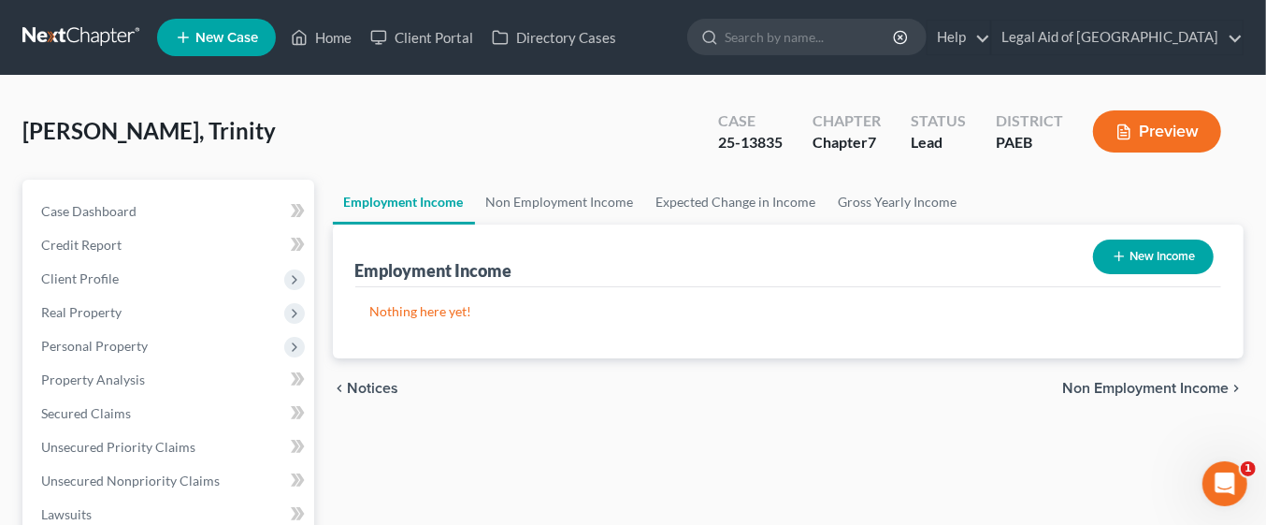
click at [1155, 259] on button "New Income" at bounding box center [1153, 256] width 121 height 35
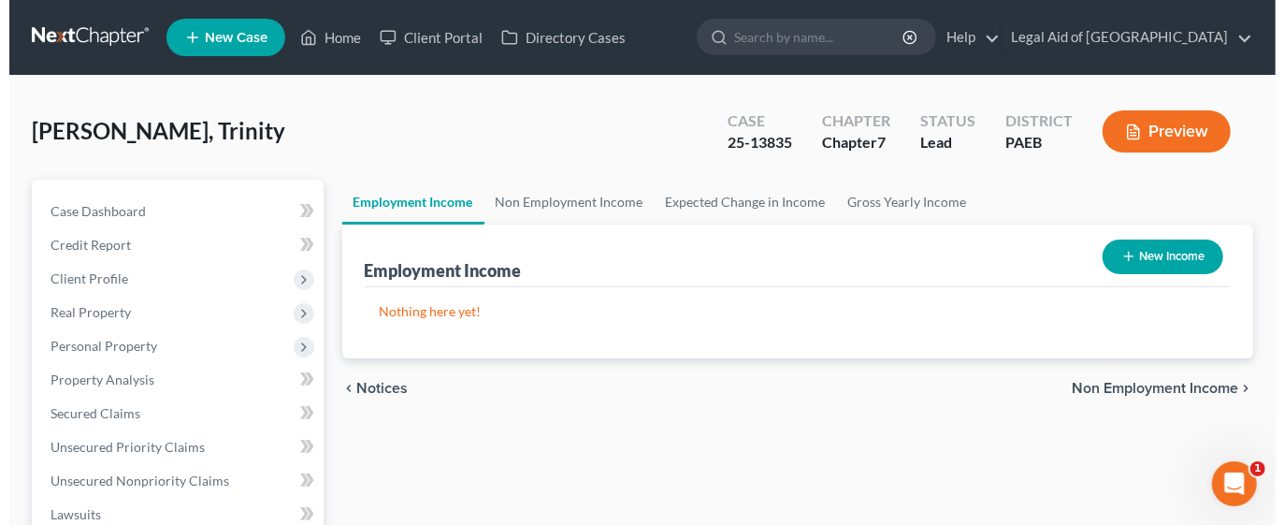
select select "0"
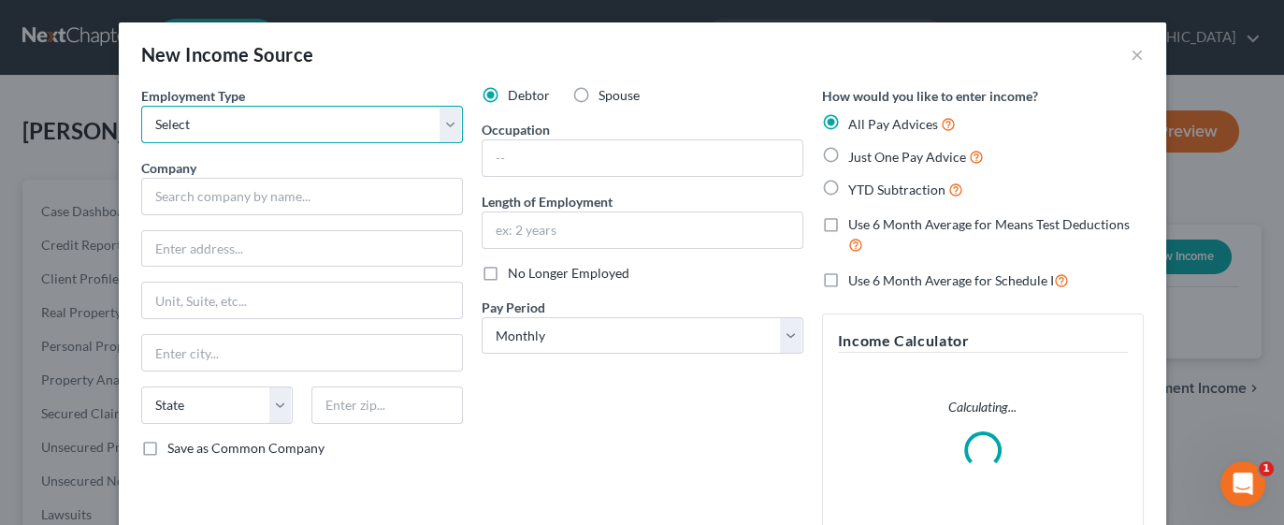
click at [449, 123] on select "Select Full or [DEMOGRAPHIC_DATA] Employment Self Employment" at bounding box center [302, 124] width 322 height 37
select select "0"
click at [141, 106] on select "Select Full or [DEMOGRAPHIC_DATA] Employment Self Employment" at bounding box center [302, 124] width 322 height 37
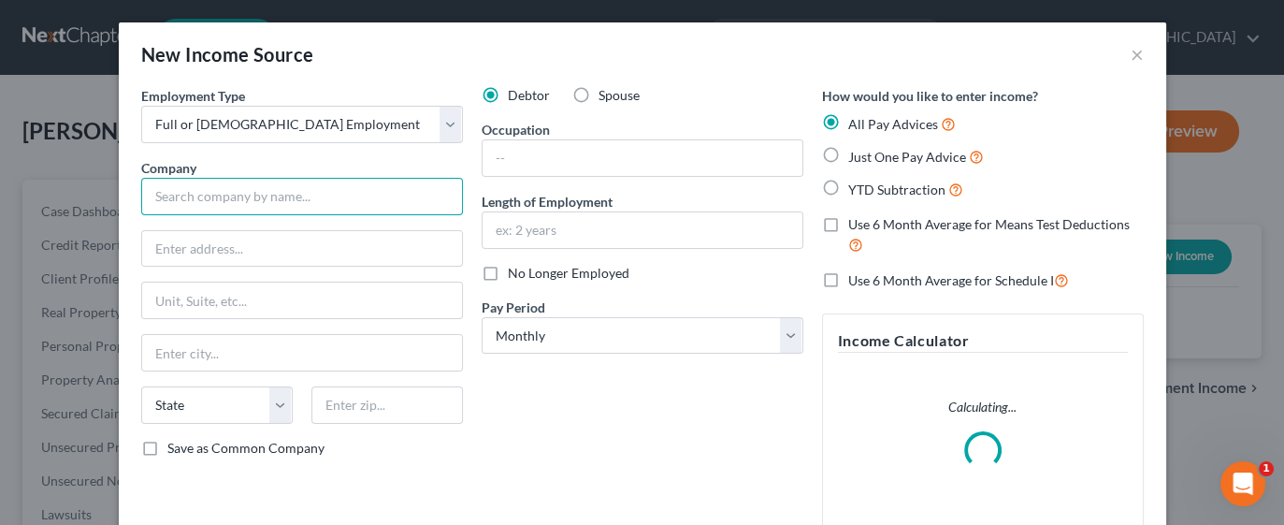
click at [305, 187] on input "text" at bounding box center [302, 196] width 322 height 37
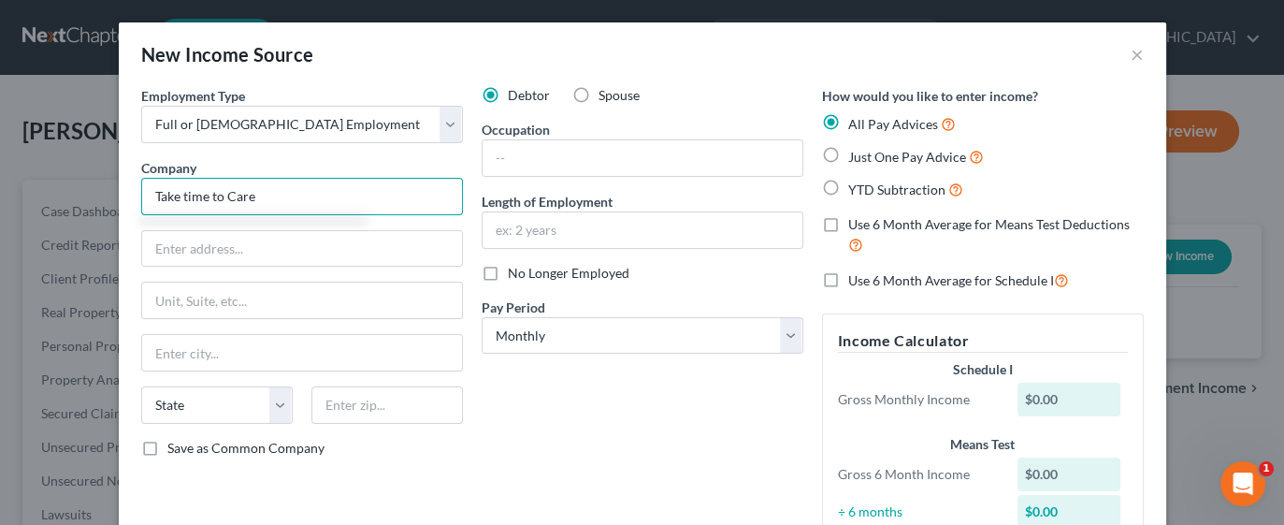
type input "Take time to Care"
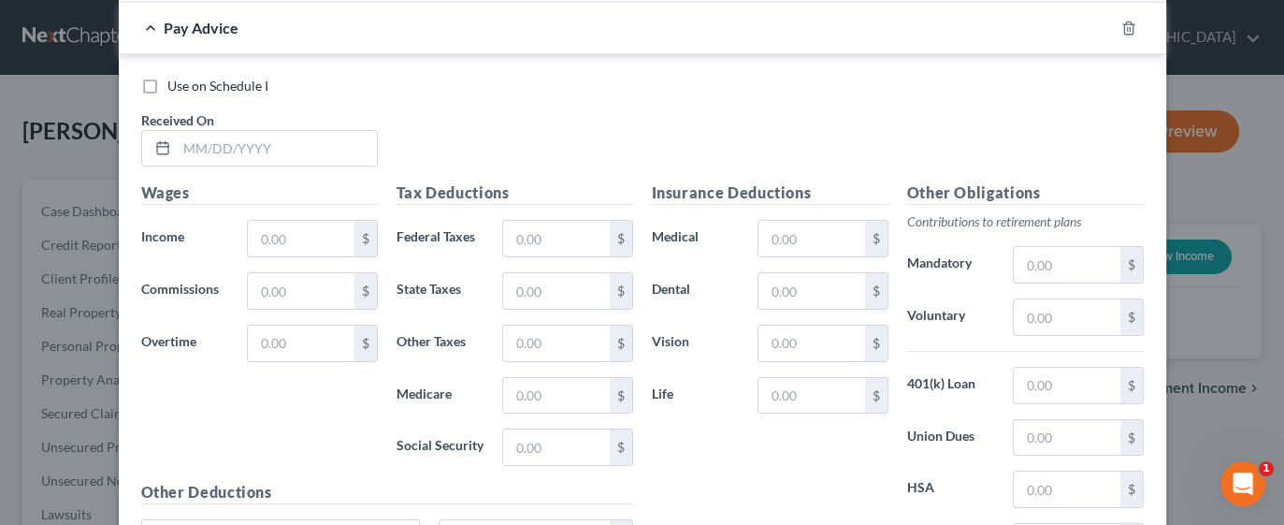
scroll to position [779, 0]
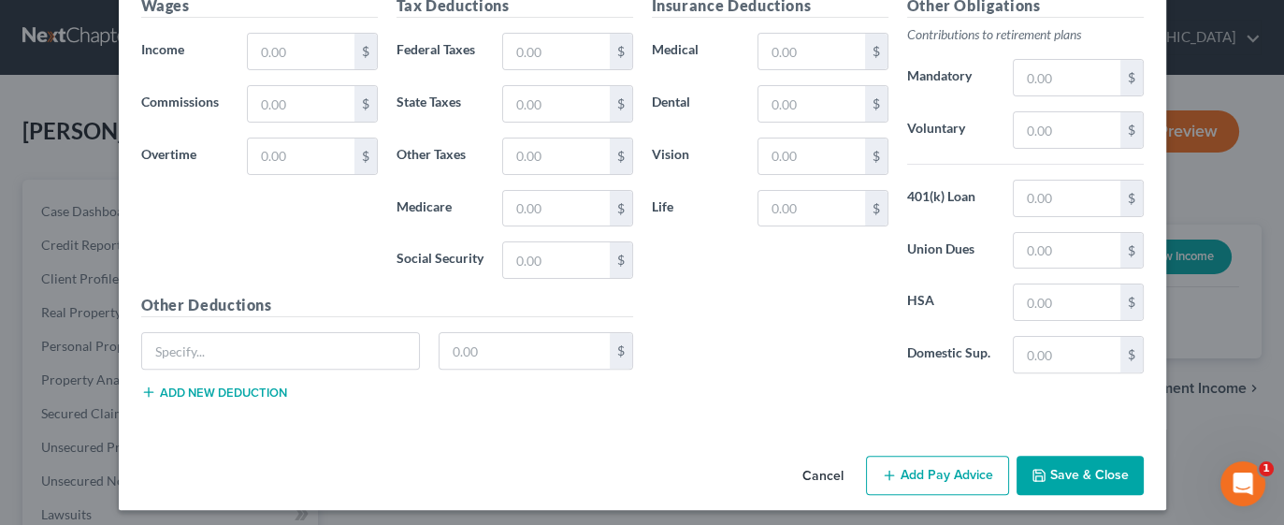
click at [1055, 470] on button "Save & Close" at bounding box center [1080, 475] width 127 height 39
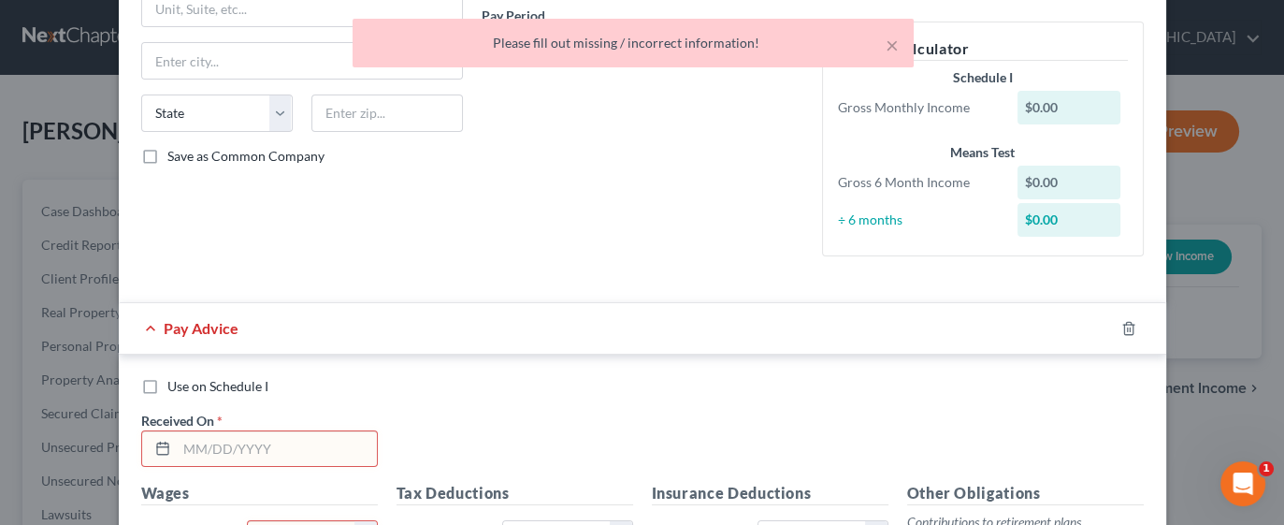
scroll to position [326, 0]
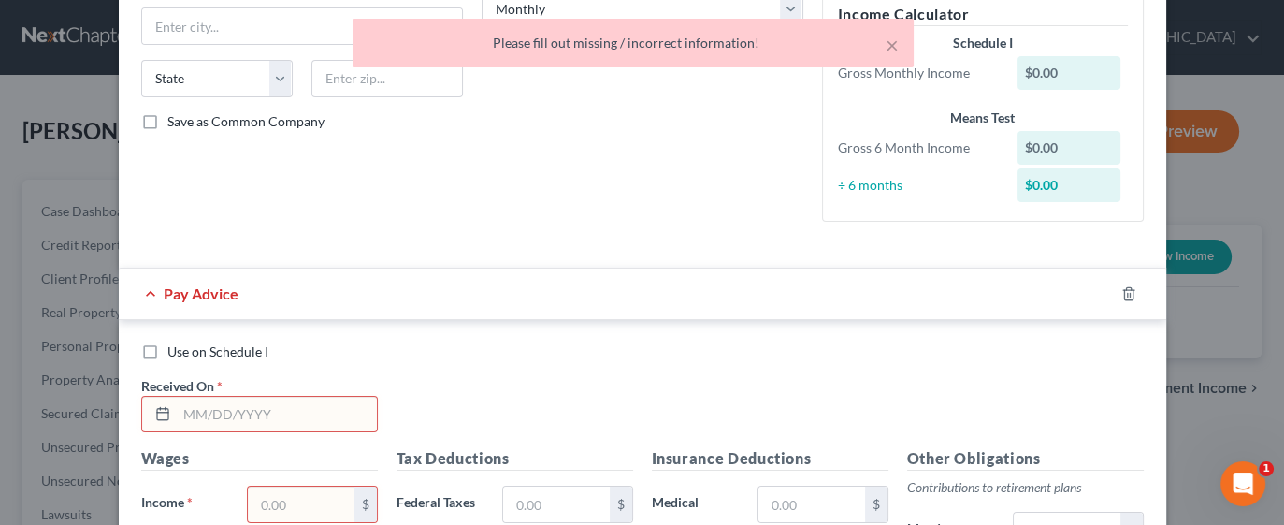
click at [277, 409] on input "text" at bounding box center [277, 415] width 200 height 36
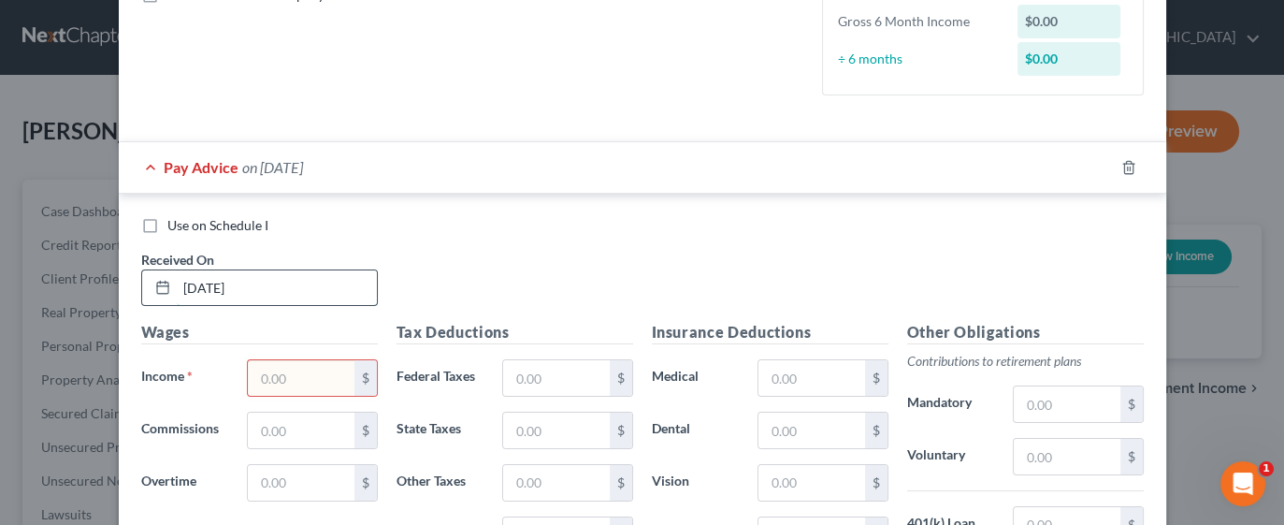
scroll to position [456, 0]
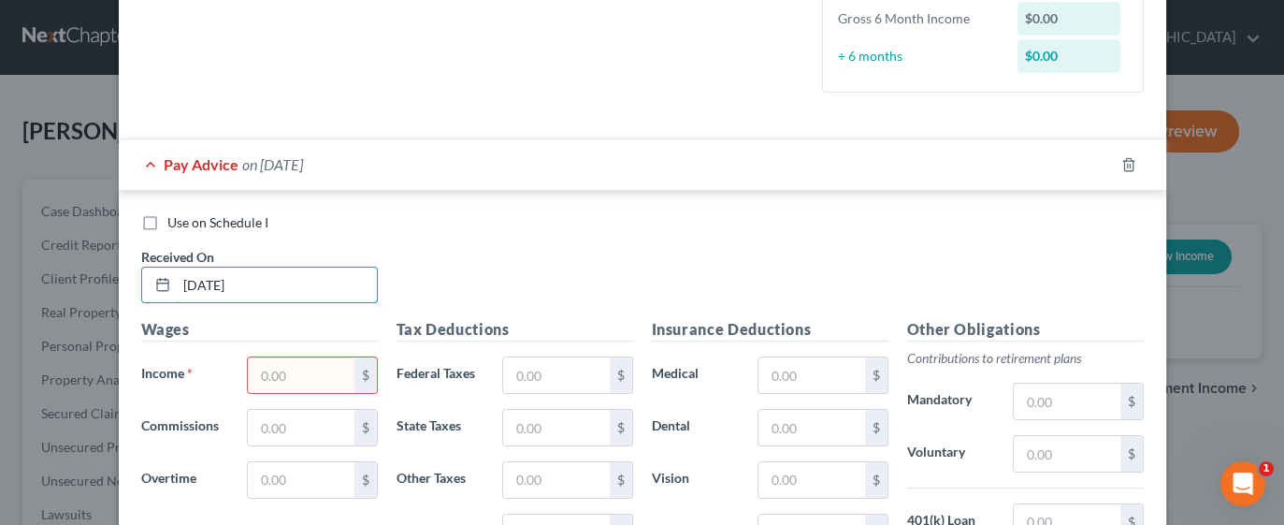
type input "[DATE]"
click at [325, 370] on input "text" at bounding box center [301, 375] width 106 height 36
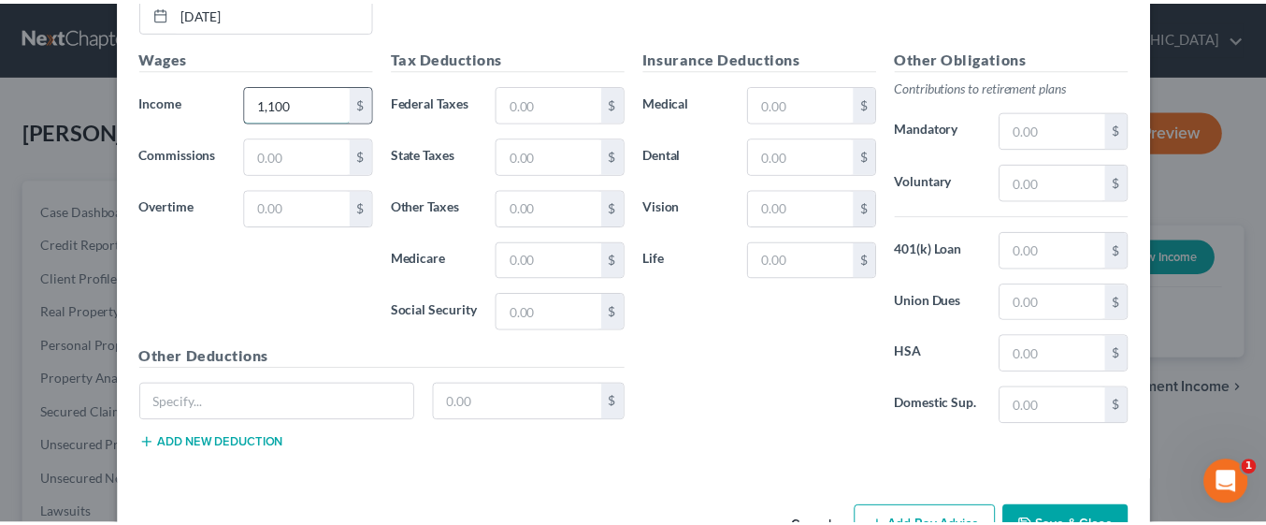
scroll to position [730, 0]
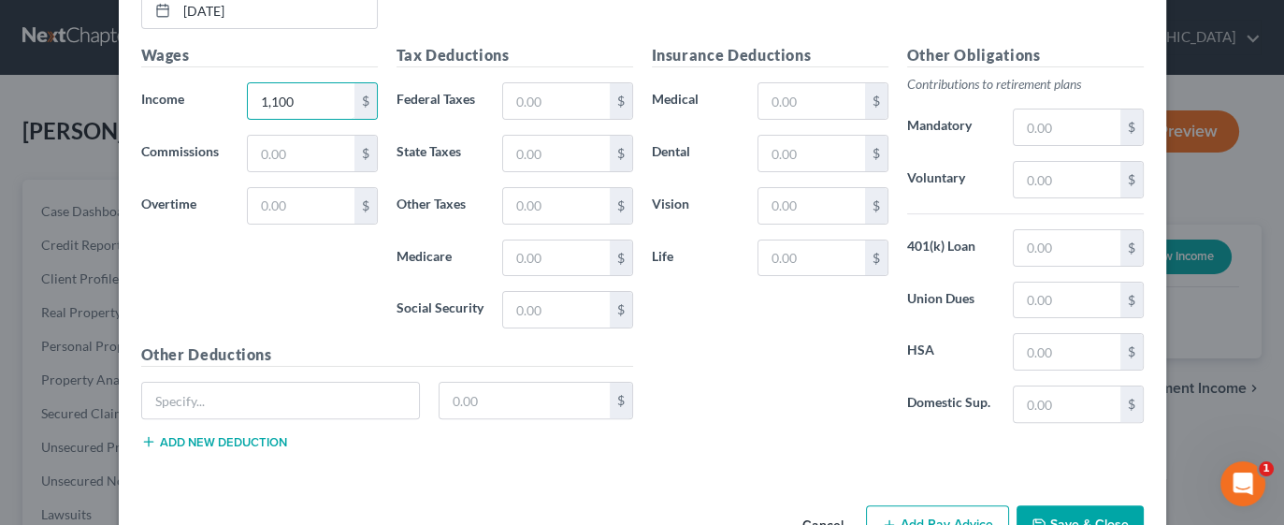
type input "1,100"
click at [1103, 513] on button "Save & Close" at bounding box center [1080, 524] width 127 height 39
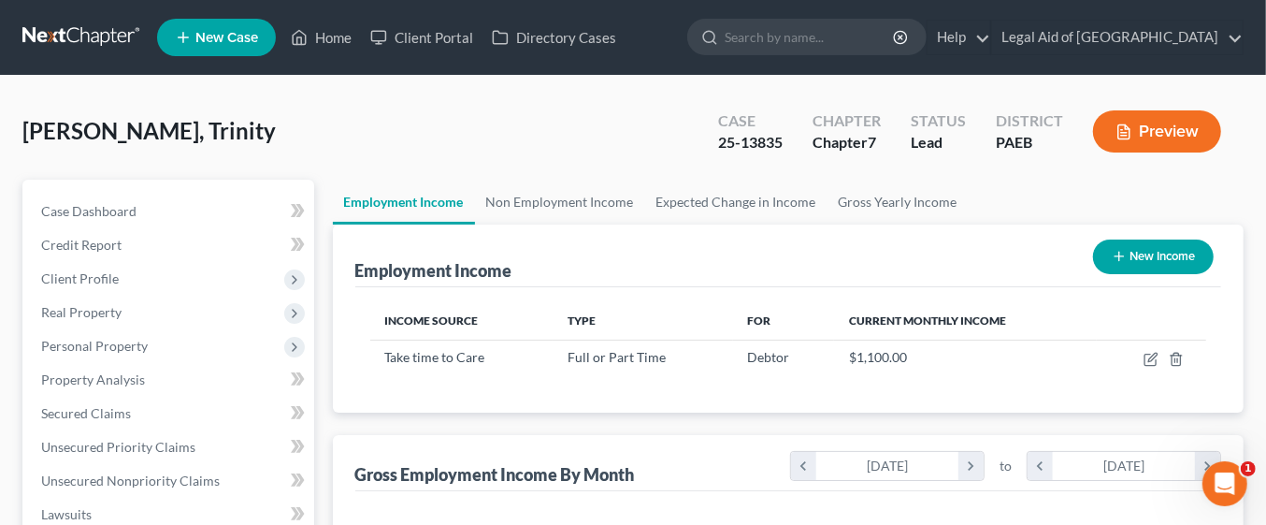
click at [1122, 454] on div "[DATE]" at bounding box center [1124, 466] width 143 height 28
